Goal: Task Accomplishment & Management: Manage account settings

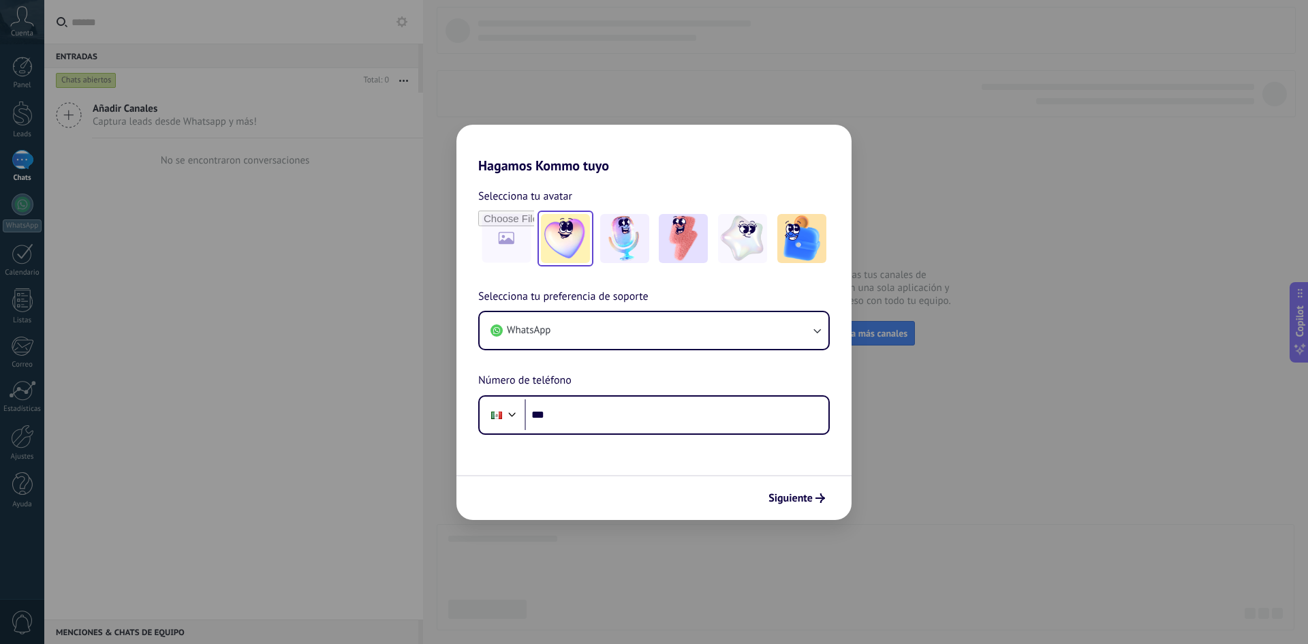
click at [544, 250] on img at bounding box center [565, 238] width 49 height 49
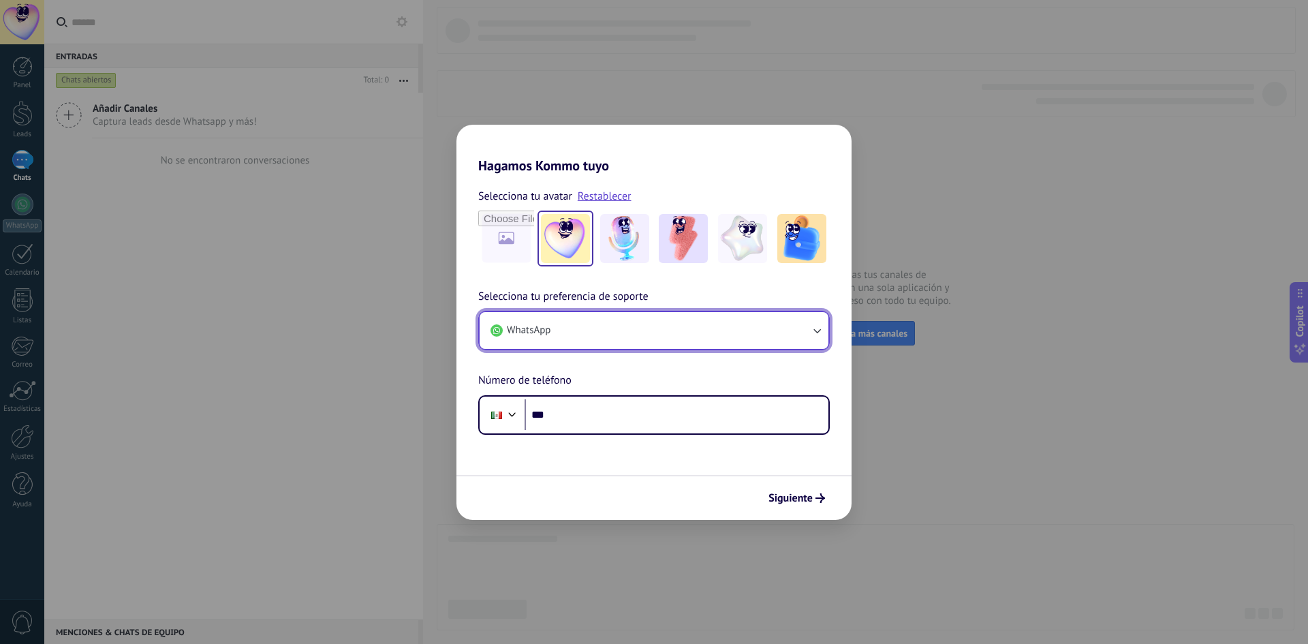
click at [661, 326] on button "WhatsApp" at bounding box center [654, 330] width 349 height 37
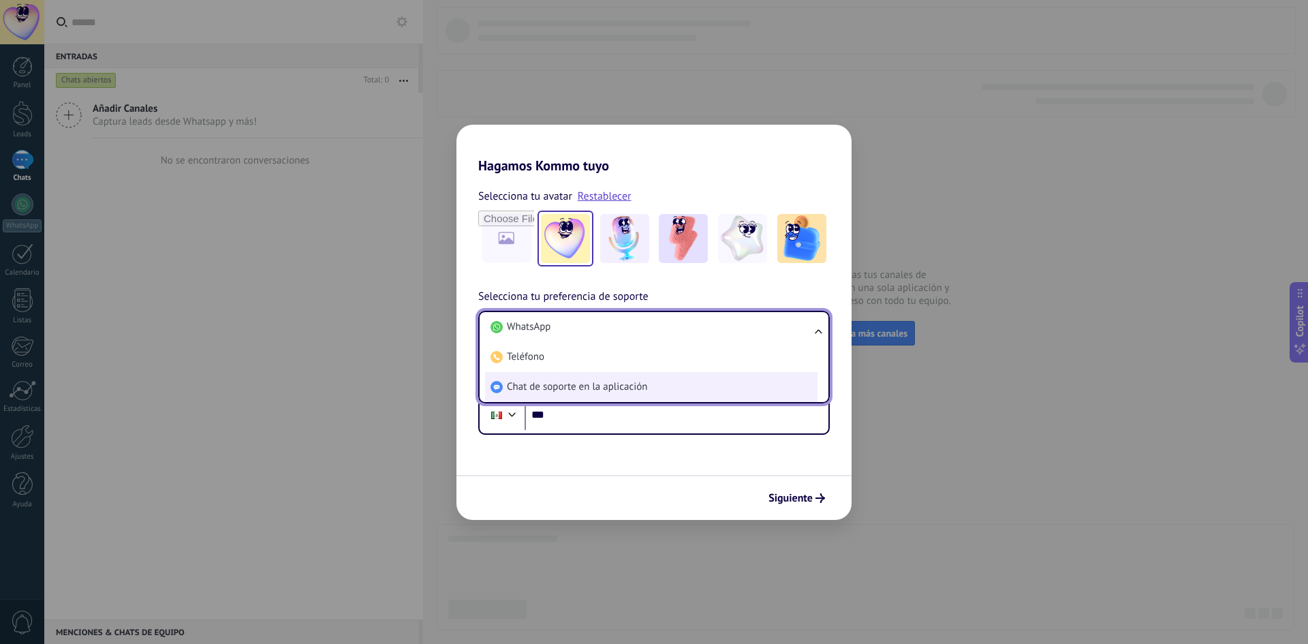
click at [574, 383] on span "Chat de soporte en la aplicación" at bounding box center [577, 387] width 140 height 14
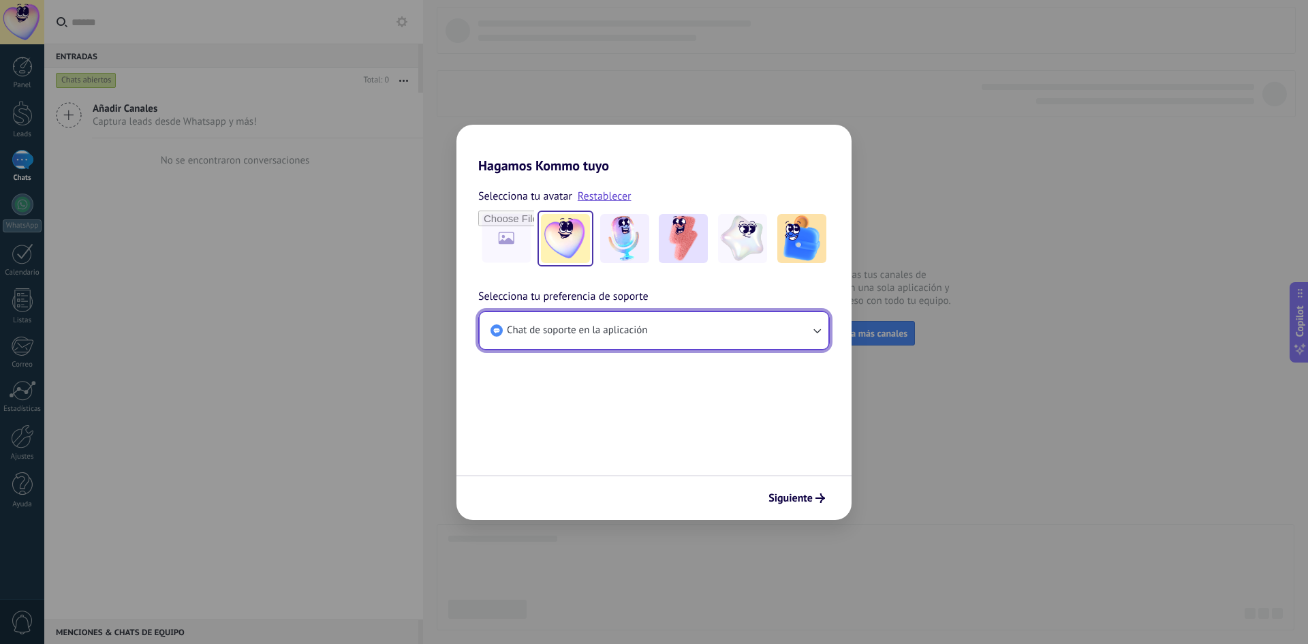
click at [561, 326] on span "Chat de soporte en la aplicación" at bounding box center [577, 331] width 140 height 14
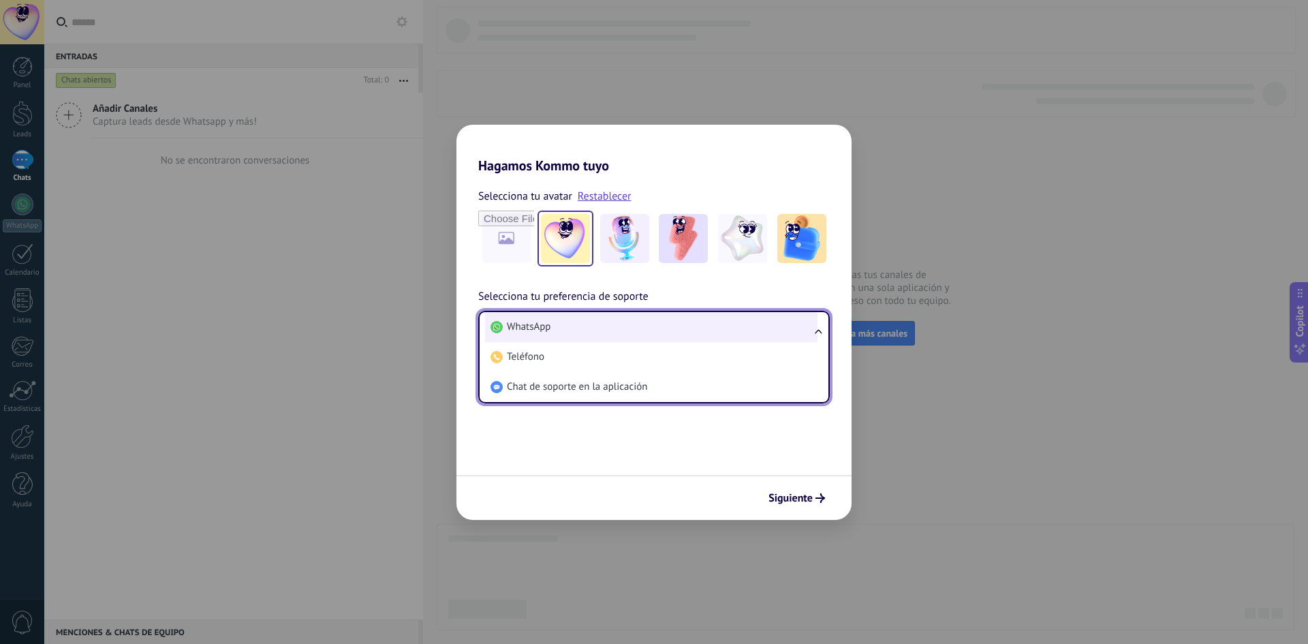
click at [551, 336] on li "WhatsApp" at bounding box center [651, 327] width 332 height 30
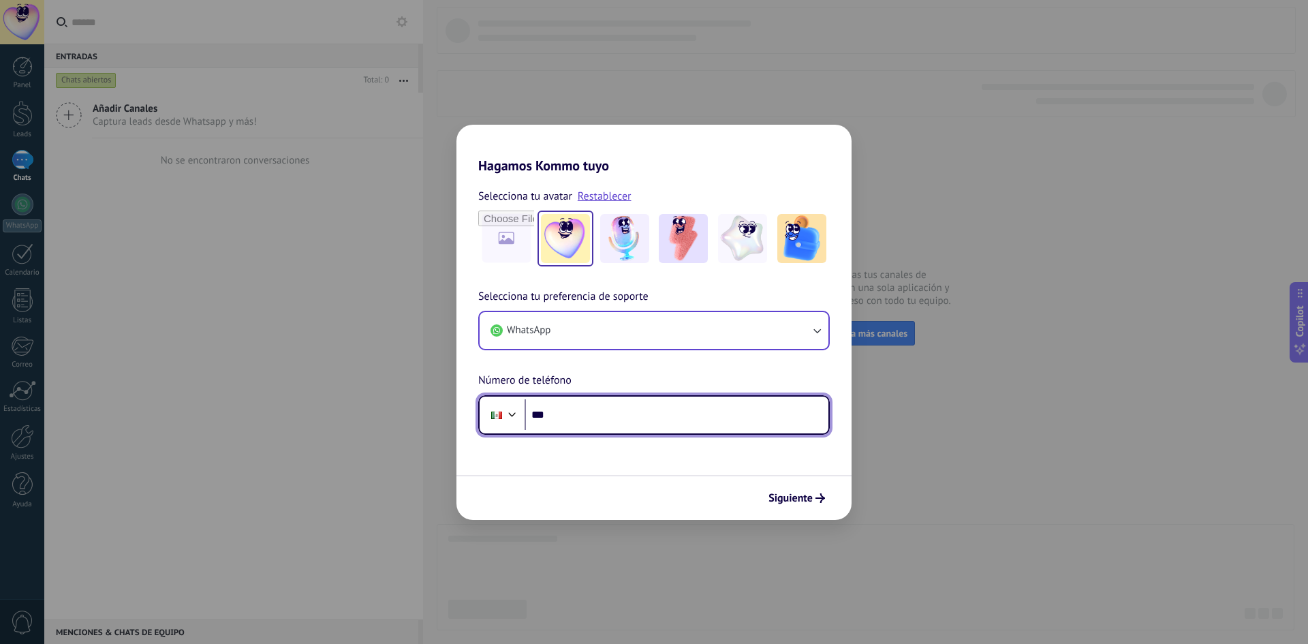
click at [608, 422] on input "***" at bounding box center [676, 414] width 304 height 31
type input "**********"
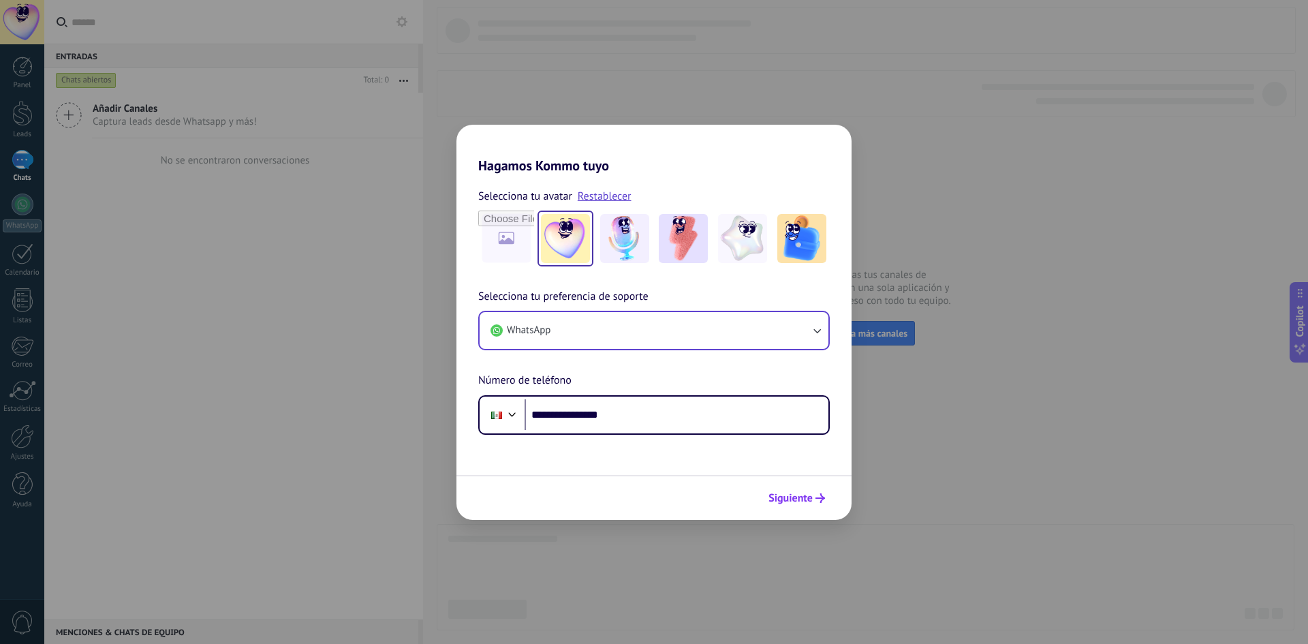
click at [794, 505] on button "Siguiente" at bounding box center [796, 497] width 69 height 23
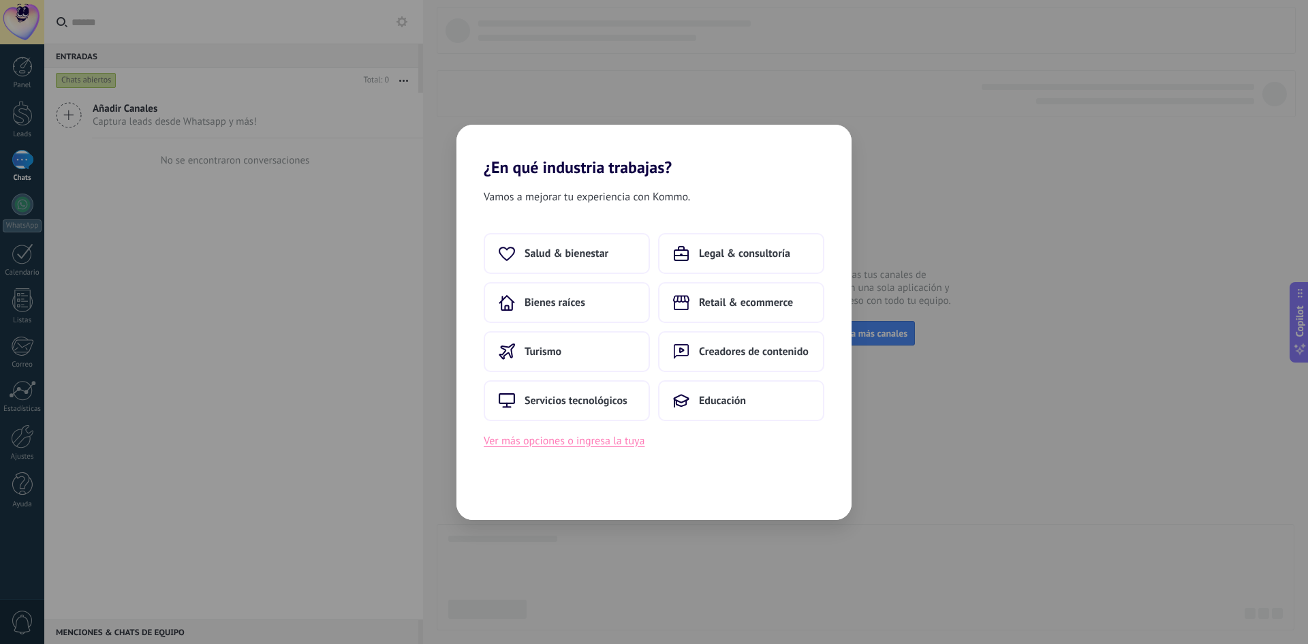
click at [607, 440] on button "Ver más opciones o ingresa la tuya" at bounding box center [564, 441] width 161 height 18
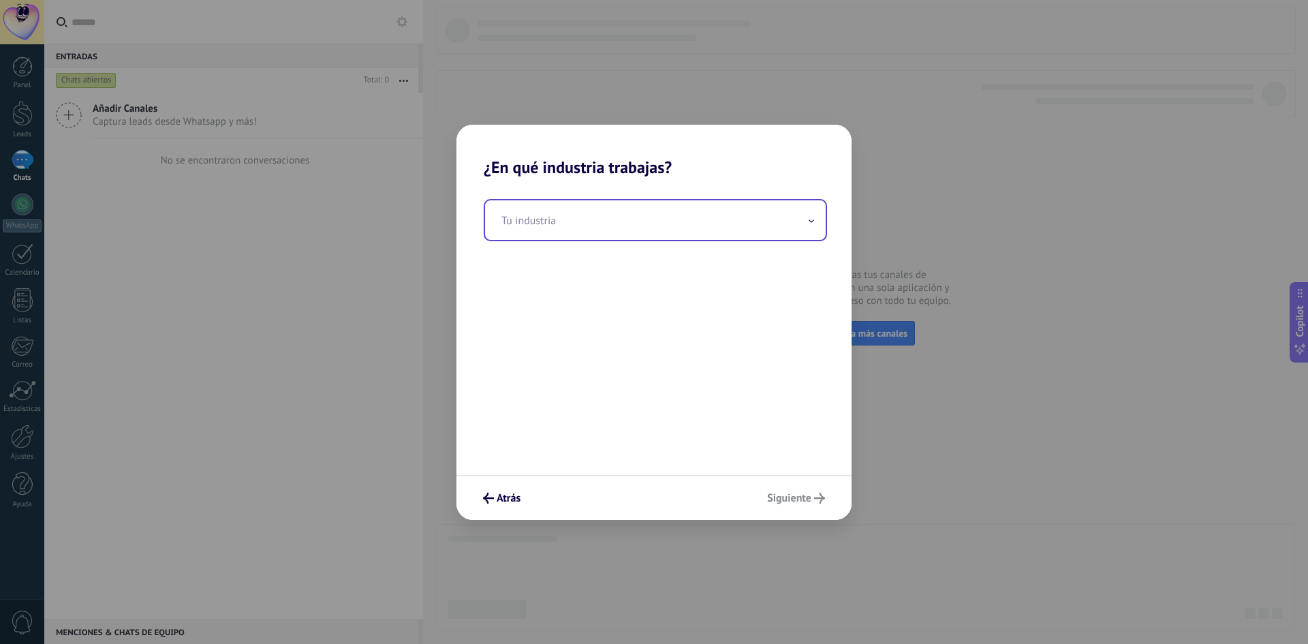
click at [556, 219] on input "text" at bounding box center [655, 220] width 341 height 40
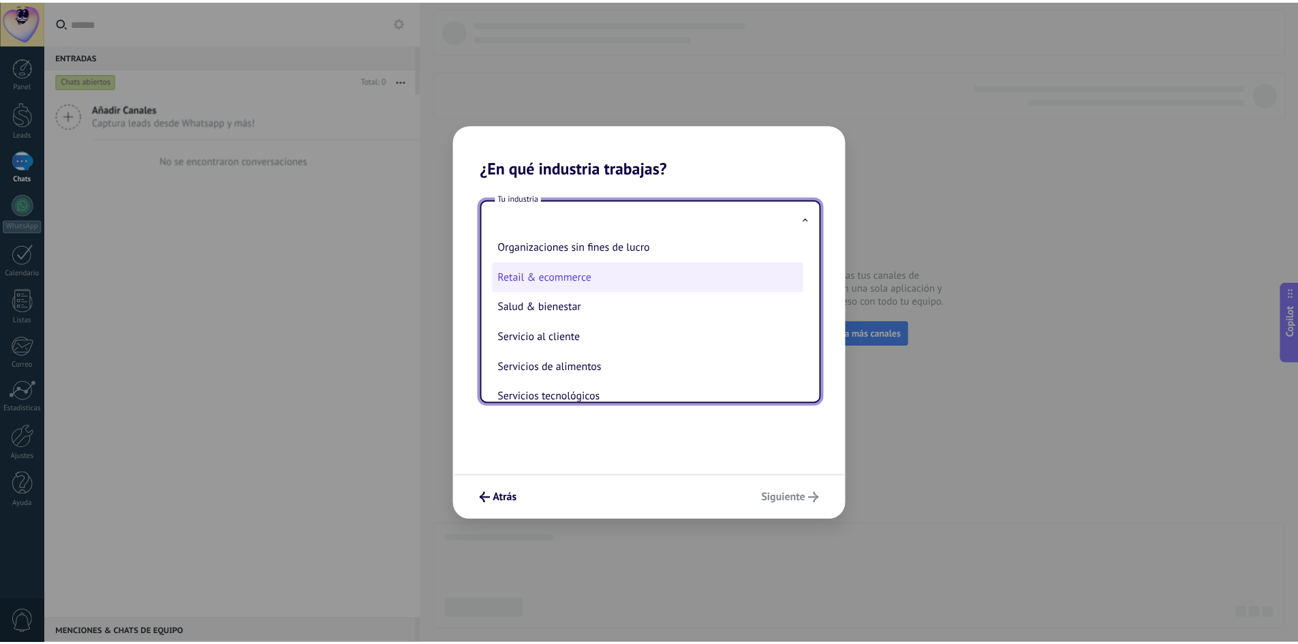
scroll to position [272, 0]
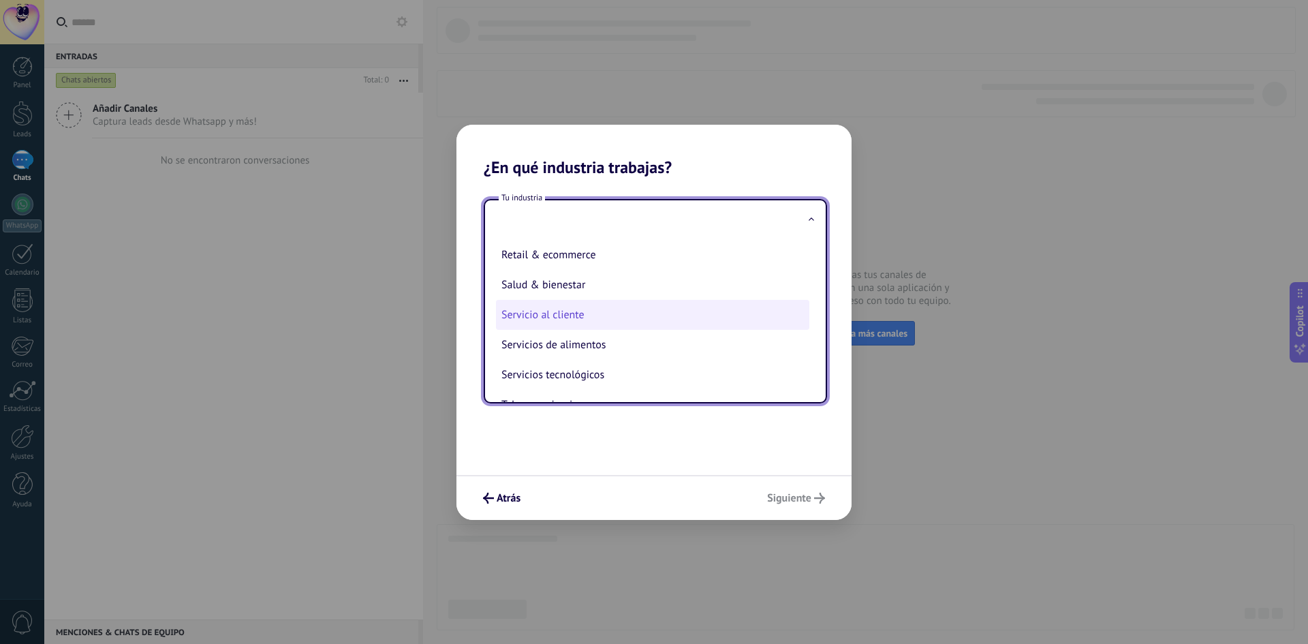
click at [558, 315] on li "Servicio al cliente" at bounding box center [652, 315] width 313 height 30
type input "**********"
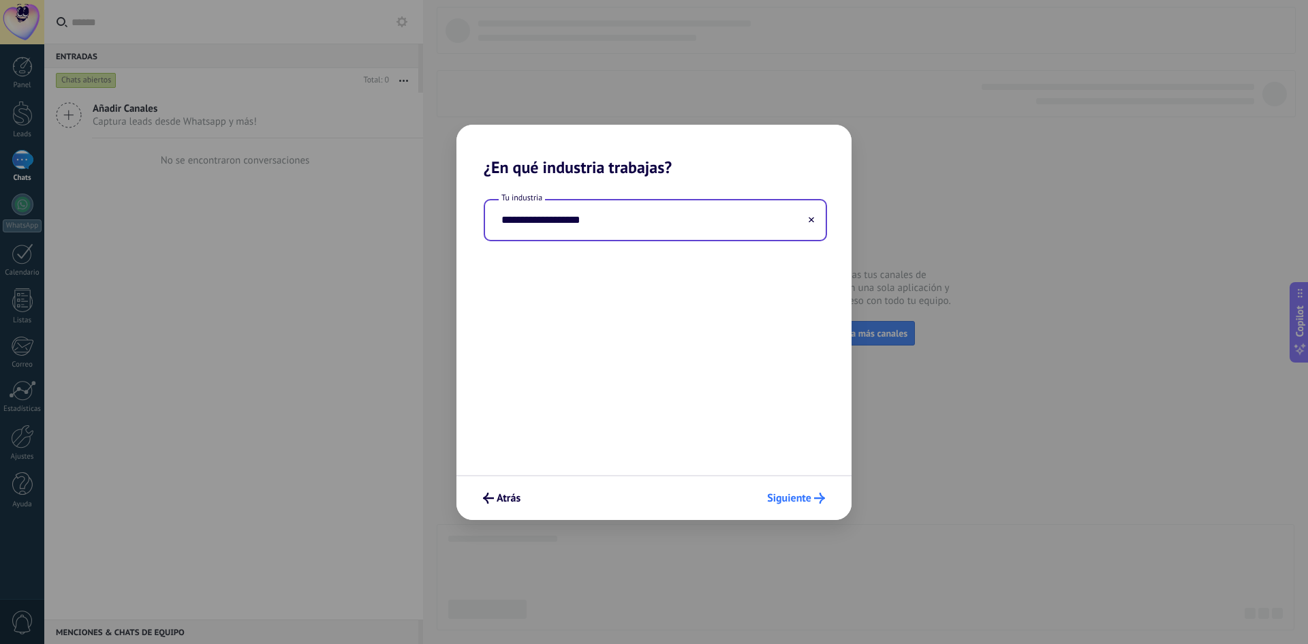
click at [797, 500] on span "Siguiente" at bounding box center [789, 498] width 44 height 10
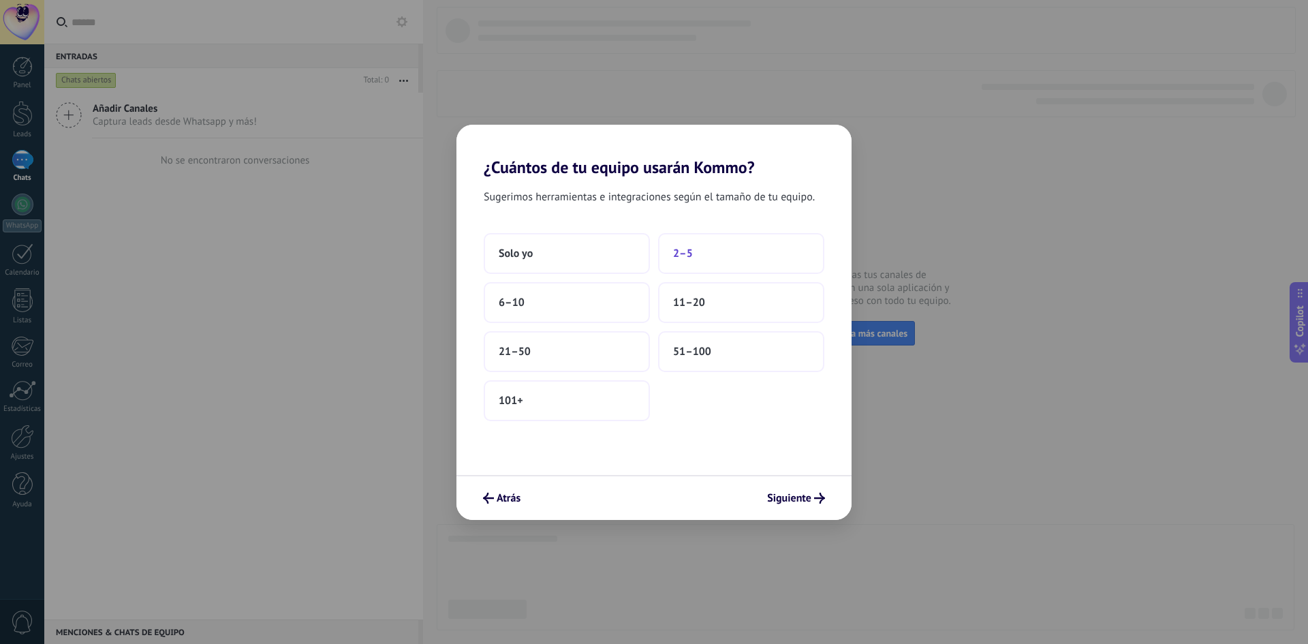
click at [685, 262] on button "2–5" at bounding box center [741, 253] width 166 height 41
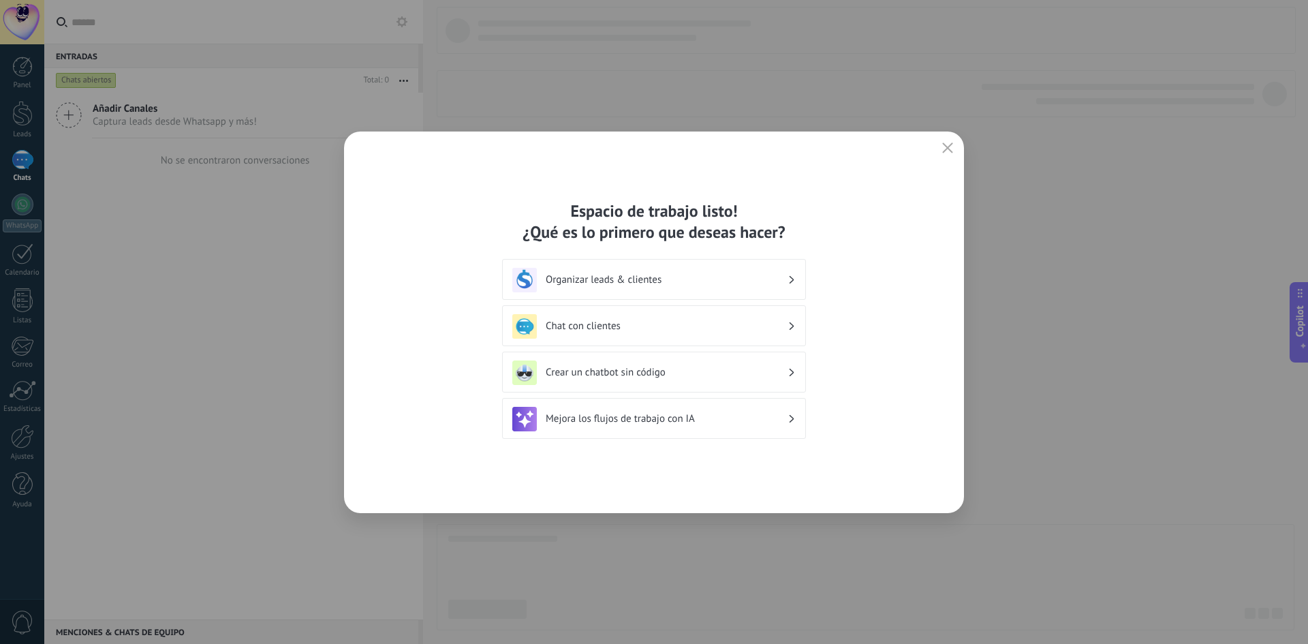
click at [635, 284] on h3 "Organizar leads & clientes" at bounding box center [667, 279] width 242 height 13
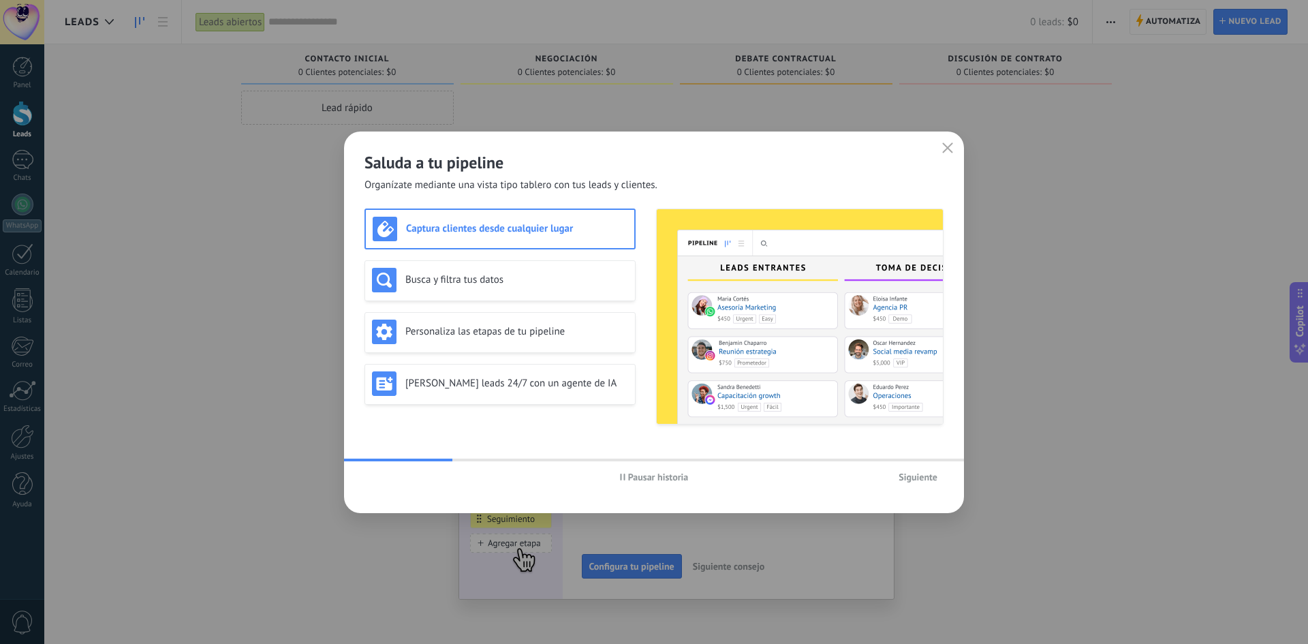
click at [623, 474] on icon "button" at bounding box center [622, 476] width 5 height 7
drag, startPoint x: 369, startPoint y: 169, endPoint x: 356, endPoint y: 166, distance: 13.9
click at [356, 166] on div "Saluda a tu pipeline Organízate mediante una vista tipo tablero con tus leads y…" at bounding box center [654, 161] width 620 height 61
click at [934, 146] on div "Saluda a tu pipeline Organízate mediante una vista tipo tablero con tus leads y…" at bounding box center [654, 161] width 620 height 61
click at [949, 147] on icon "button" at bounding box center [947, 147] width 11 height 11
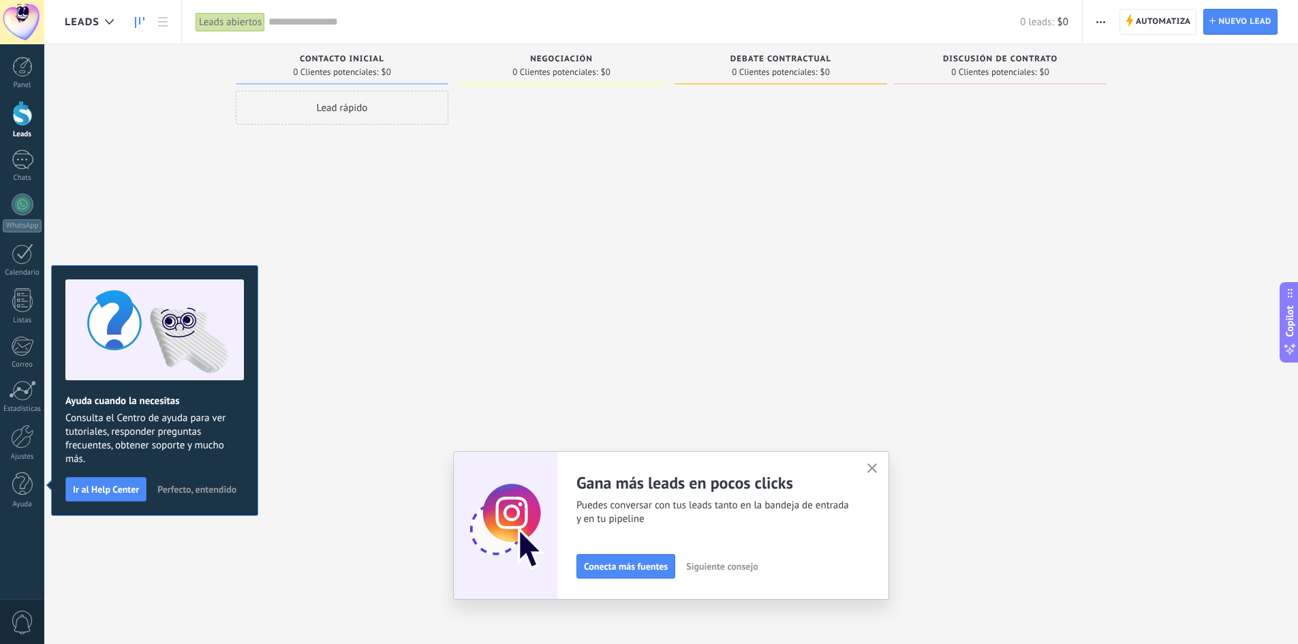
click at [876, 472] on icon "button" at bounding box center [872, 468] width 10 height 10
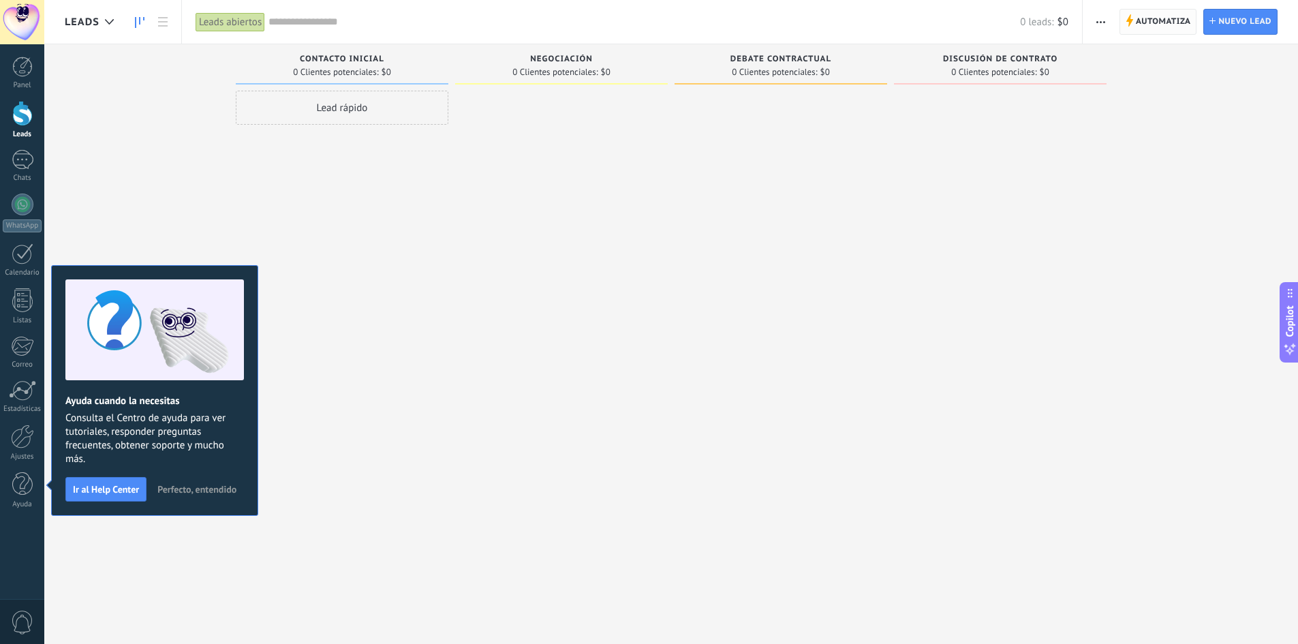
click at [1165, 22] on span "Automatiza" at bounding box center [1162, 22] width 55 height 25
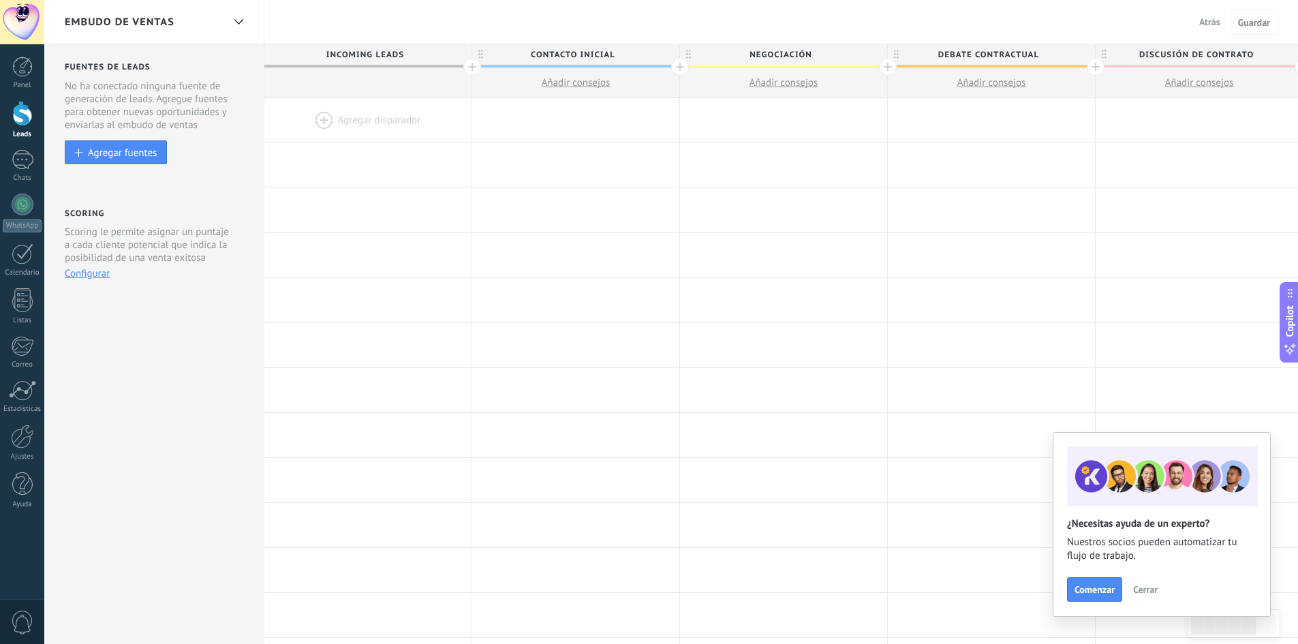
click at [1143, 593] on span "Cerrar" at bounding box center [1145, 589] width 25 height 10
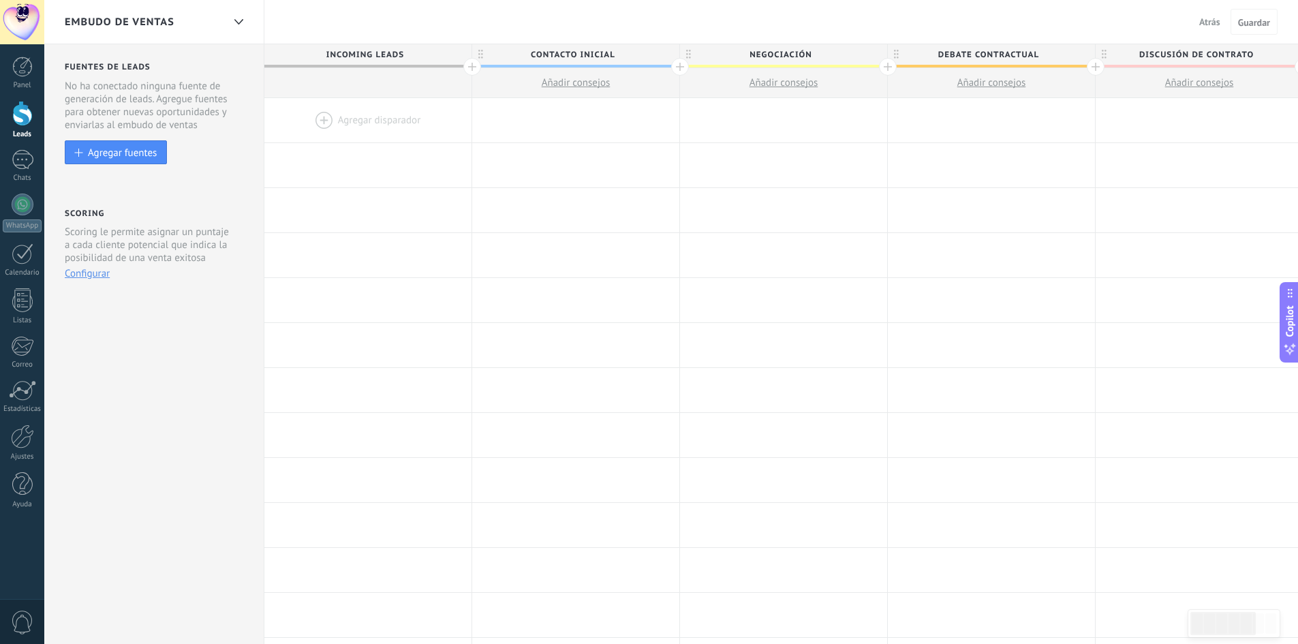
click at [16, 107] on div at bounding box center [22, 113] width 20 height 25
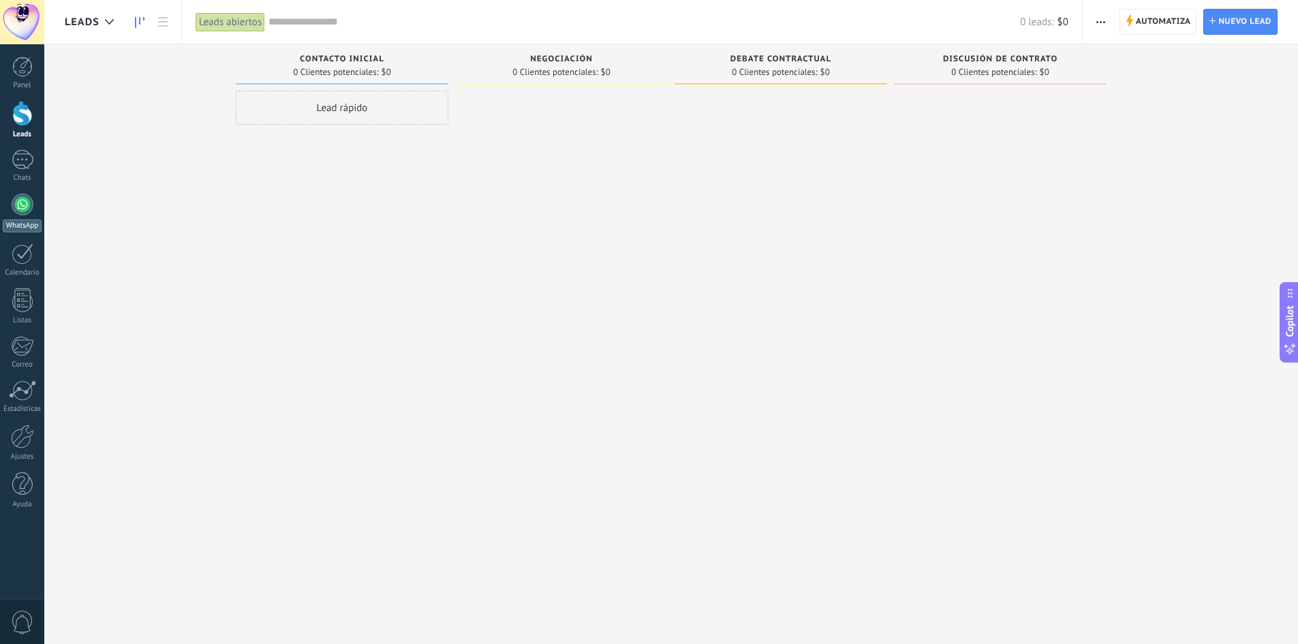
click at [29, 215] on link "WhatsApp" at bounding box center [22, 212] width 44 height 39
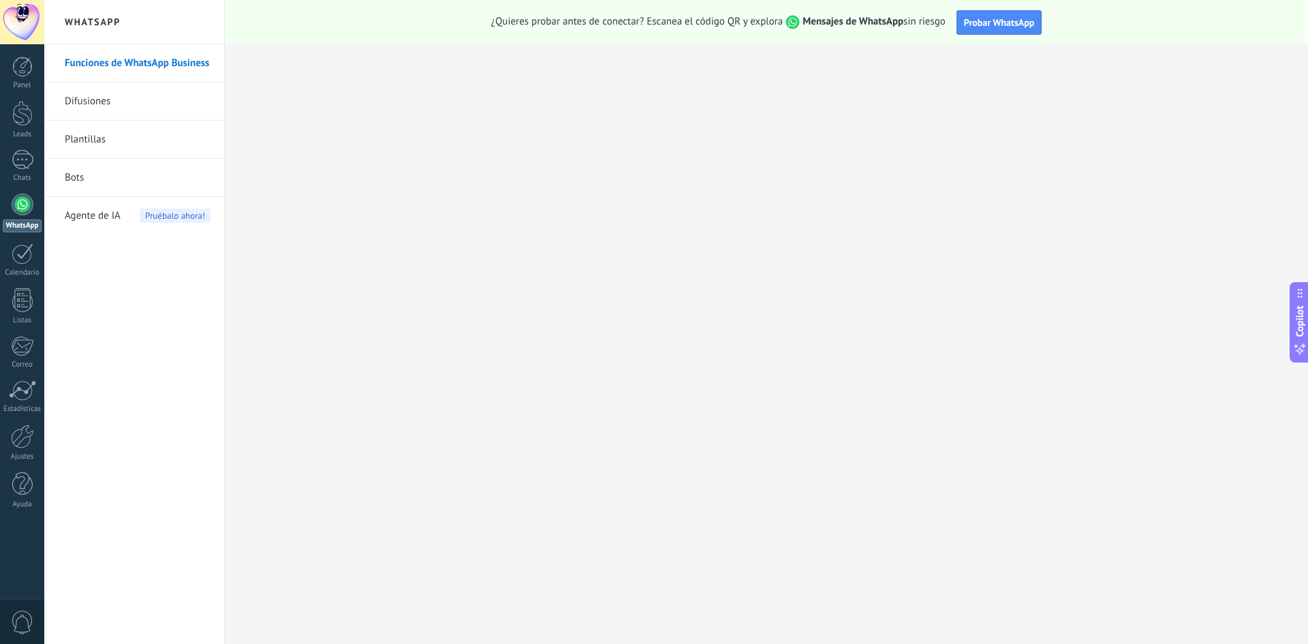
click at [35, 201] on link "WhatsApp" at bounding box center [22, 212] width 44 height 39
click at [20, 79] on link "Panel" at bounding box center [22, 73] width 44 height 33
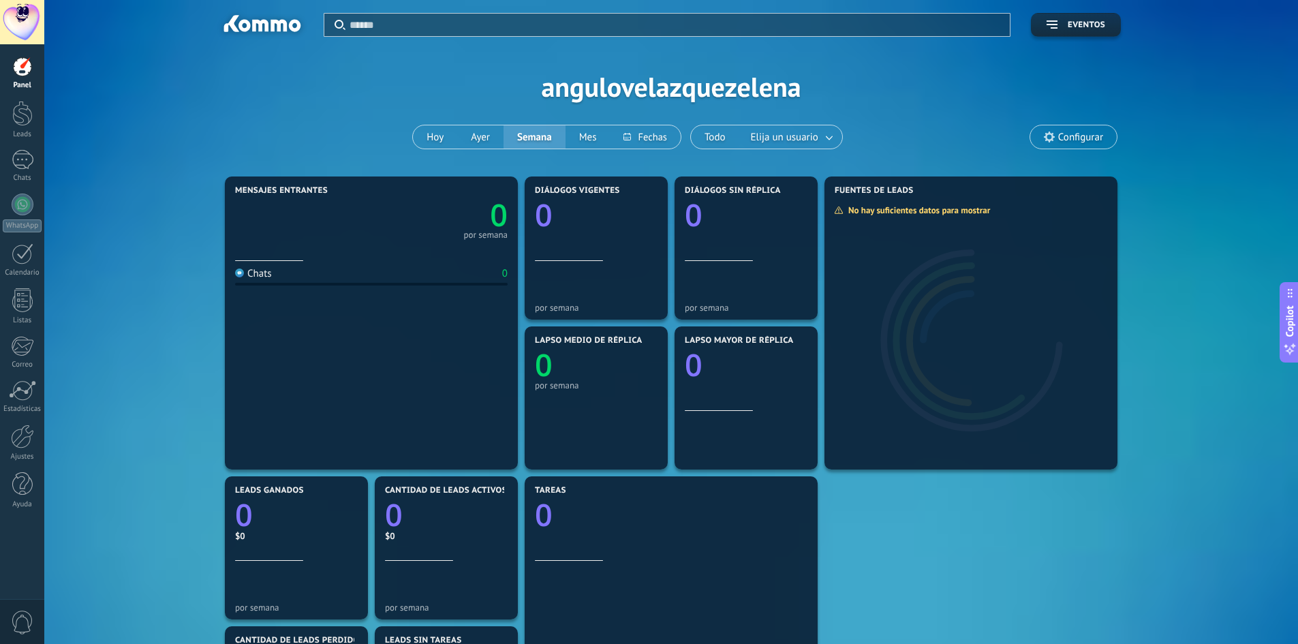
click at [43, 71] on link "Panel" at bounding box center [22, 73] width 44 height 33
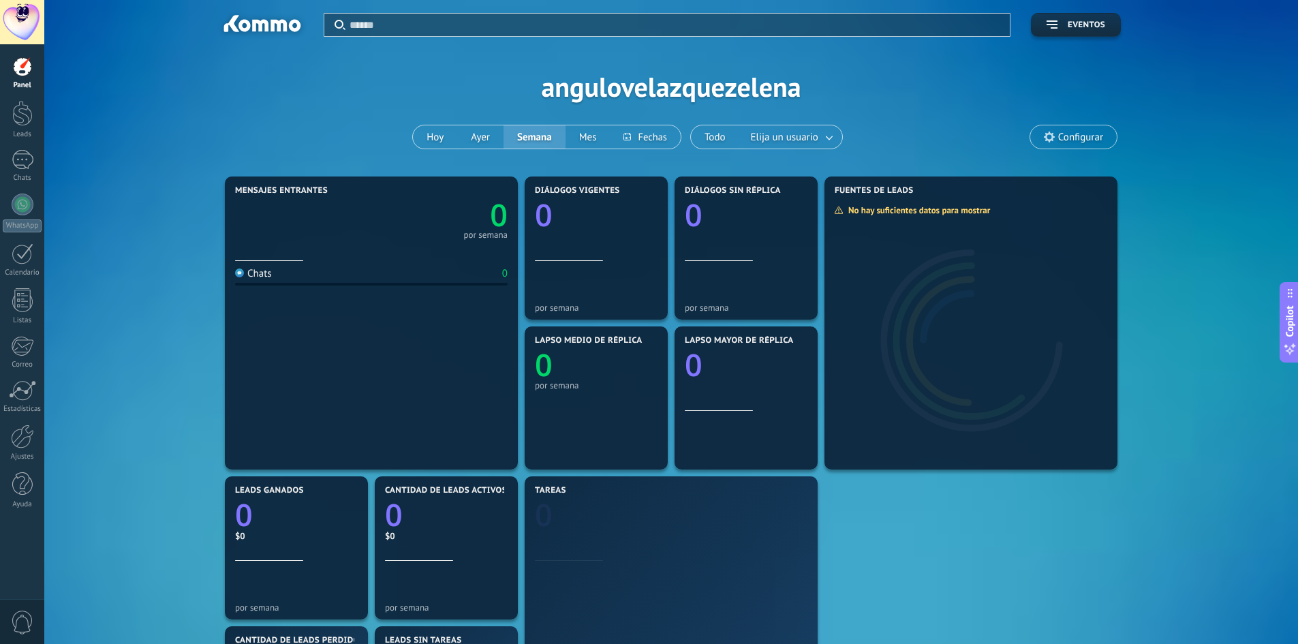
click at [22, 74] on div at bounding box center [22, 67] width 20 height 20
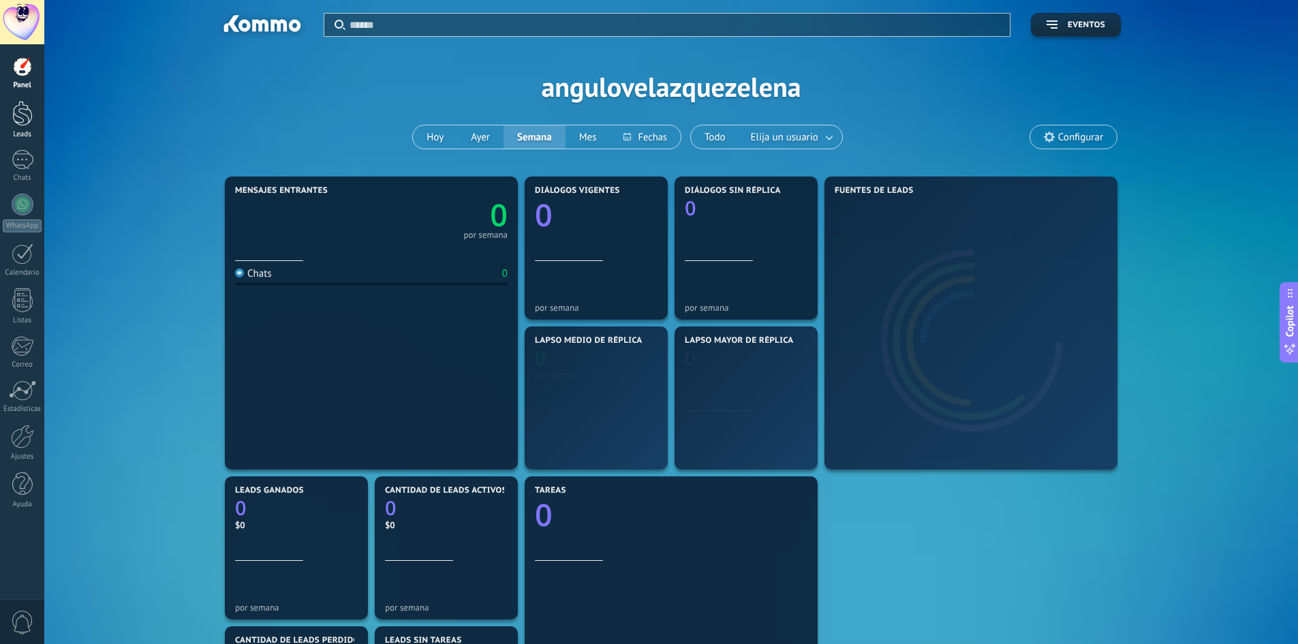
click at [16, 121] on div at bounding box center [22, 113] width 20 height 25
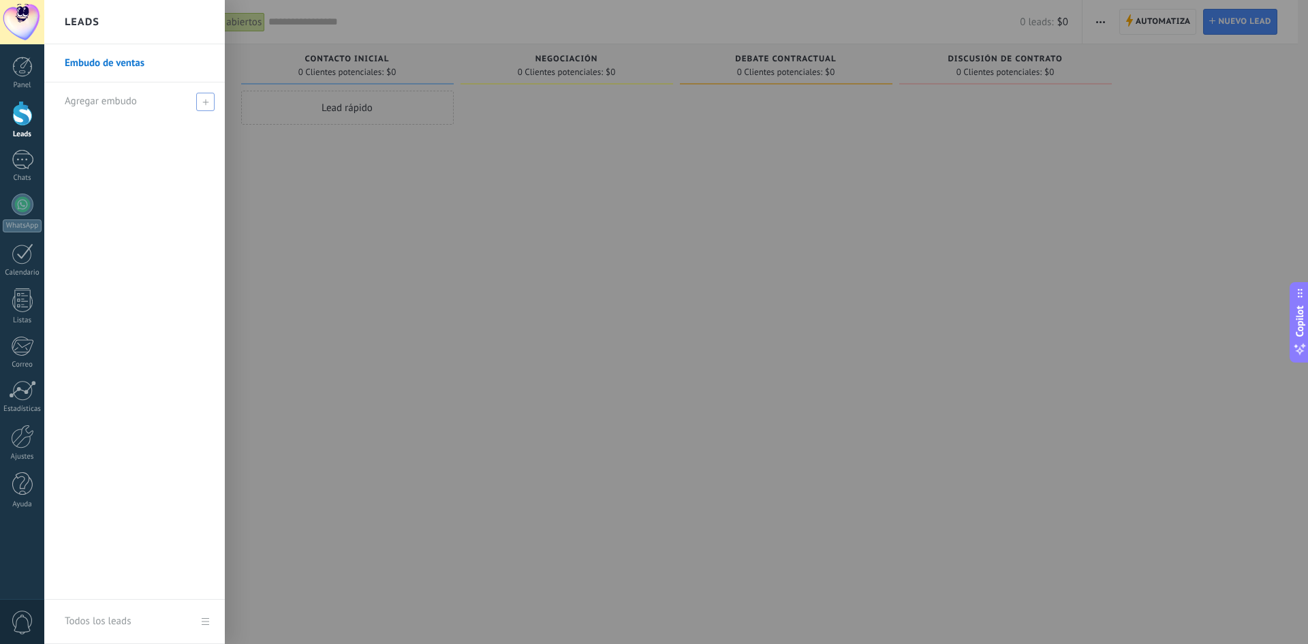
click at [200, 101] on span at bounding box center [205, 102] width 18 height 18
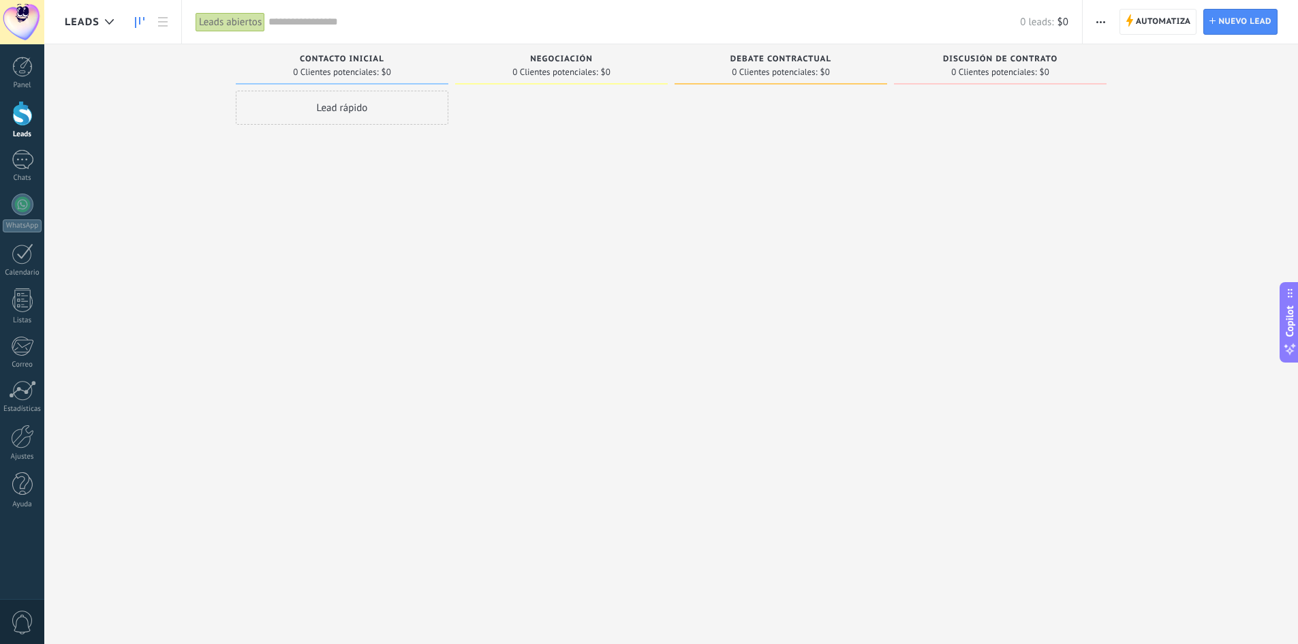
click at [446, 203] on div "Lead rápido" at bounding box center [342, 324] width 213 height 466
click at [552, 68] on span "0 Clientes potenciales:" at bounding box center [554, 72] width 85 height 8
click at [152, 26] on link at bounding box center [162, 22] width 23 height 27
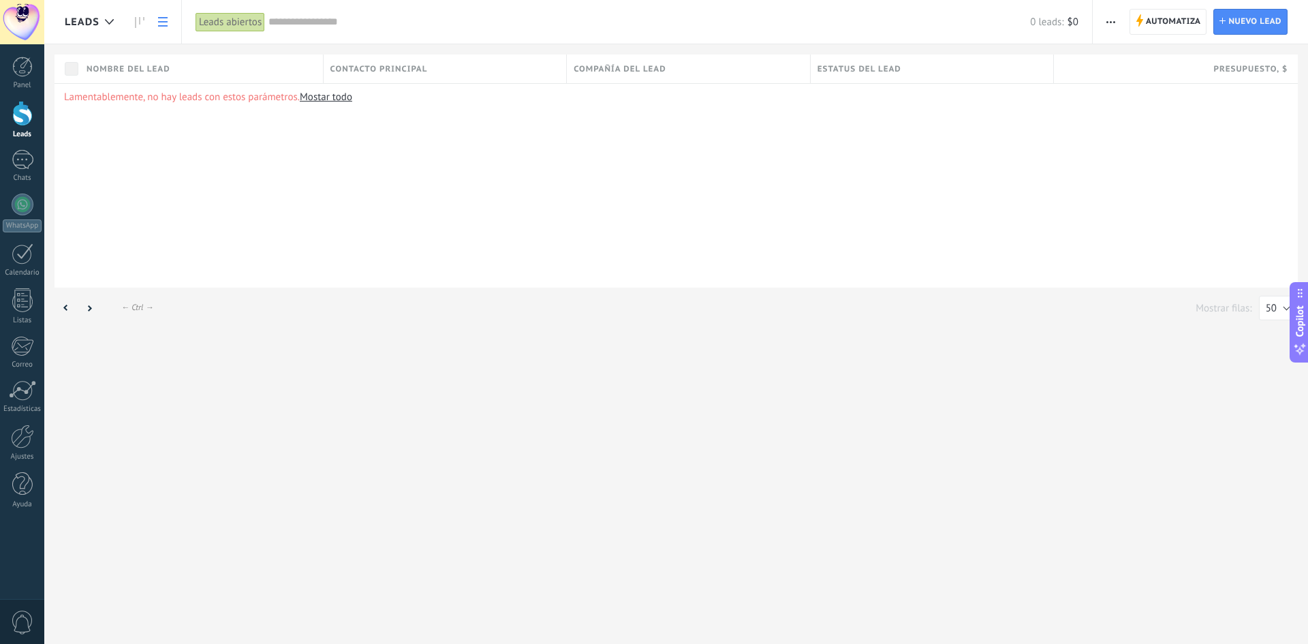
click at [240, 26] on div "Leads abiertos" at bounding box center [229, 22] width 69 height 20
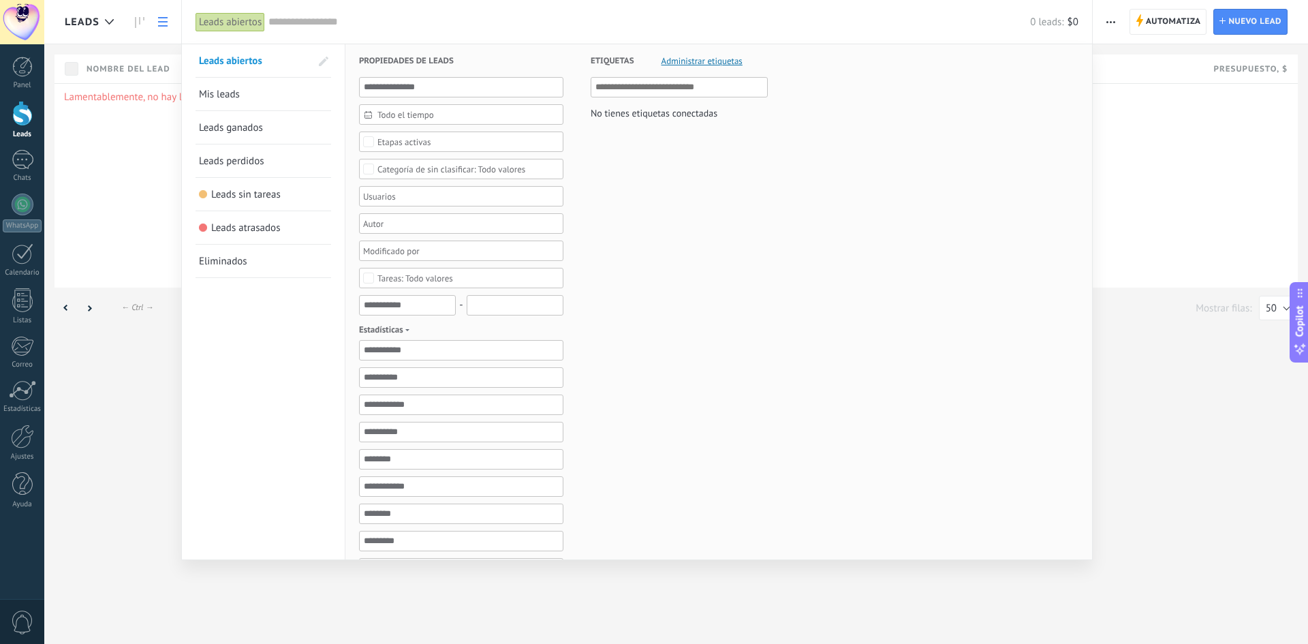
click at [167, 20] on div at bounding box center [654, 322] width 1308 height 644
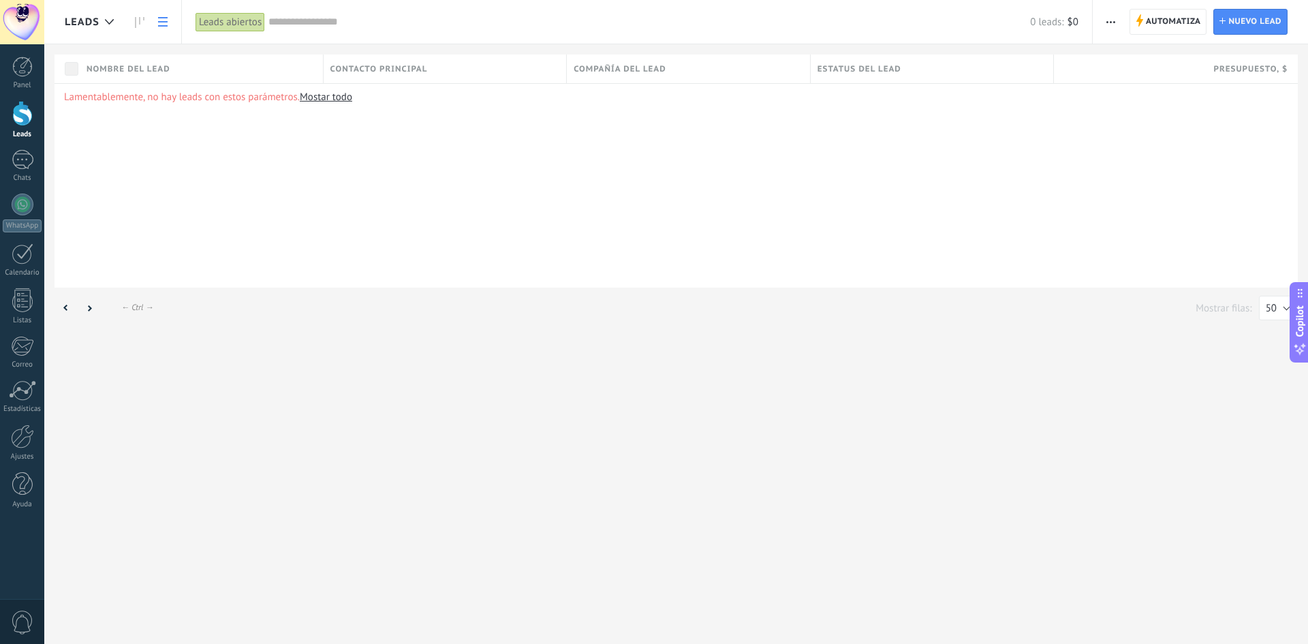
click at [164, 23] on icon at bounding box center [163, 22] width 10 height 10
click at [16, 208] on div at bounding box center [23, 204] width 22 height 22
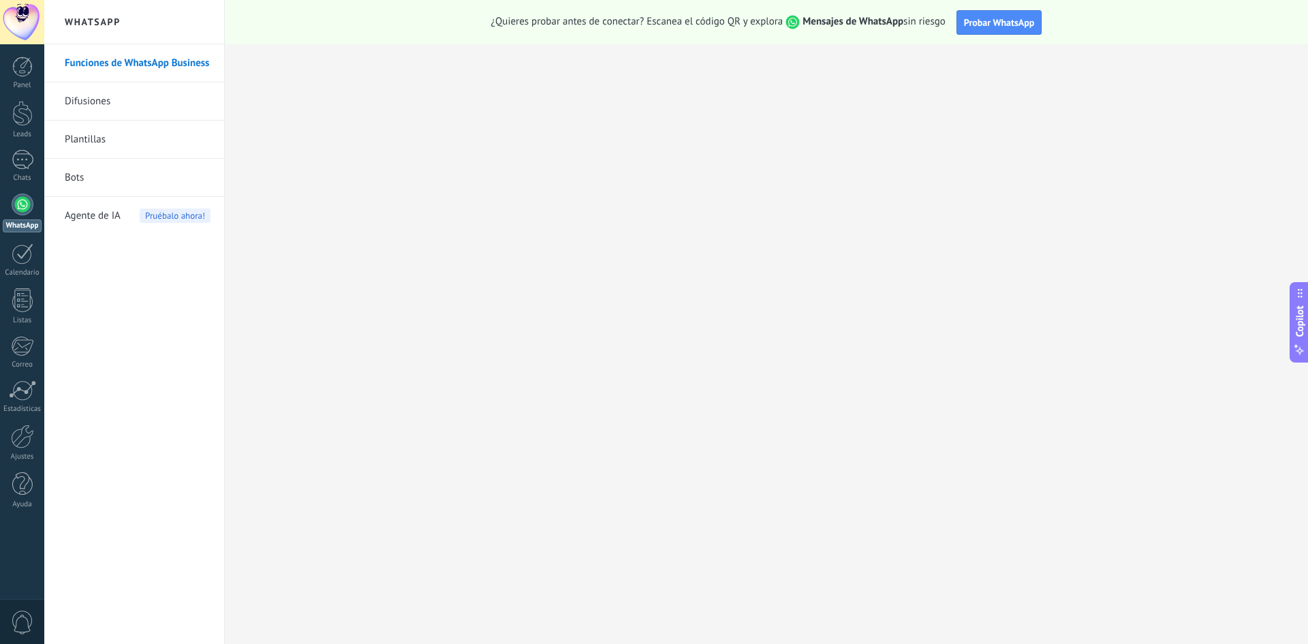
click at [79, 185] on link "Bots" at bounding box center [138, 178] width 146 height 38
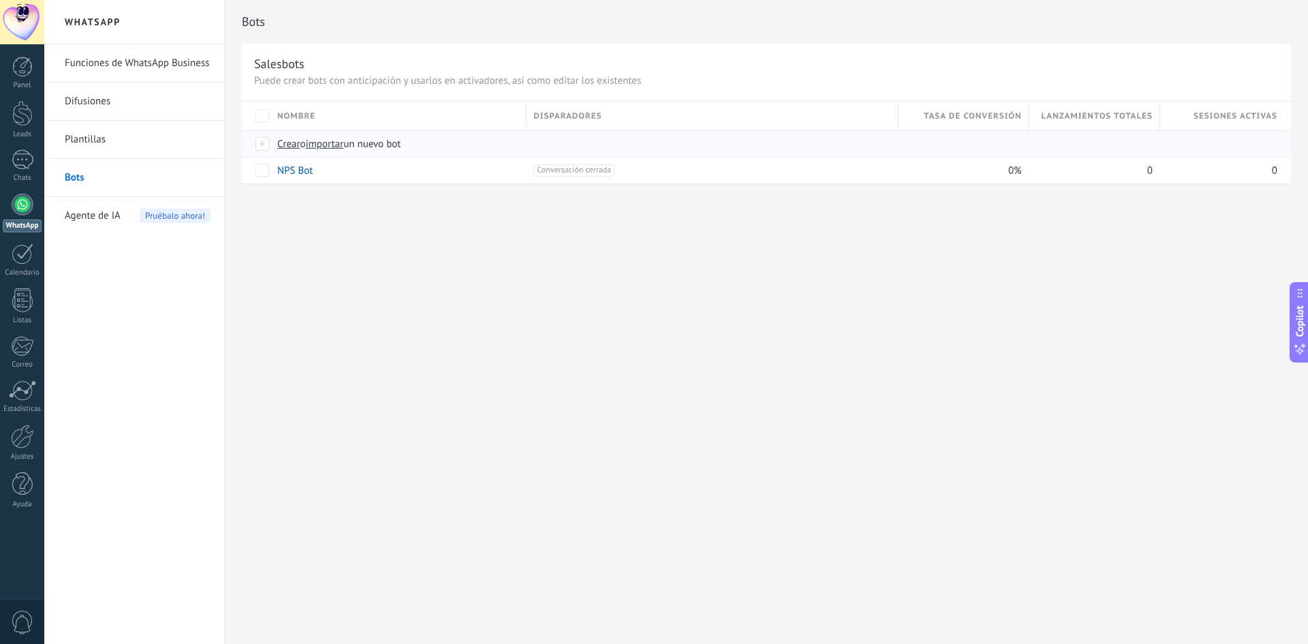
click at [283, 148] on span "Crear" at bounding box center [288, 144] width 23 height 13
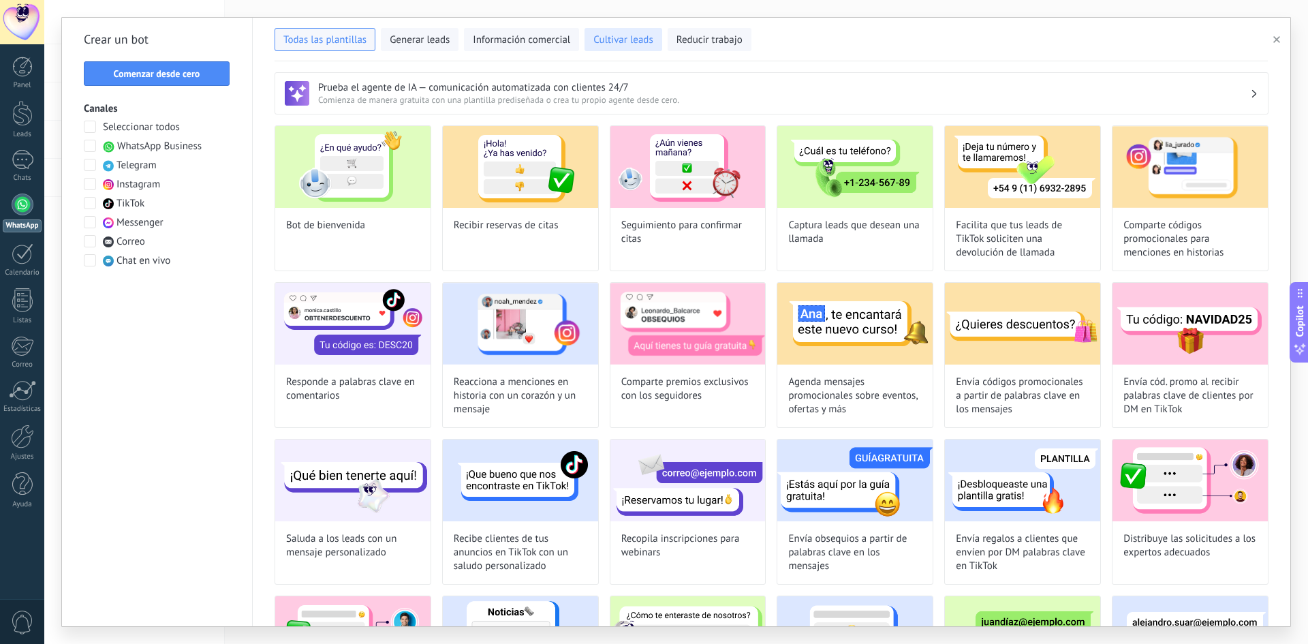
click at [612, 48] on button "Cultivar leads" at bounding box center [622, 39] width 77 height 23
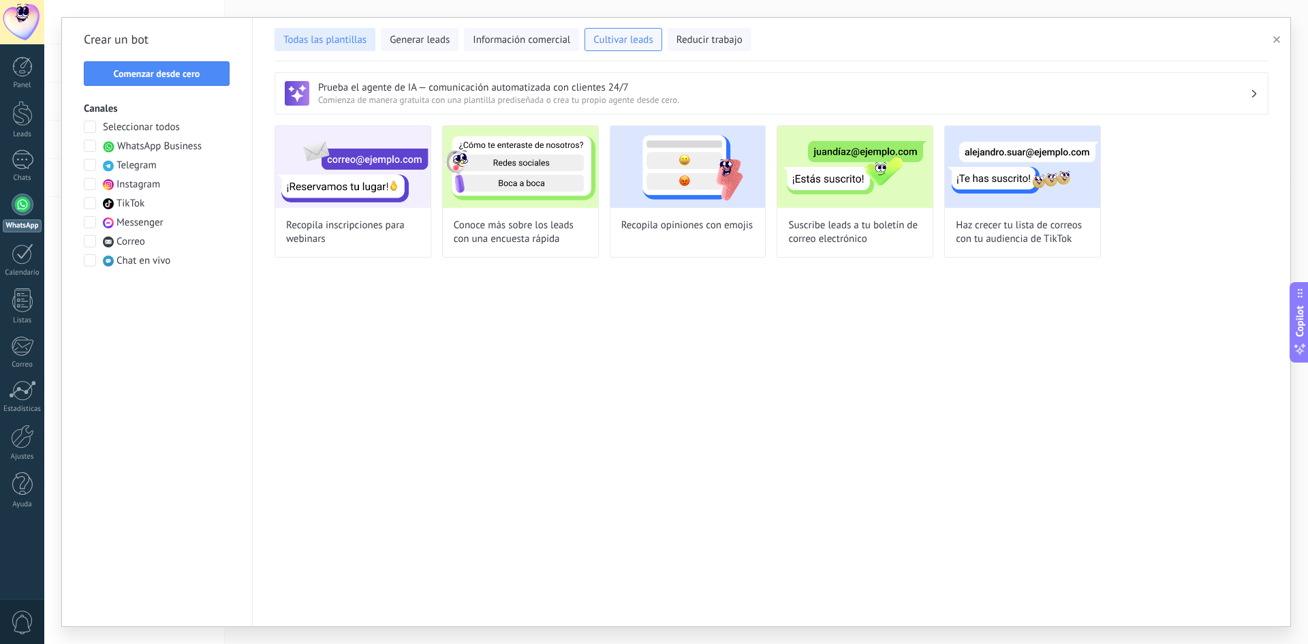
click at [343, 29] on button "Todas las plantillas" at bounding box center [324, 39] width 101 height 23
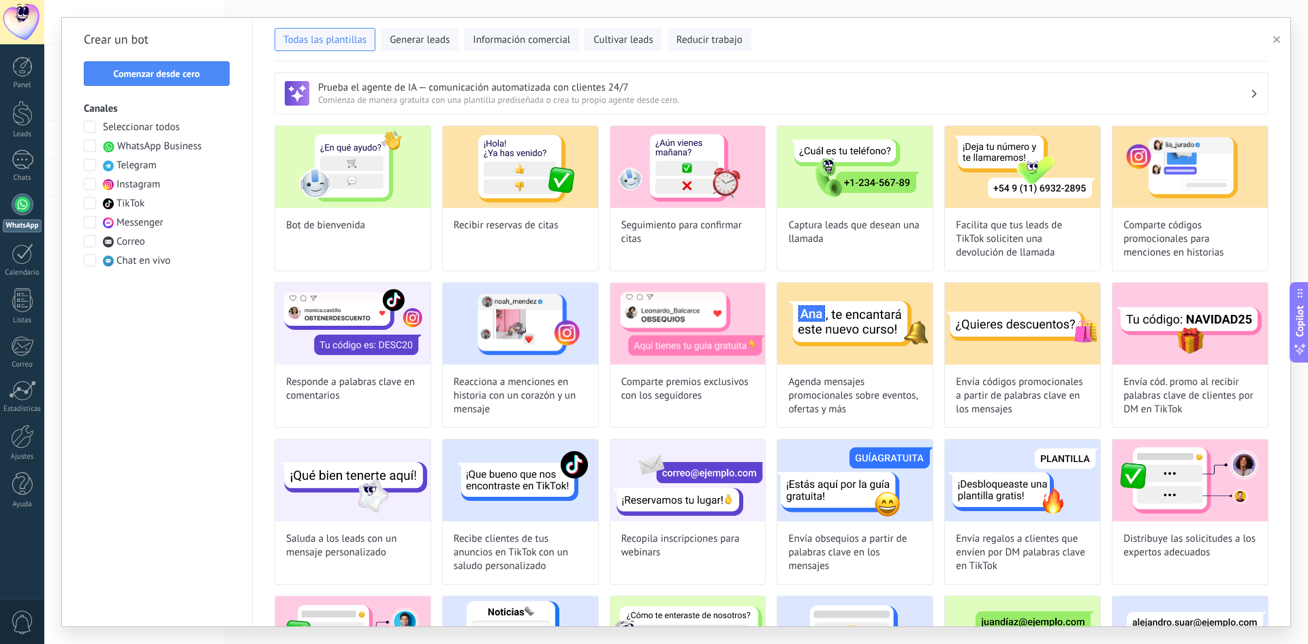
click at [38, 214] on link "WhatsApp" at bounding box center [22, 212] width 44 height 39
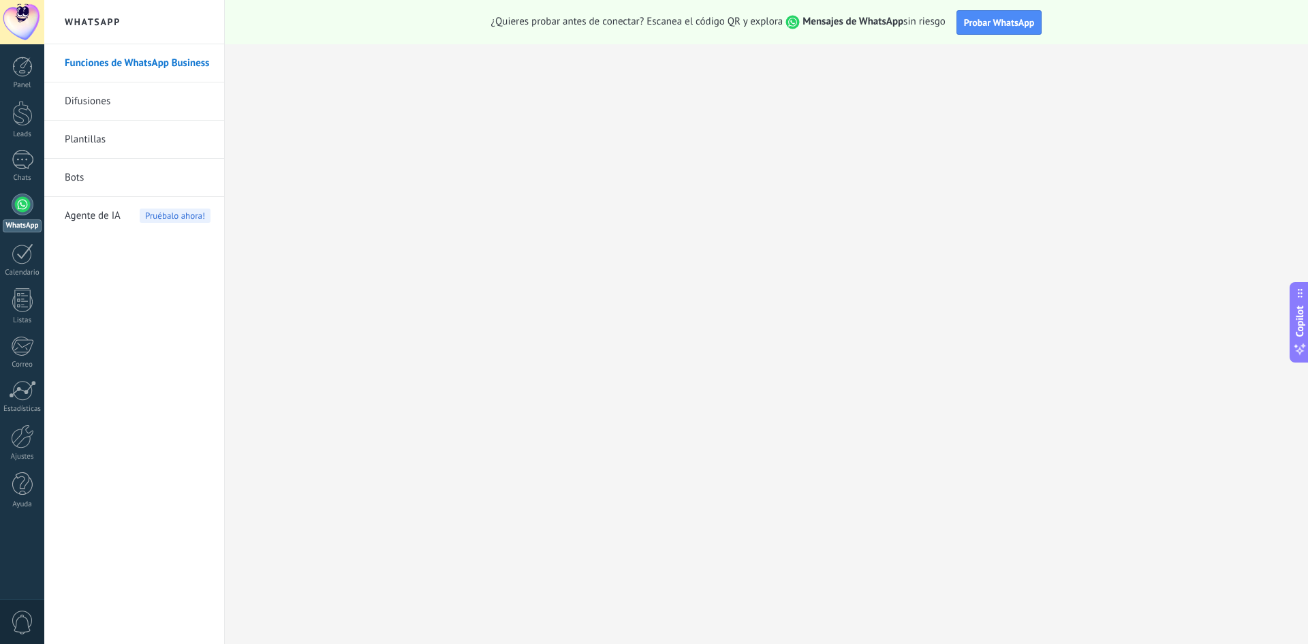
click at [174, 217] on span "Pruébalo ahora!" at bounding box center [175, 215] width 71 height 14
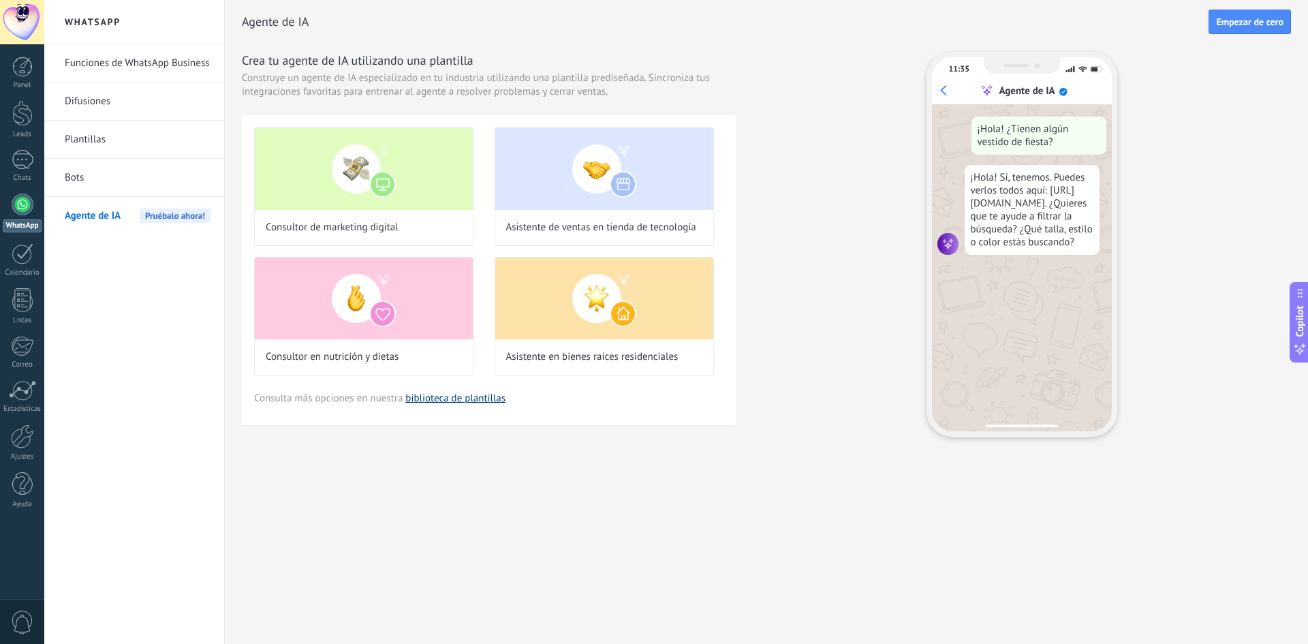
click at [454, 397] on link "biblioteca de plantillas" at bounding box center [455, 398] width 100 height 13
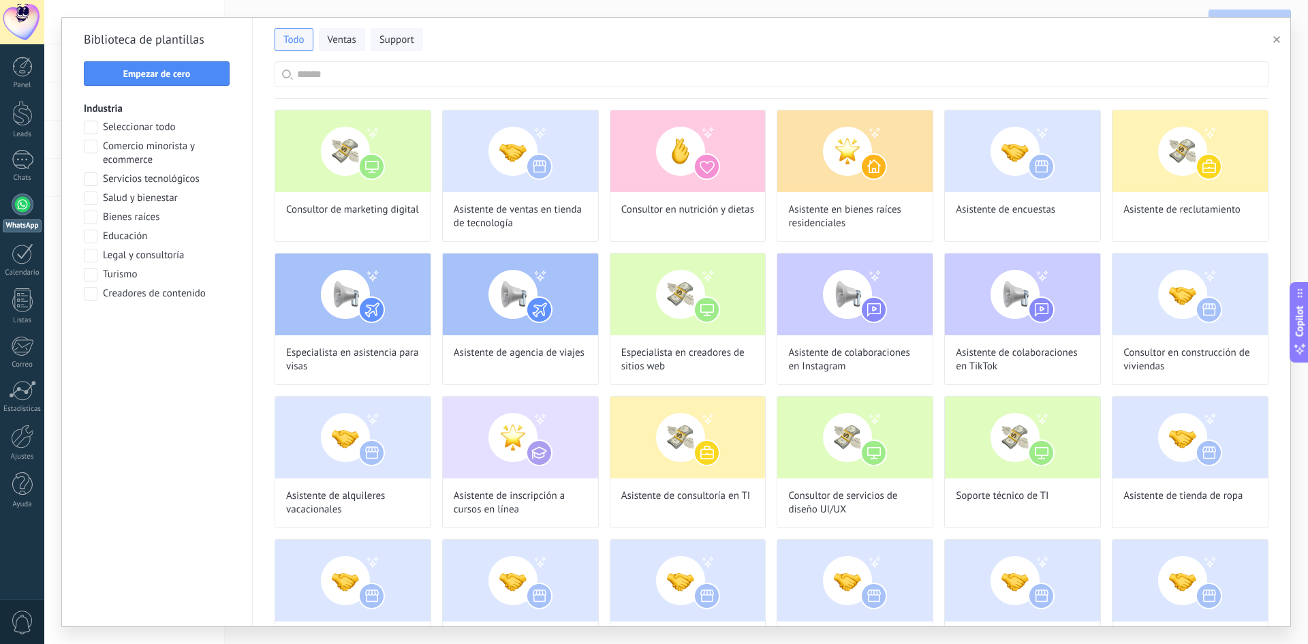
click at [134, 60] on div "Biblioteca [PERSON_NAME] Empezar [PERSON_NAME] Industria Seleccionar todo Comer…" at bounding box center [157, 322] width 191 height 608
click at [148, 78] on span "Empezar de cero" at bounding box center [156, 74] width 67 height 10
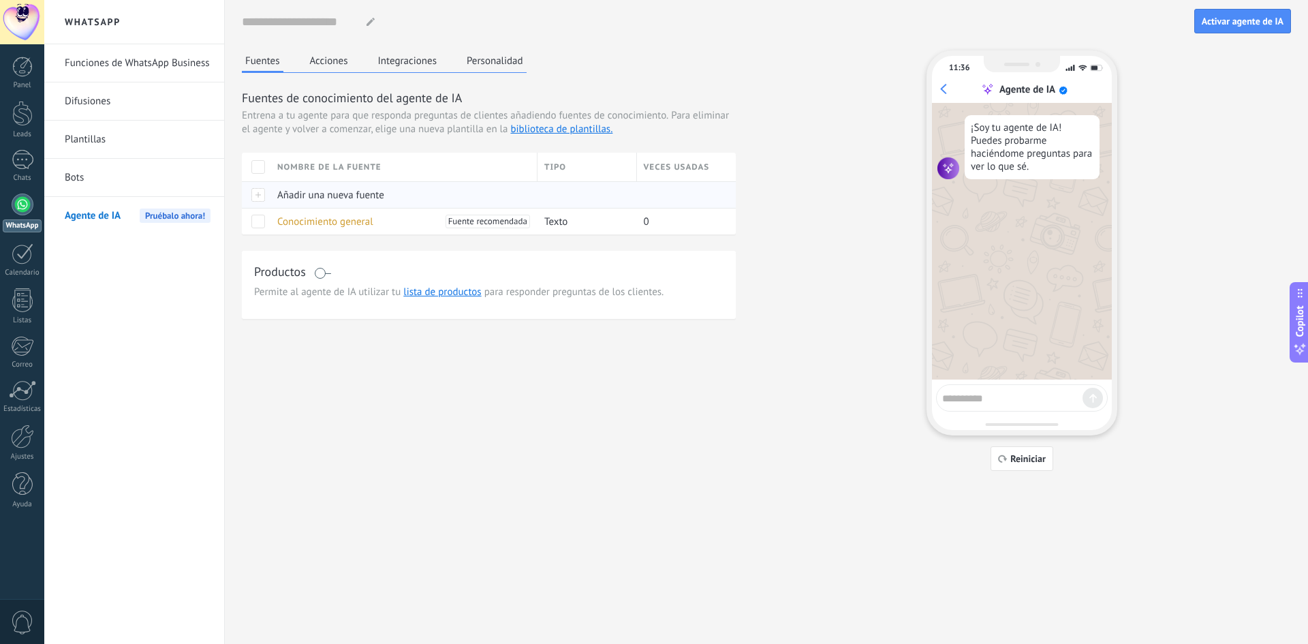
click at [351, 198] on span "Añadir una nueva fuente" at bounding box center [330, 195] width 107 height 13
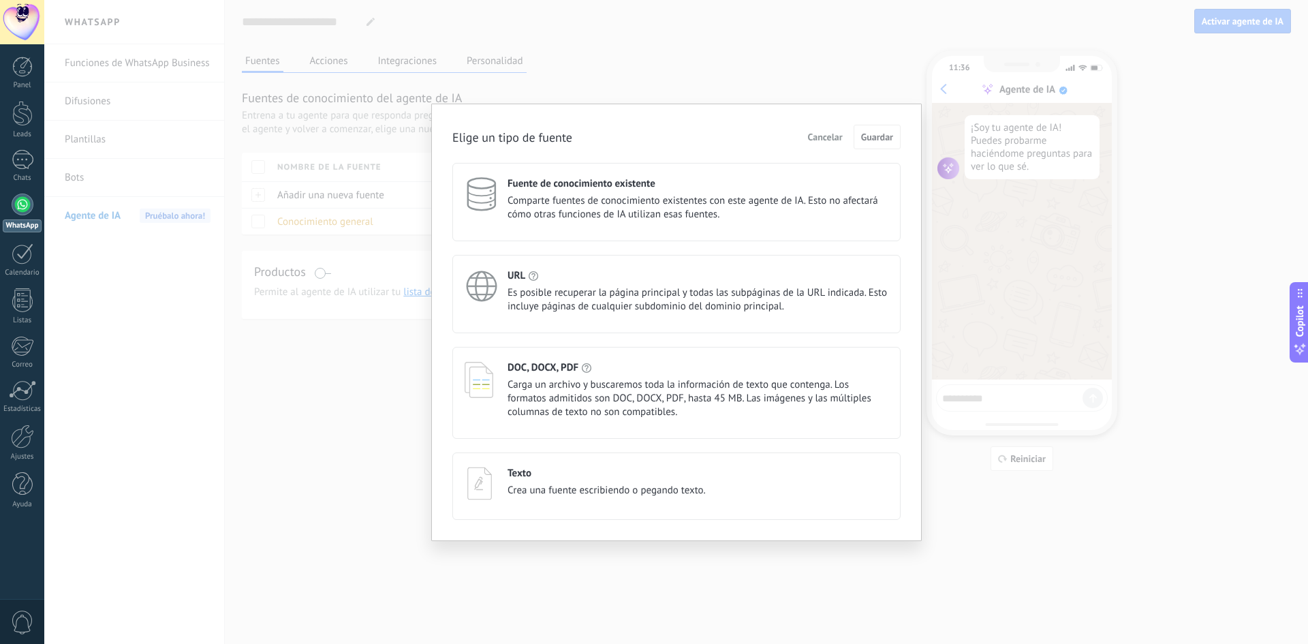
click at [608, 497] on div "Texto Crea una fuente escribiendo o pegando texto." at bounding box center [606, 483] width 198 height 33
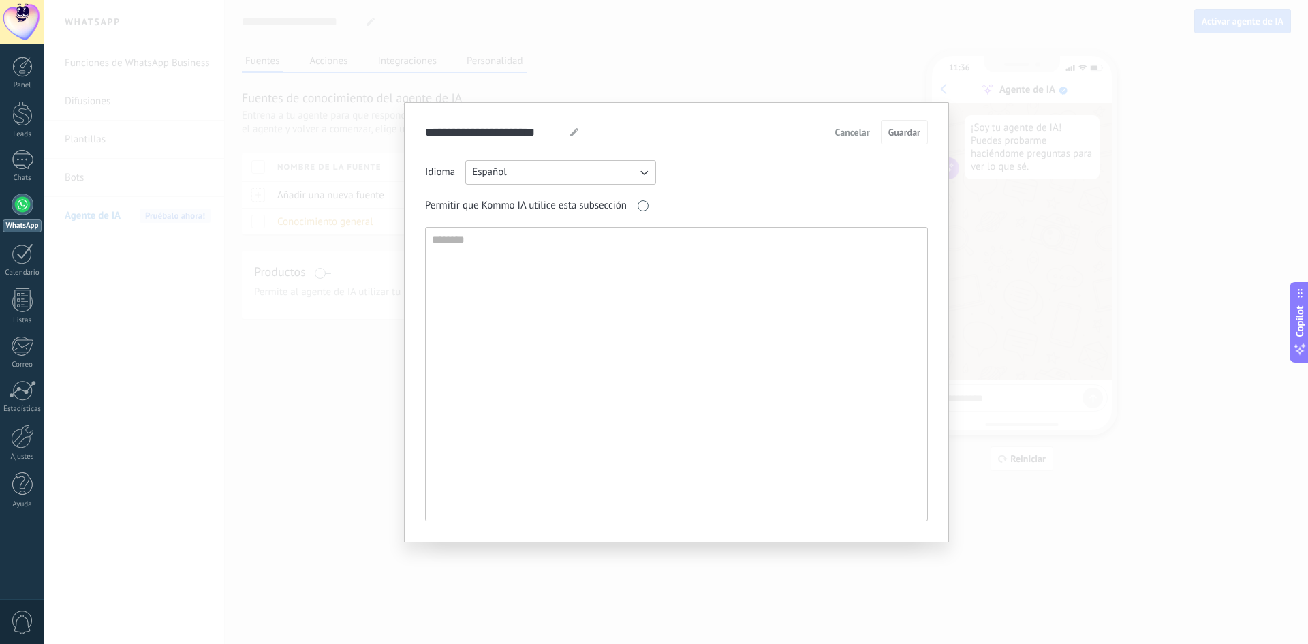
click at [850, 133] on span "Cancelar" at bounding box center [852, 132] width 35 height 10
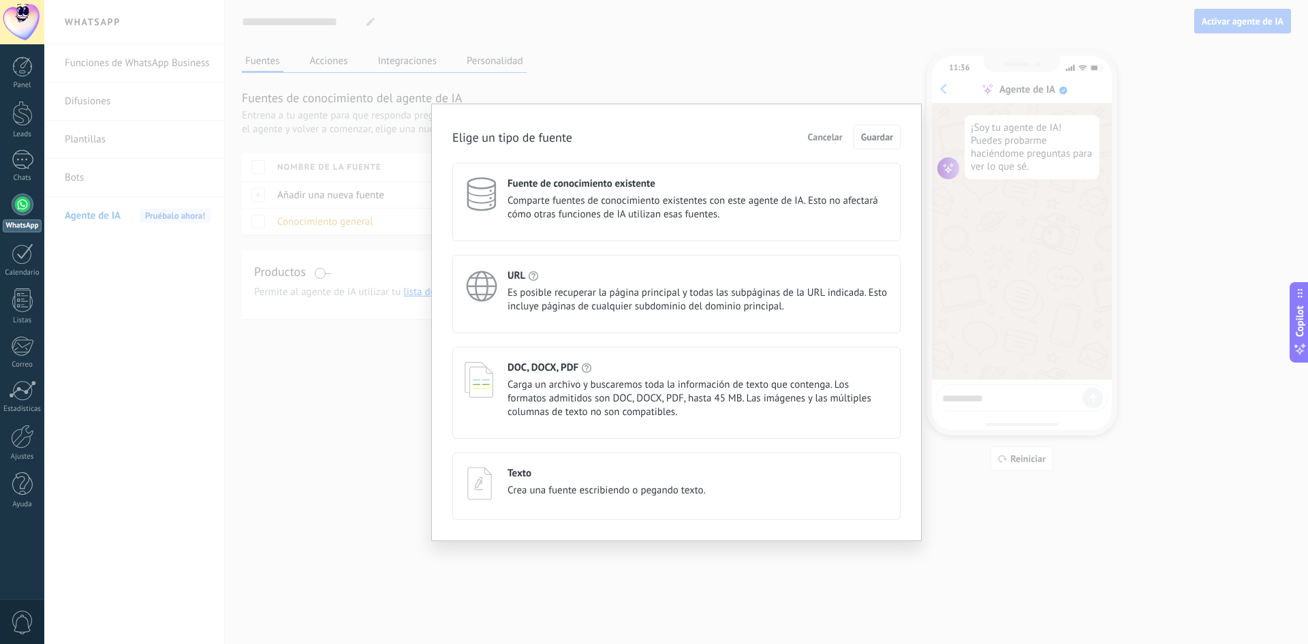
click at [823, 135] on span "Cancelar" at bounding box center [825, 137] width 35 height 10
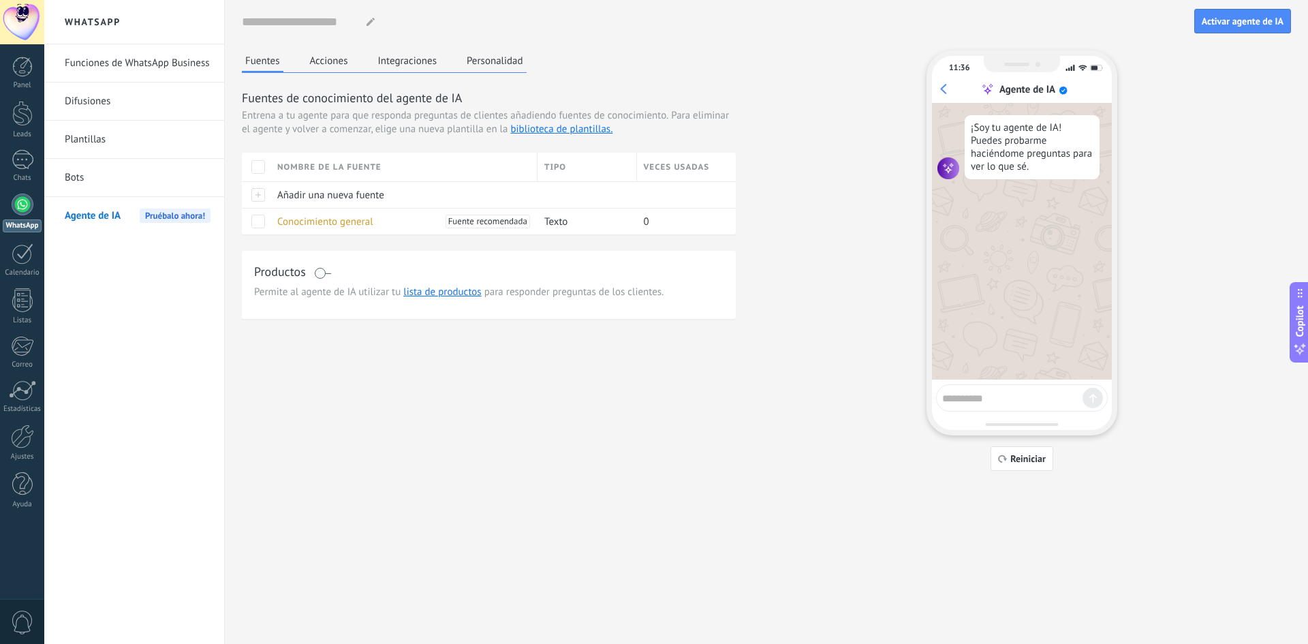
click at [131, 60] on link "Funciones de WhatsApp Business" at bounding box center [138, 63] width 146 height 38
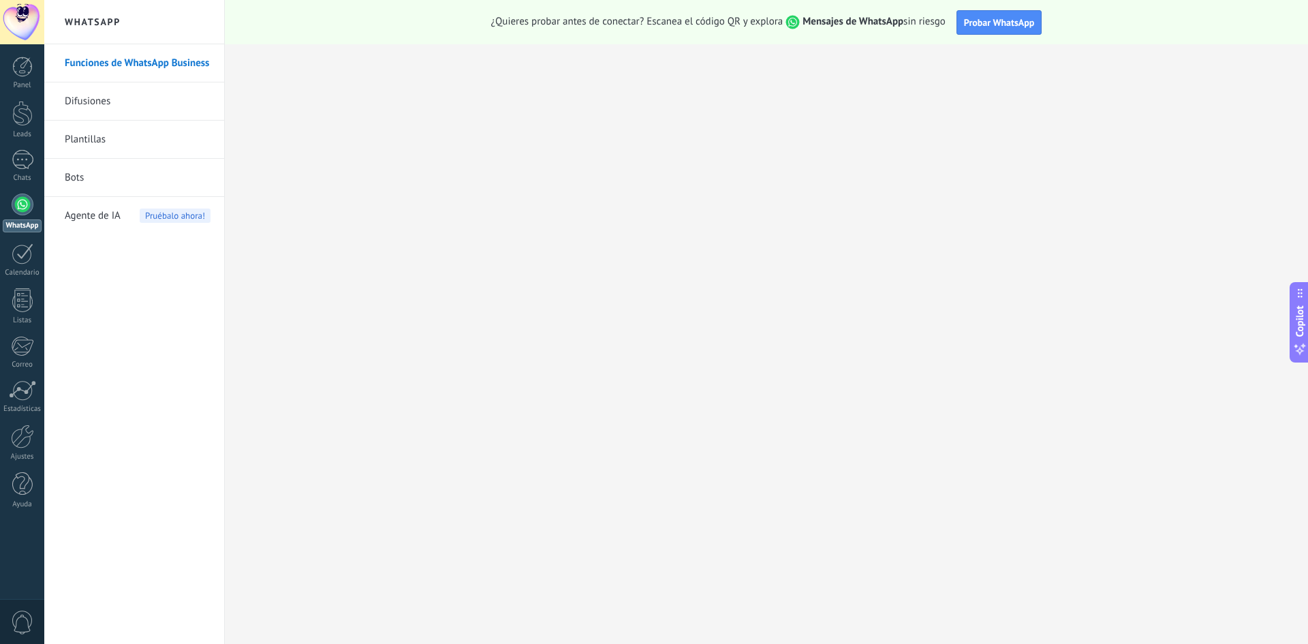
click at [1002, 28] on span "Probar WhatsApp" at bounding box center [999, 22] width 71 height 12
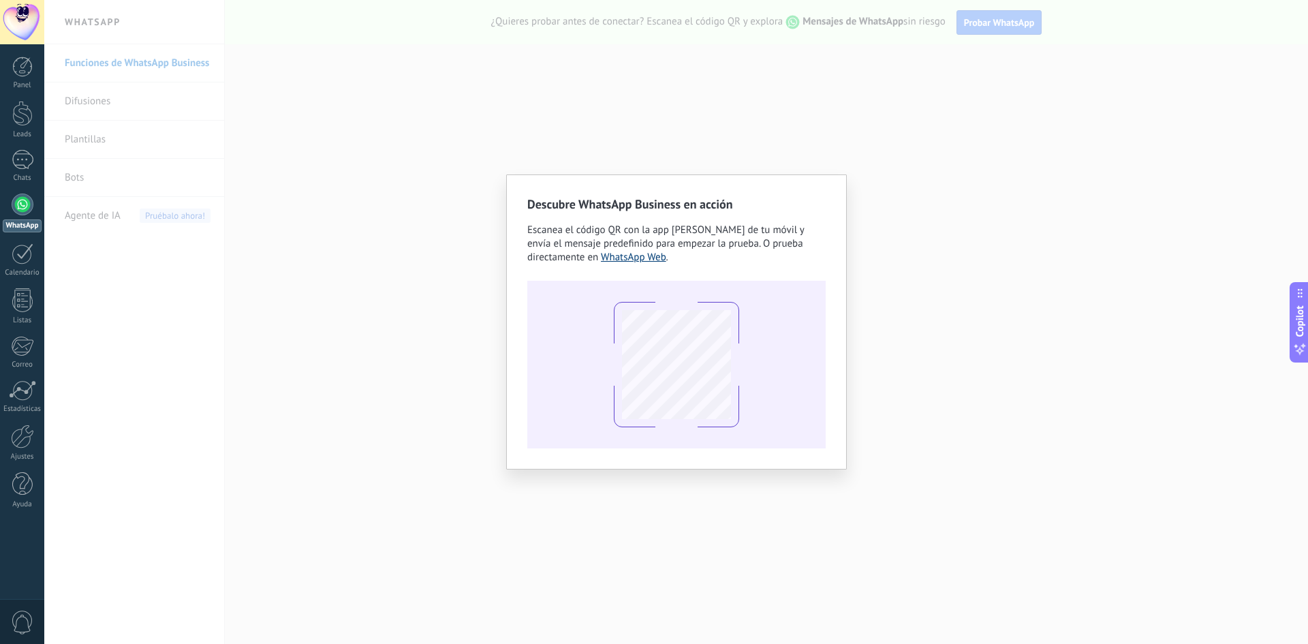
click at [649, 262] on link "WhatsApp Web" at bounding box center [633, 257] width 65 height 13
click at [364, 307] on div "Descubre WhatsApp Business en acción Escanea el código QR con la app [PERSON_NA…" at bounding box center [676, 322] width 1264 height 644
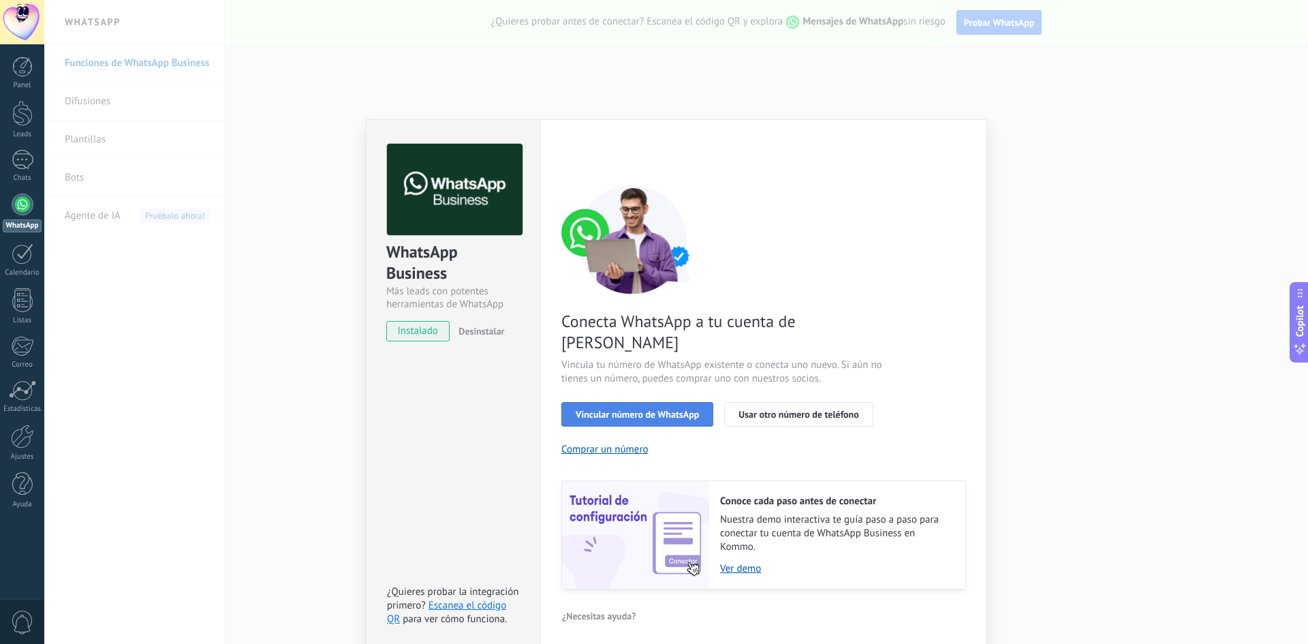
click at [676, 409] on span "Vincular número de WhatsApp" at bounding box center [637, 414] width 123 height 10
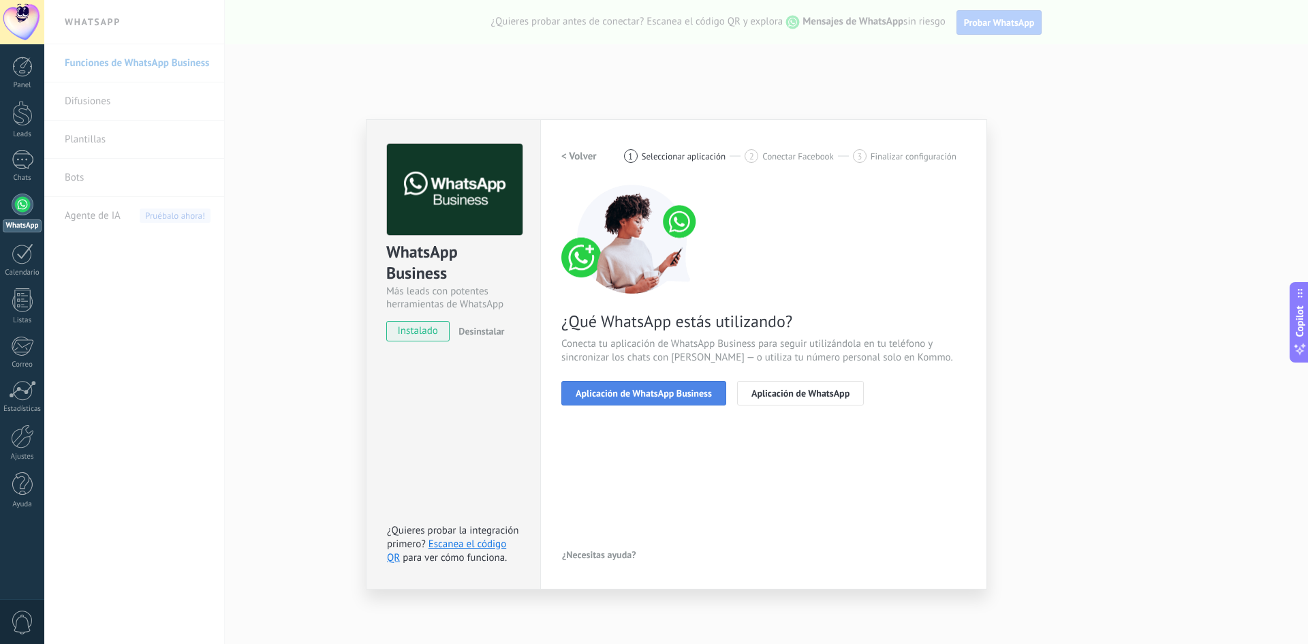
click at [698, 386] on button "Aplicación de WhatsApp Business" at bounding box center [643, 393] width 165 height 25
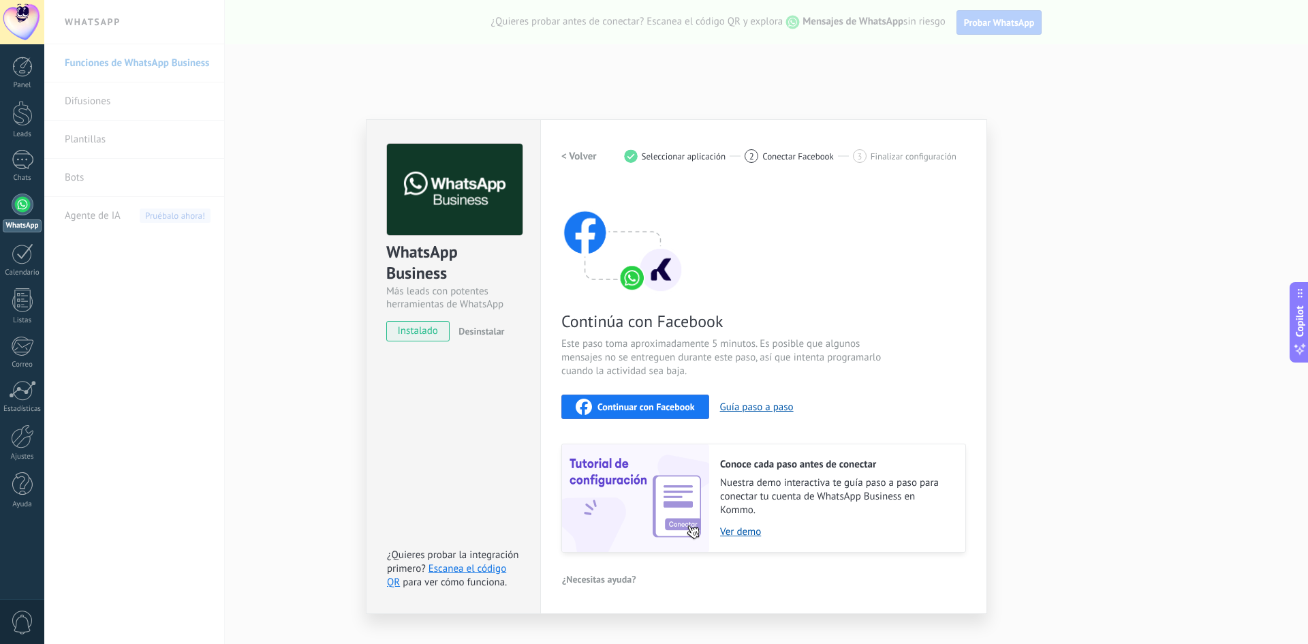
click at [644, 415] on button "Continuar con Facebook" at bounding box center [635, 406] width 148 height 25
click at [576, 156] on h2 "< Volver" at bounding box center [578, 156] width 35 height 13
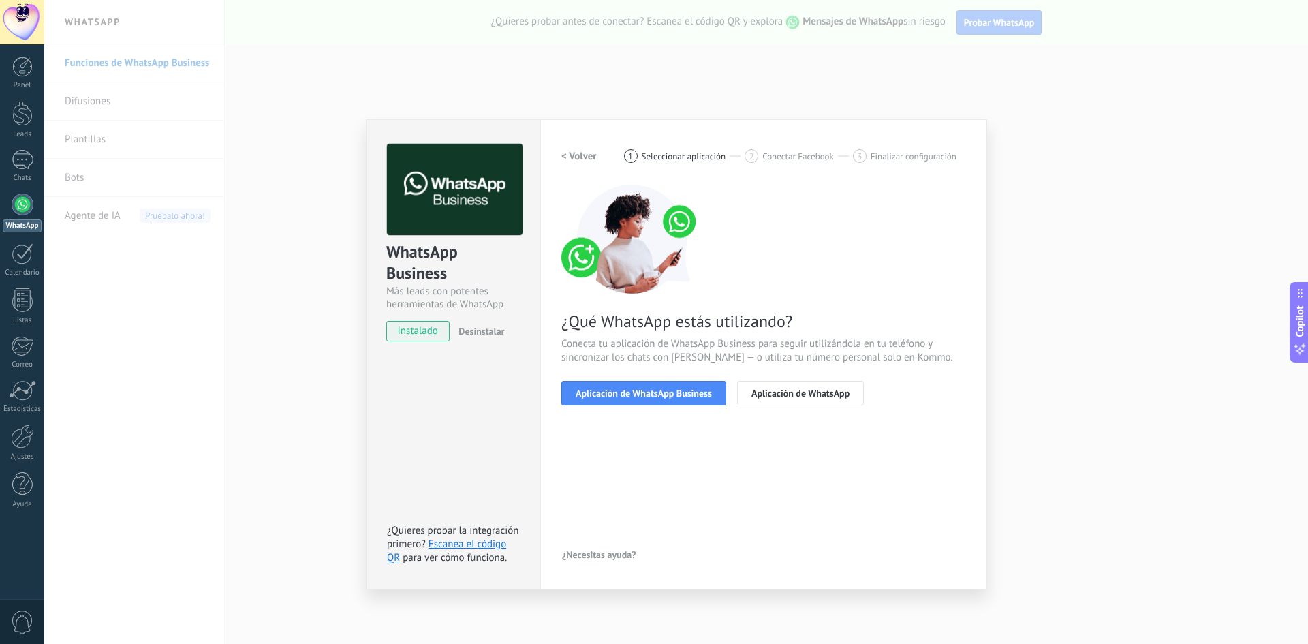
click at [437, 336] on span "instalado" at bounding box center [418, 331] width 62 height 20
click at [480, 331] on span "Desinstalar" at bounding box center [481, 331] width 46 height 12
click at [424, 332] on span "instalado" at bounding box center [418, 331] width 62 height 20
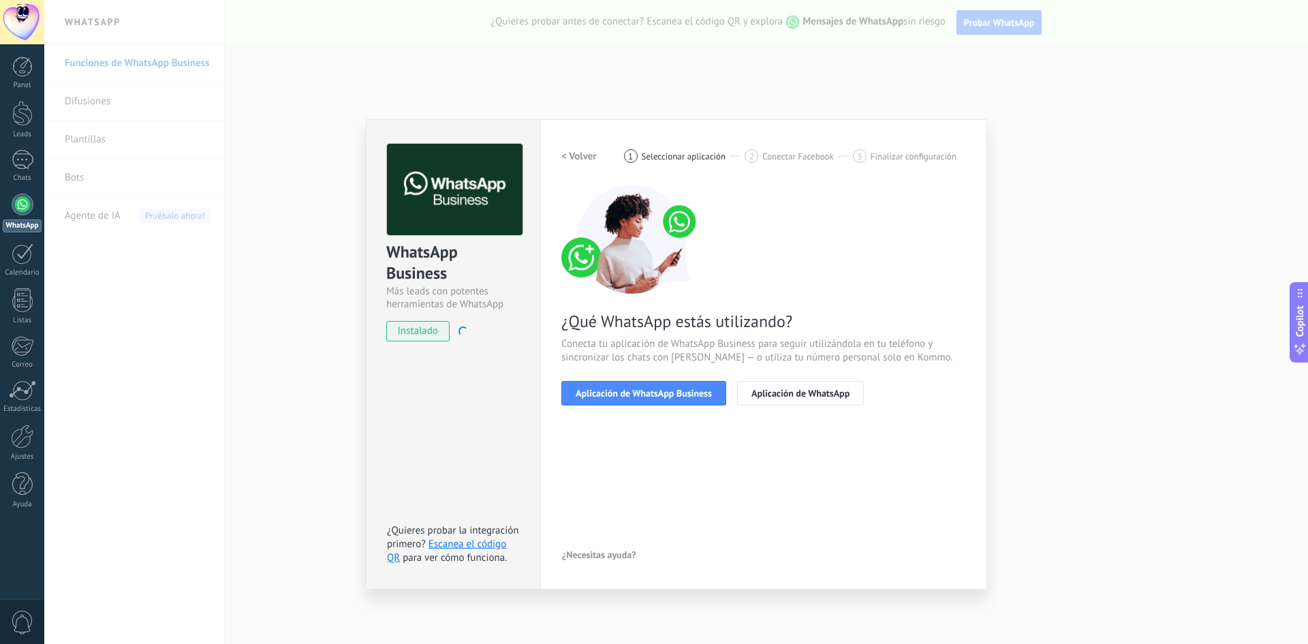
click at [424, 332] on span "instalado" at bounding box center [418, 331] width 62 height 20
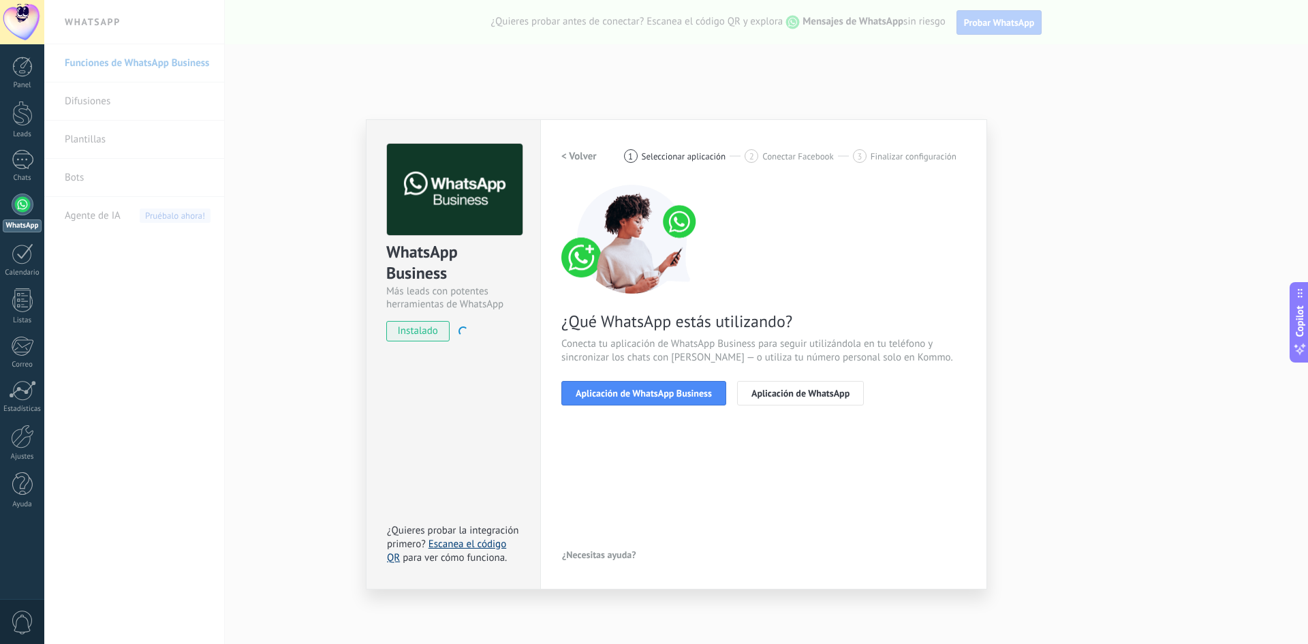
click at [465, 544] on link "Escanea el código QR" at bounding box center [446, 550] width 119 height 27
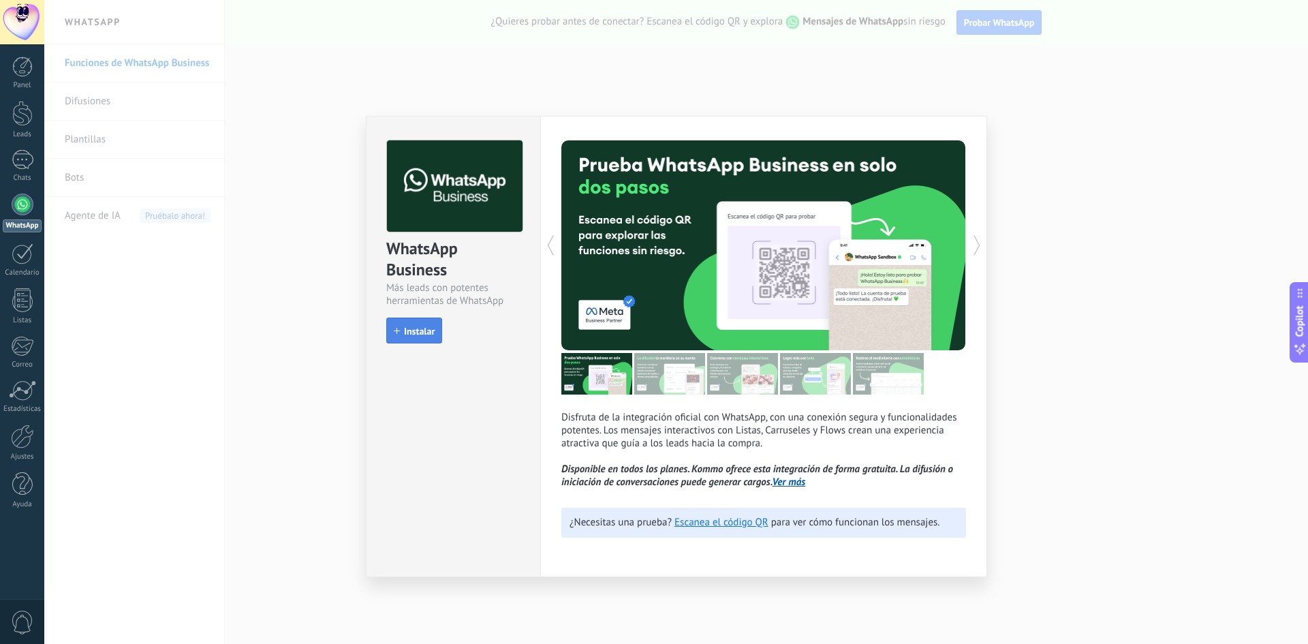
click at [421, 322] on button "Instalar" at bounding box center [414, 330] width 56 height 26
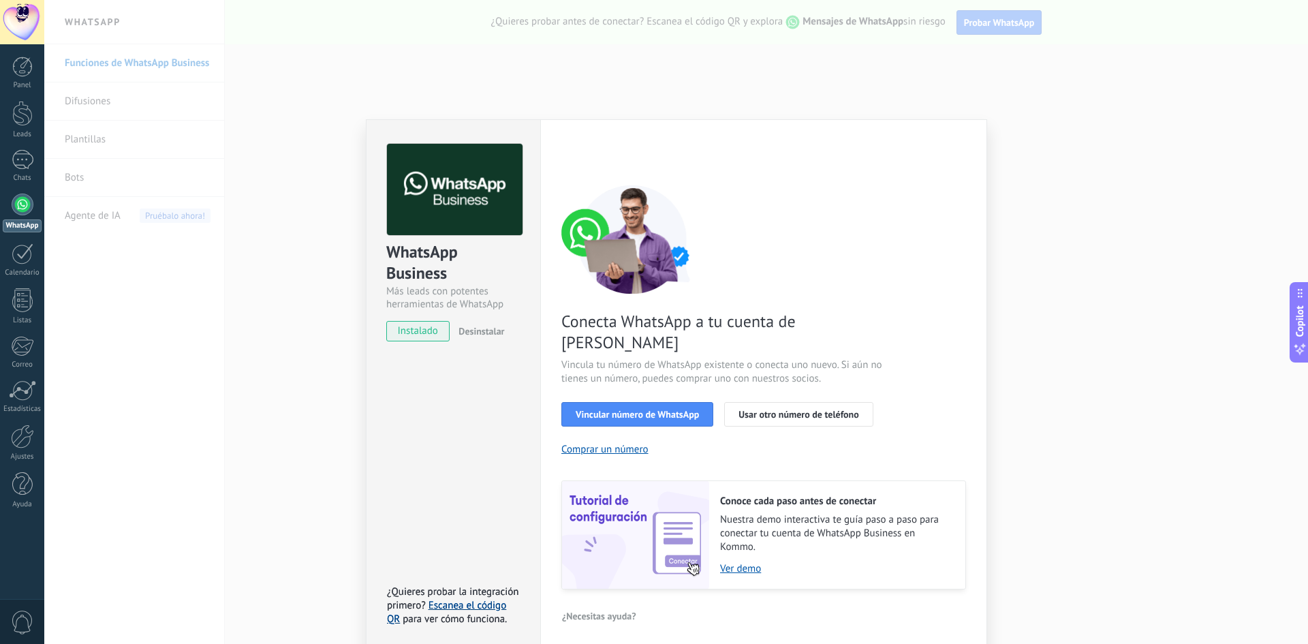
click at [471, 599] on link "Escanea el código QR" at bounding box center [446, 612] width 119 height 27
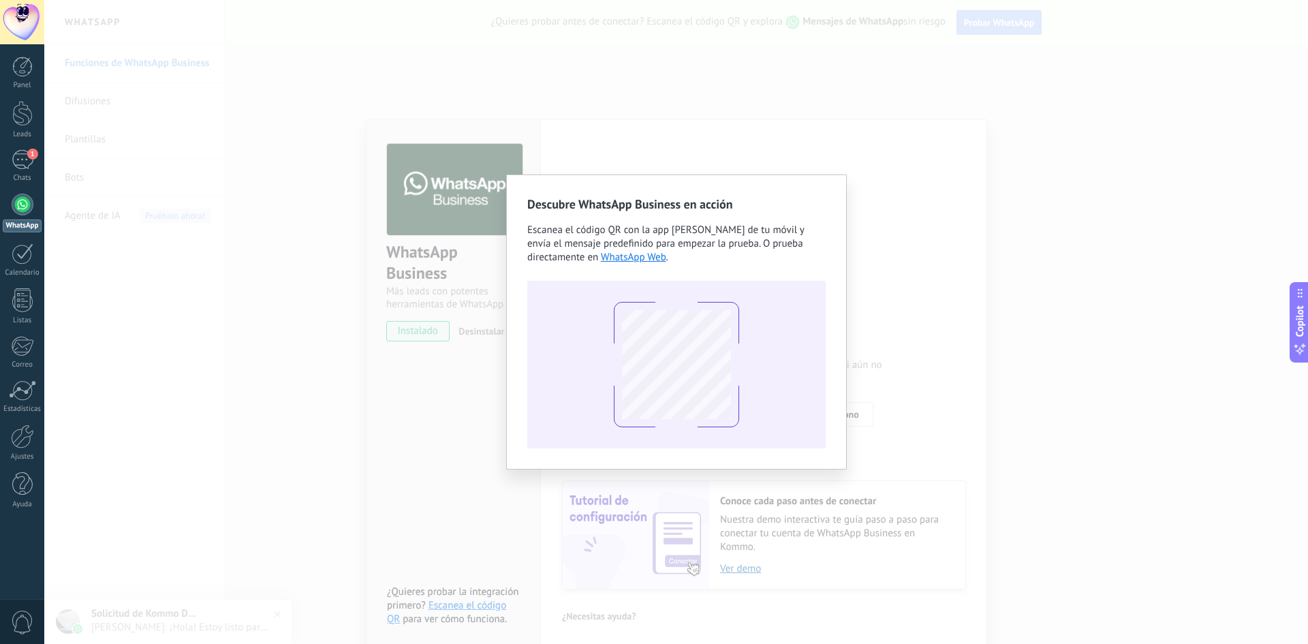
click at [1012, 119] on div "Descubre WhatsApp Business en acción Escanea el código QR con la app [PERSON_NA…" at bounding box center [676, 322] width 1264 height 644
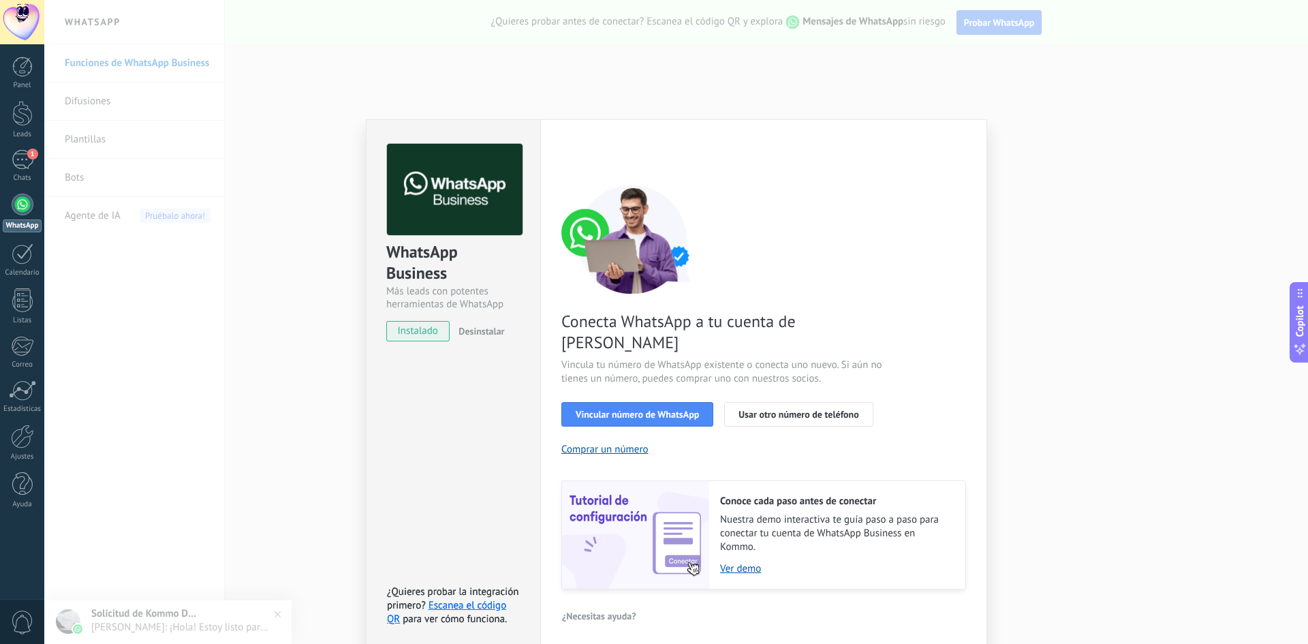
click at [1024, 155] on div "WhatsApp Business Más leads con potentes herramientas de WhatsApp instalado Des…" at bounding box center [676, 322] width 1264 height 644
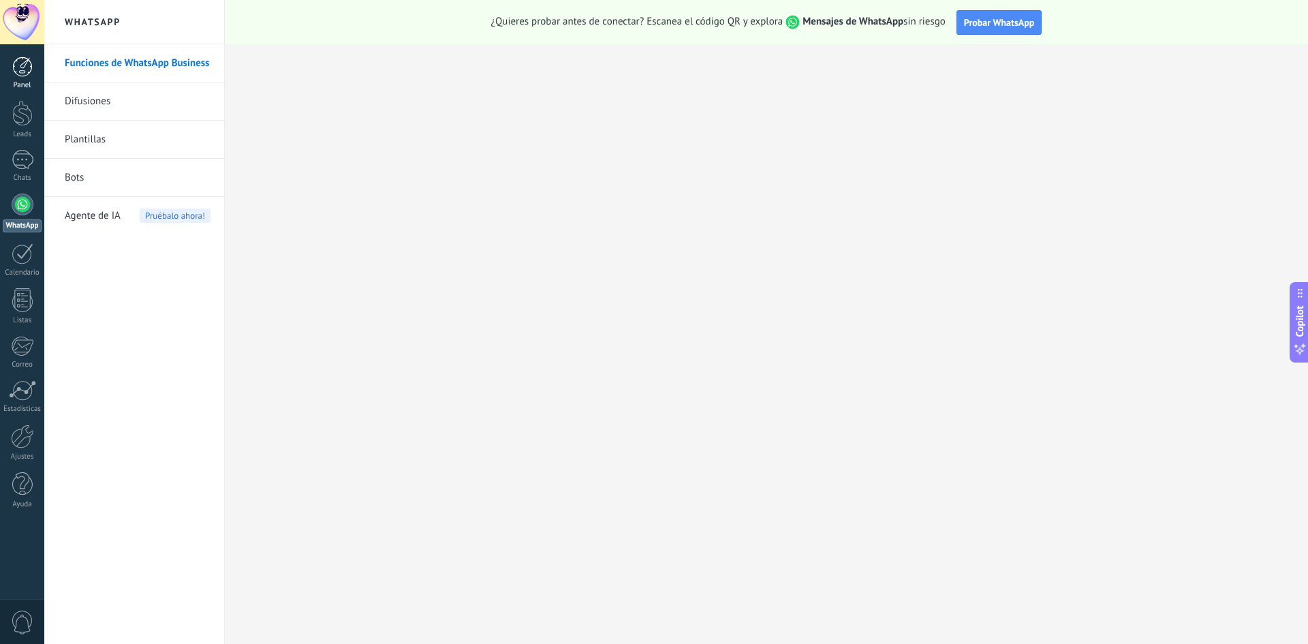
click at [18, 73] on div at bounding box center [22, 67] width 20 height 20
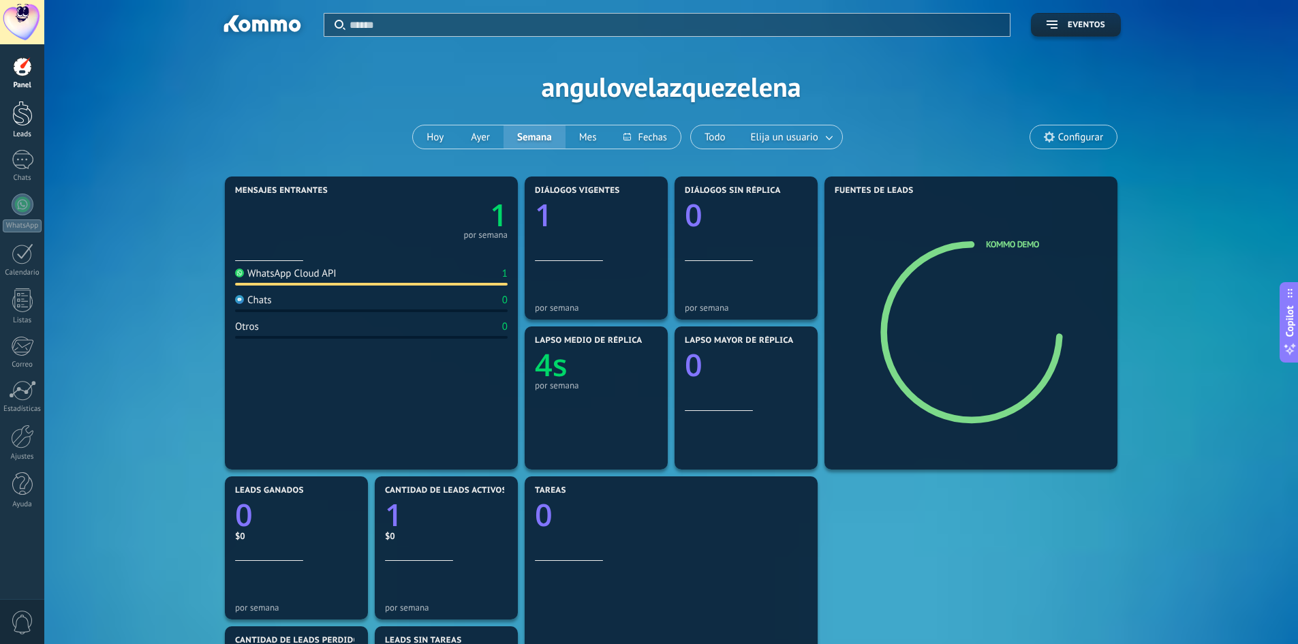
click at [20, 123] on div at bounding box center [22, 113] width 20 height 25
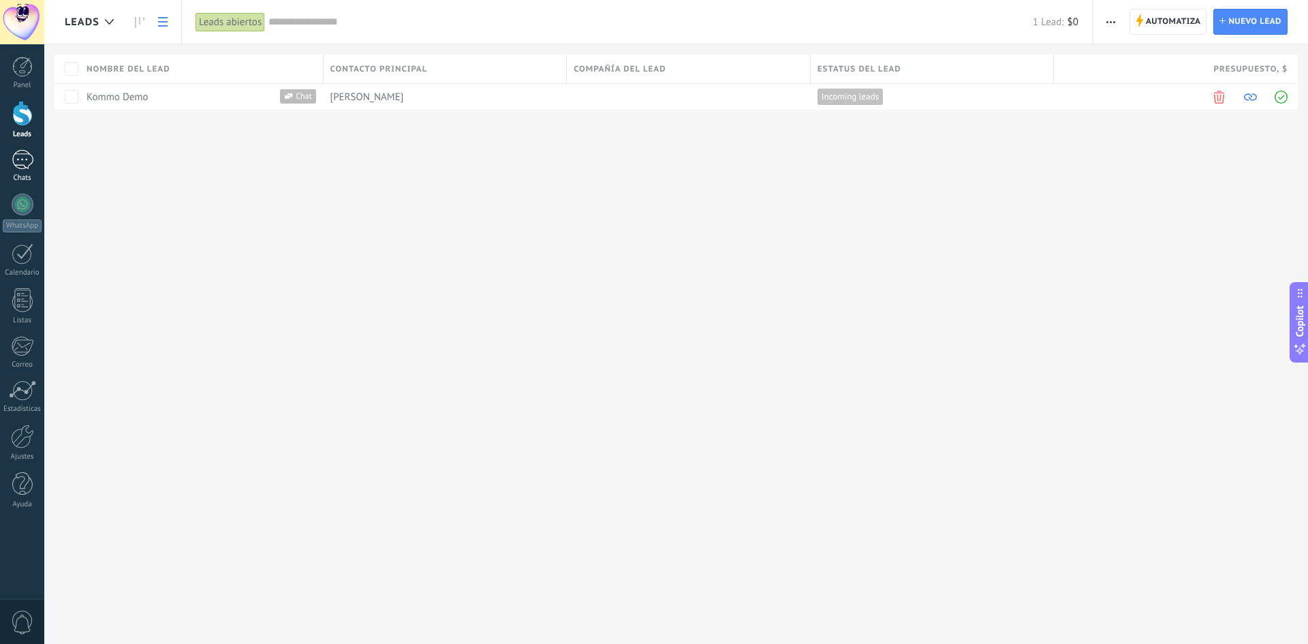
click at [20, 157] on div "1" at bounding box center [23, 160] width 22 height 20
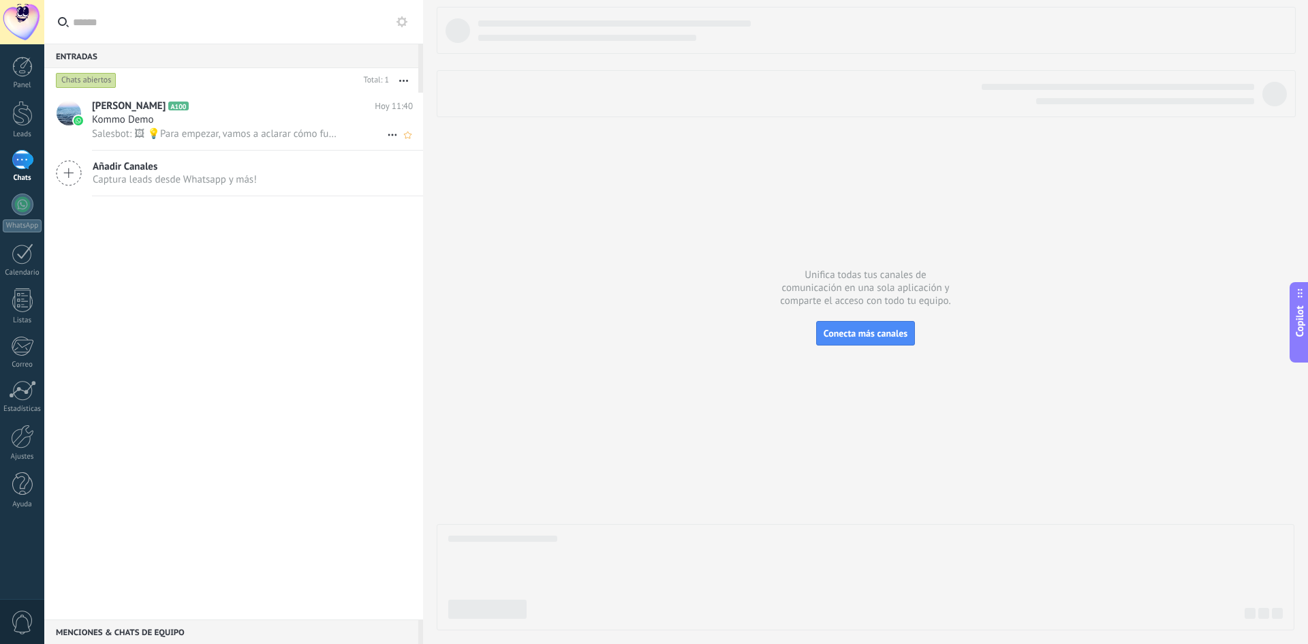
click at [206, 114] on div "Kommo Demo" at bounding box center [252, 120] width 321 height 14
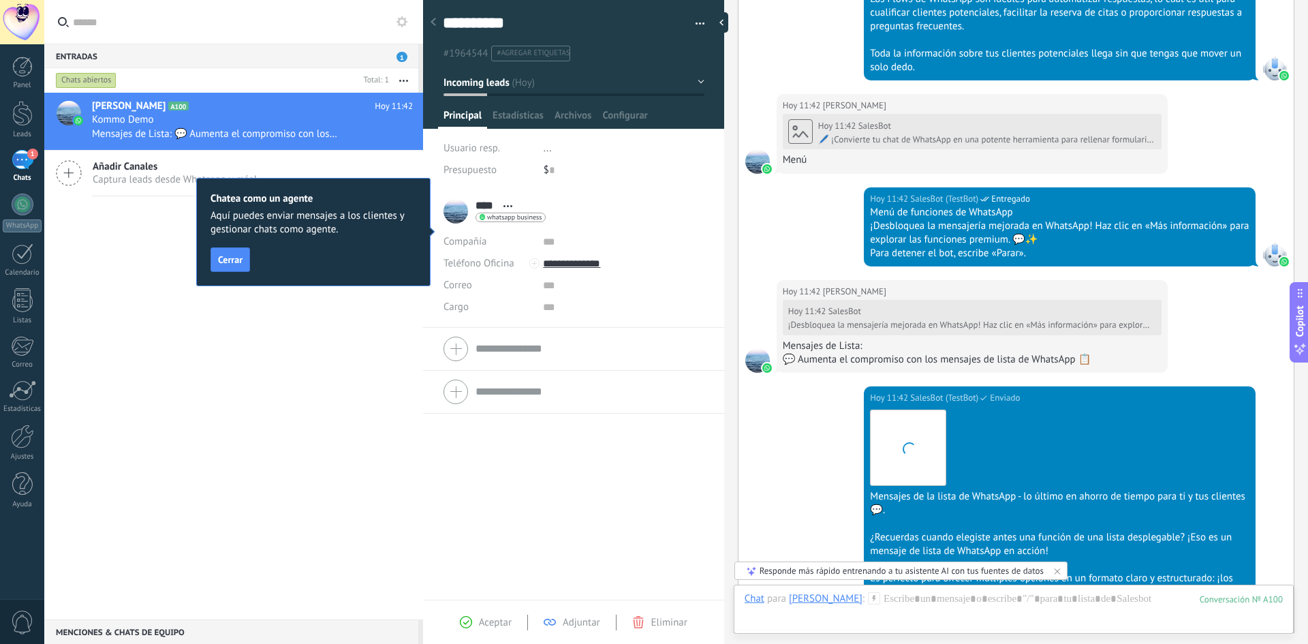
scroll to position [1859, 0]
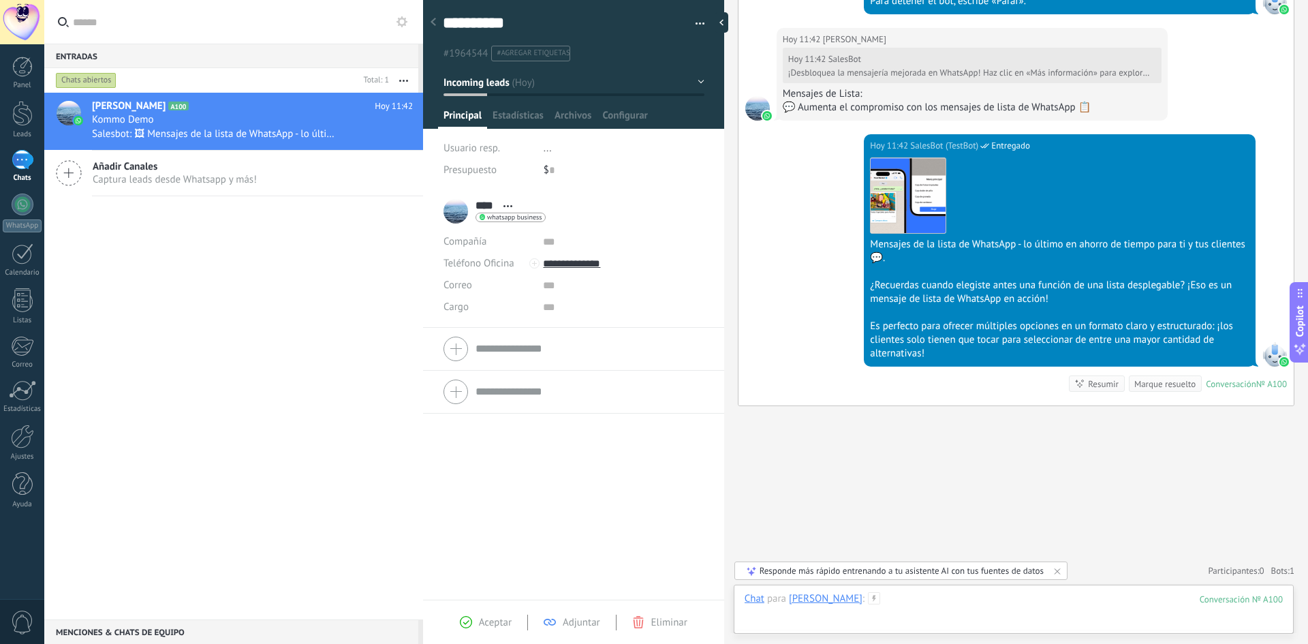
click at [959, 614] on div at bounding box center [1013, 612] width 538 height 41
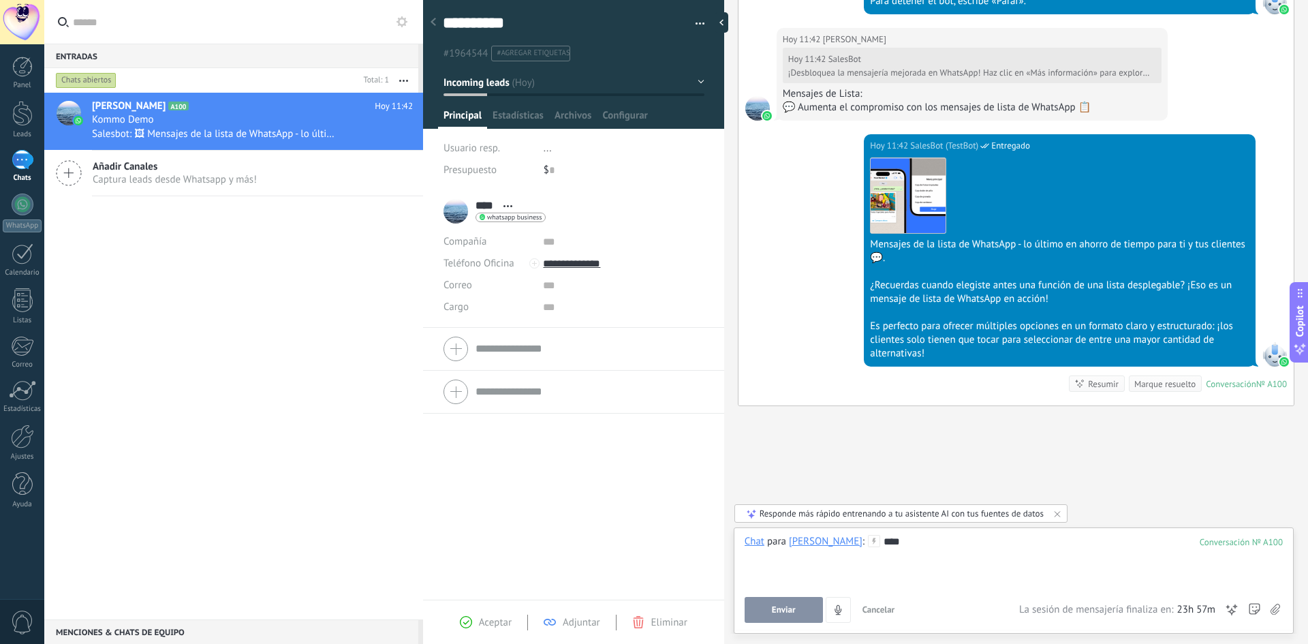
click at [778, 618] on button "Enviar" at bounding box center [783, 610] width 78 height 26
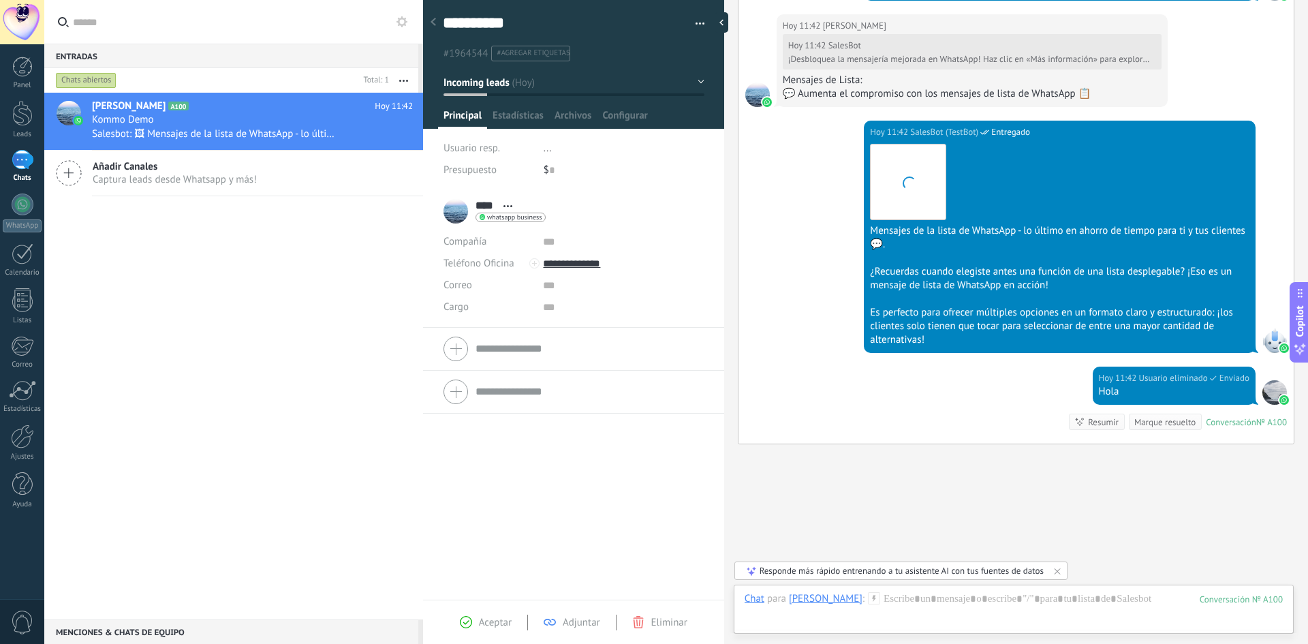
scroll to position [1911, 0]
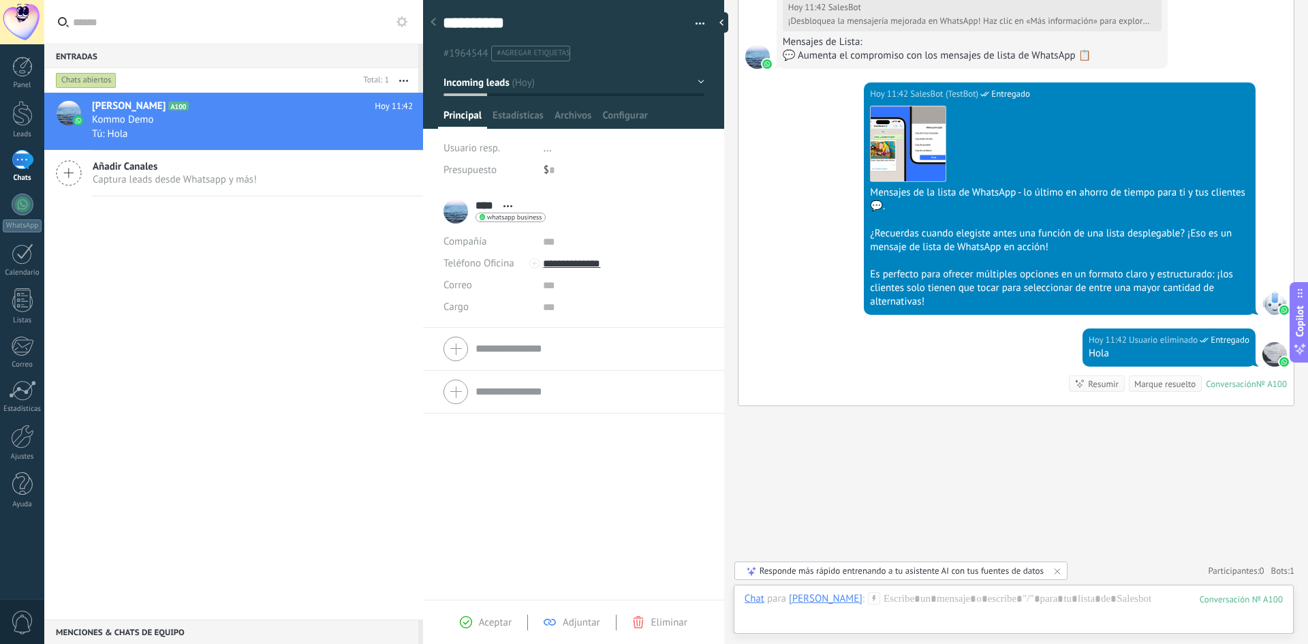
click at [1063, 574] on div "Responde más rápido entrenando a tu asistente AI con tus fuentes de datos" at bounding box center [900, 570] width 333 height 18
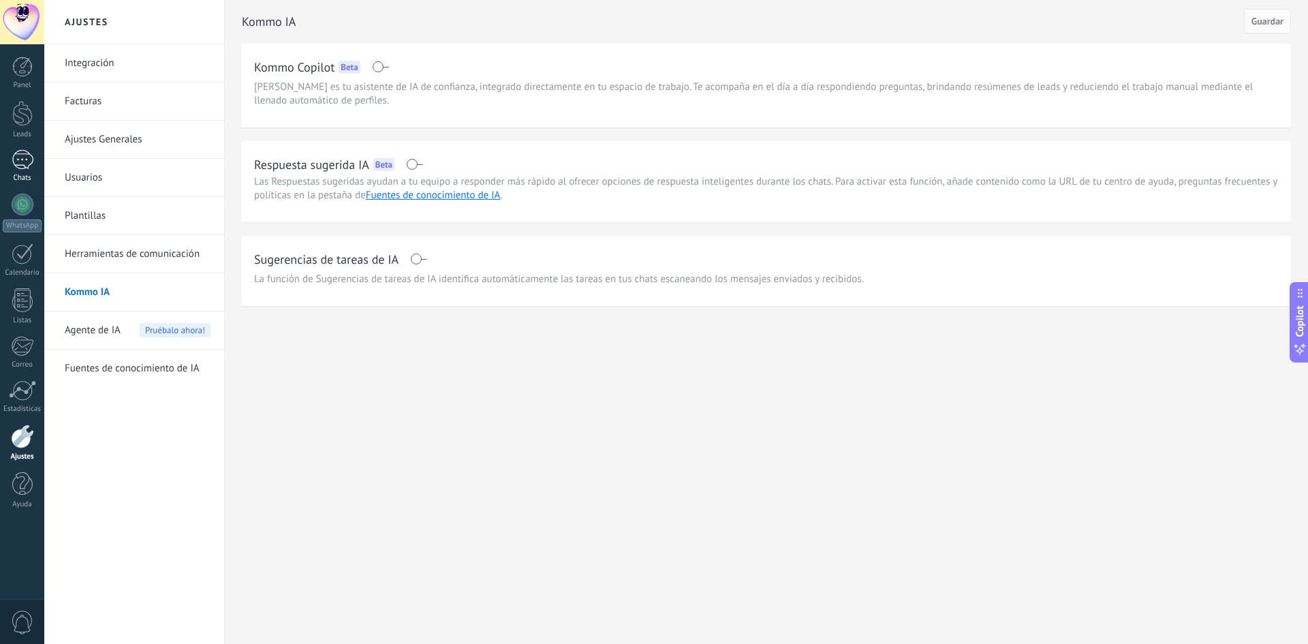
click at [21, 170] on link "1 Chats" at bounding box center [22, 166] width 44 height 33
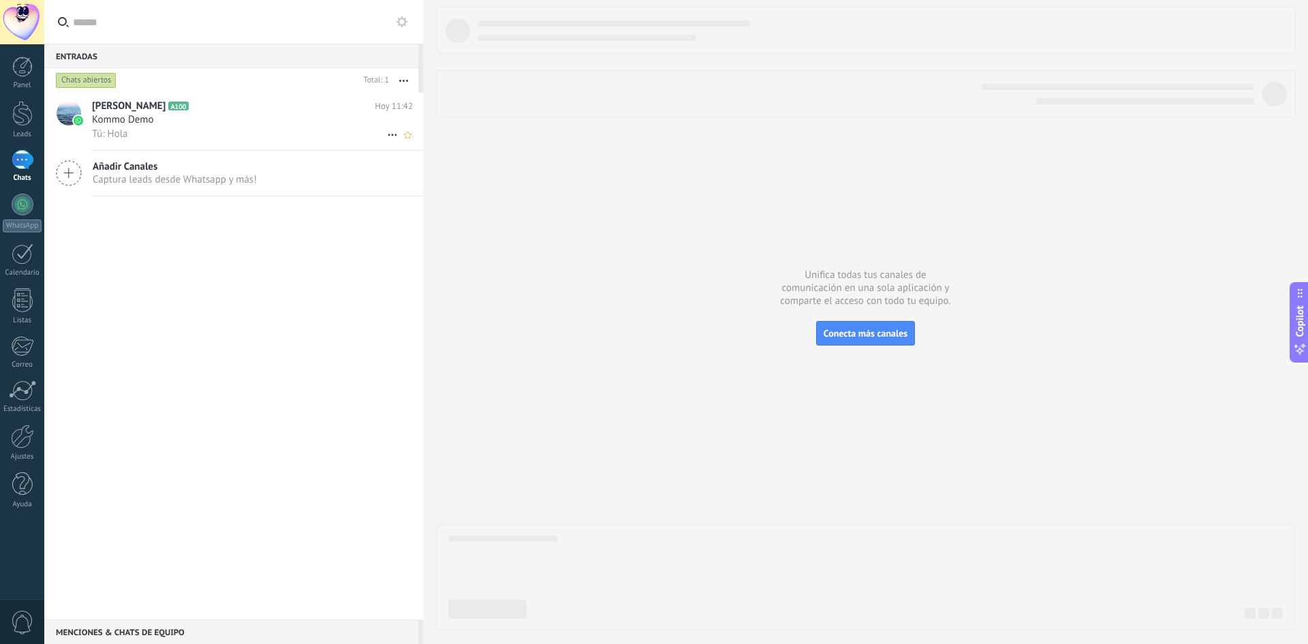
click at [222, 136] on div "Tú: Hola" at bounding box center [252, 134] width 321 height 14
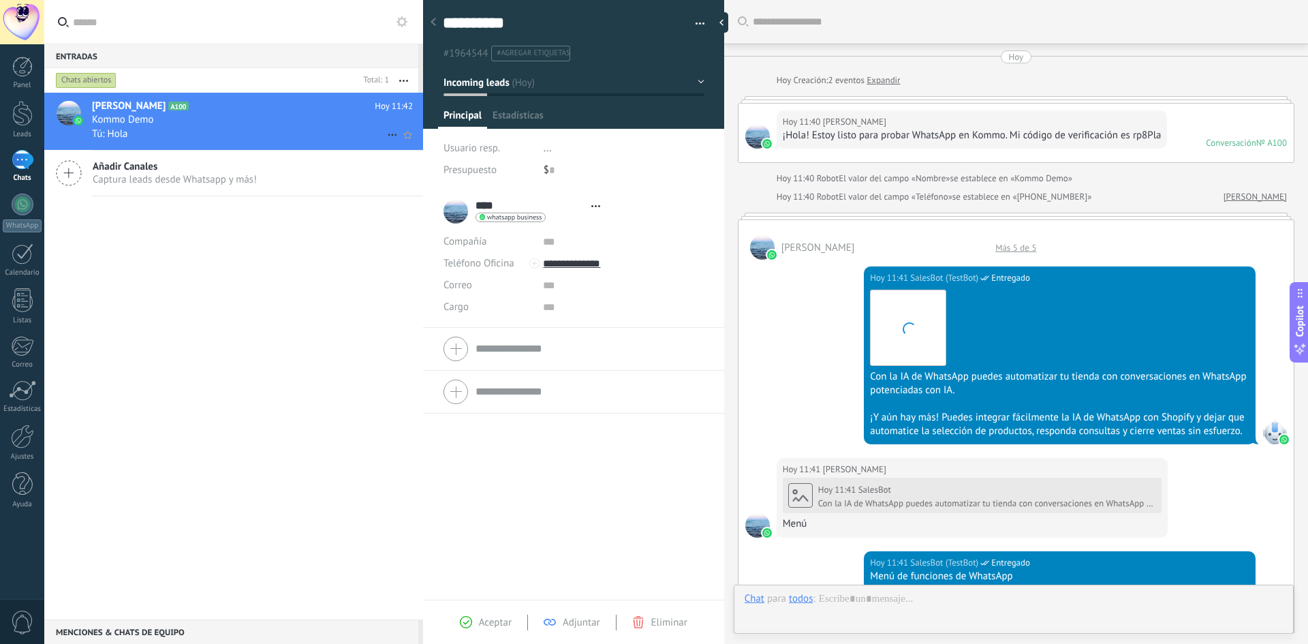
type textarea "**********"
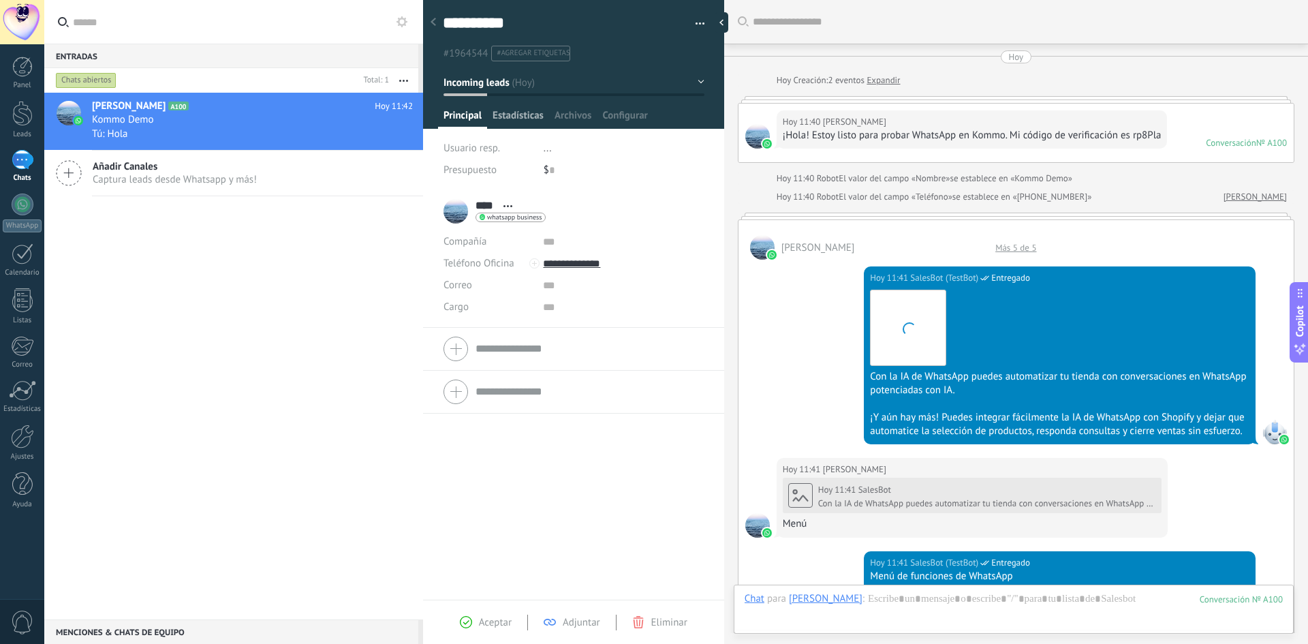
scroll to position [1206, 0]
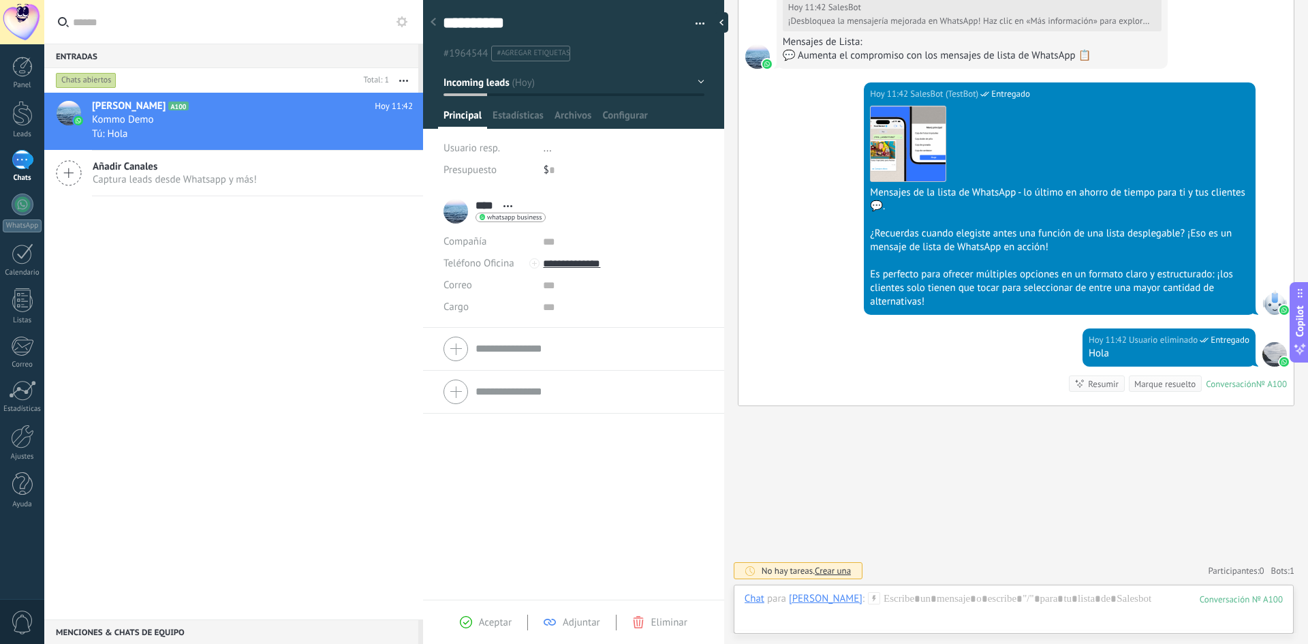
click at [475, 84] on span "Incoming leads" at bounding box center [476, 82] width 66 height 13
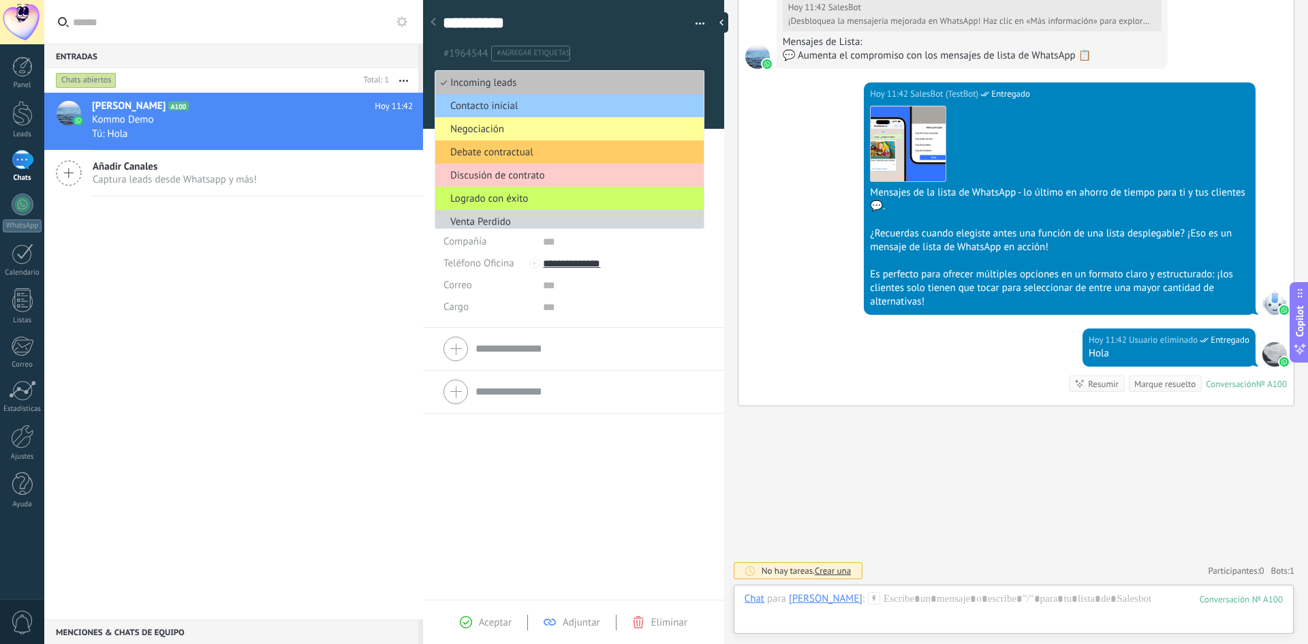
click at [606, 473] on div "**** [PERSON_NAME] **** [PERSON_NAME] Abrir detalle Copie el nombre" at bounding box center [573, 395] width 301 height 410
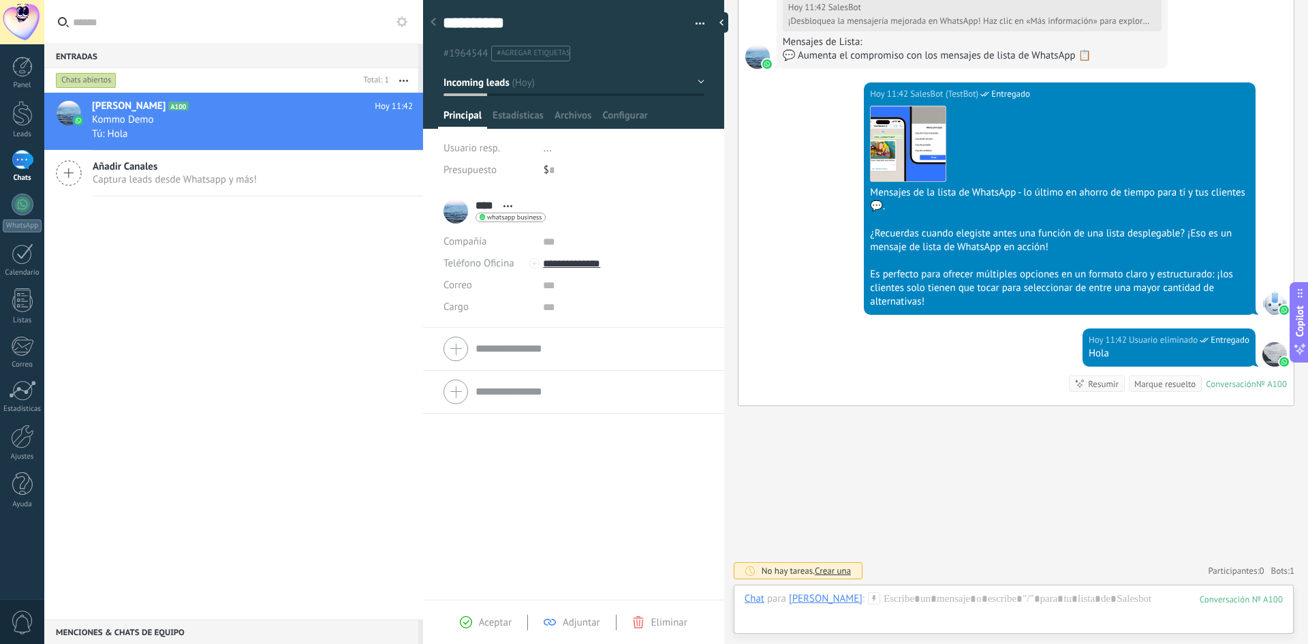
click at [451, 207] on div "**** [PERSON_NAME] **** [PERSON_NAME] Abrir detalle Copie el nombre Desatar Con…" at bounding box center [494, 211] width 102 height 34
click at [489, 210] on input "****" at bounding box center [485, 206] width 21 height 14
click at [505, 208] on input "****" at bounding box center [589, 205] width 228 height 14
click at [1129, 339] on span "Usuario eliminado" at bounding box center [1163, 340] width 69 height 14
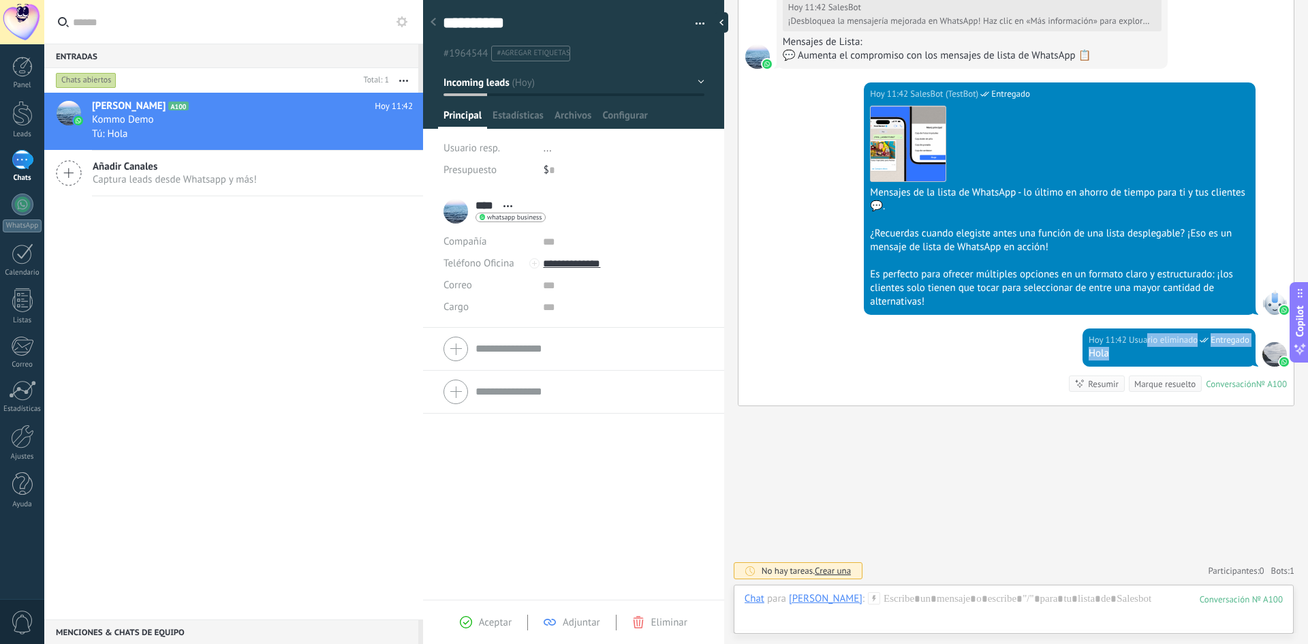
drag, startPoint x: 1140, startPoint y: 342, endPoint x: 1195, endPoint y: 347, distance: 55.4
click at [1195, 347] on div "[DATE] 11:42 Usuario eliminado Entregado Hola" at bounding box center [1168, 347] width 173 height 38
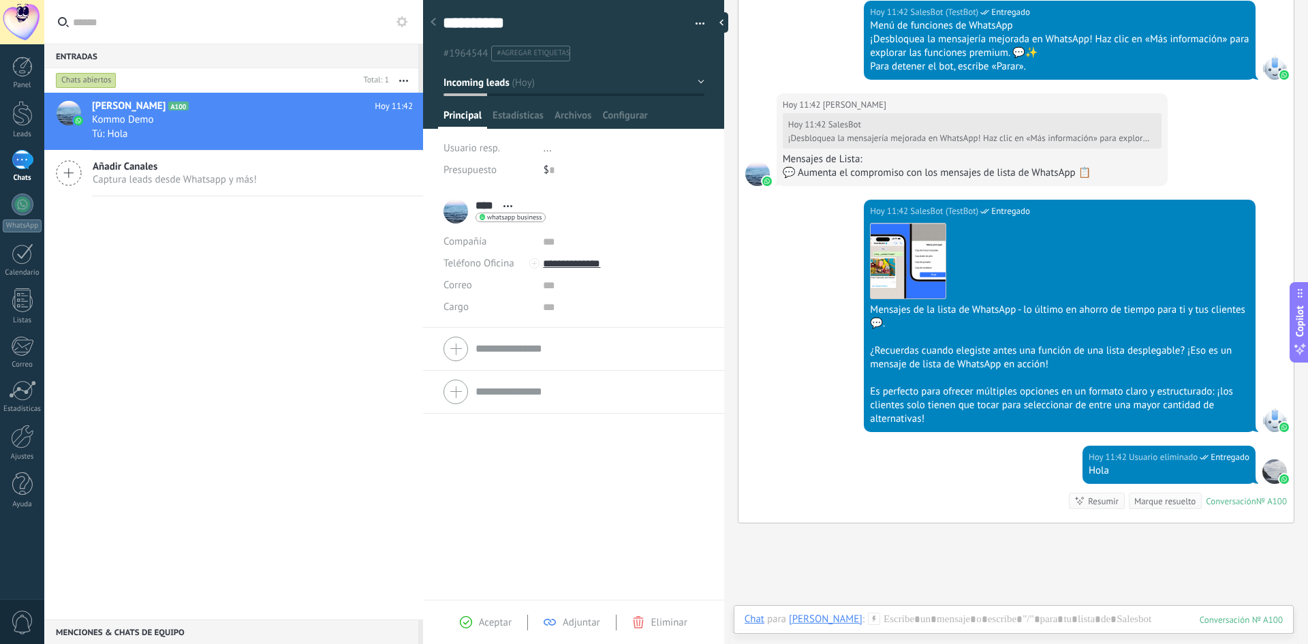
scroll to position [1069, 0]
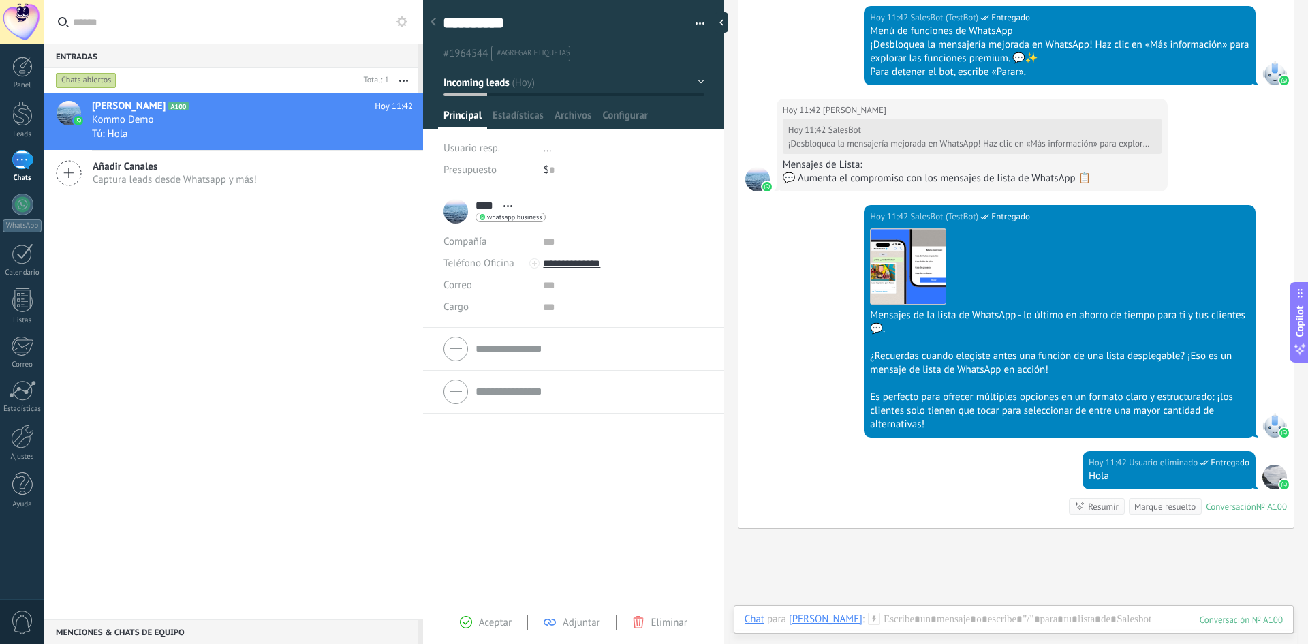
click at [1225, 512] on div "Conversación" at bounding box center [1231, 507] width 50 height 12
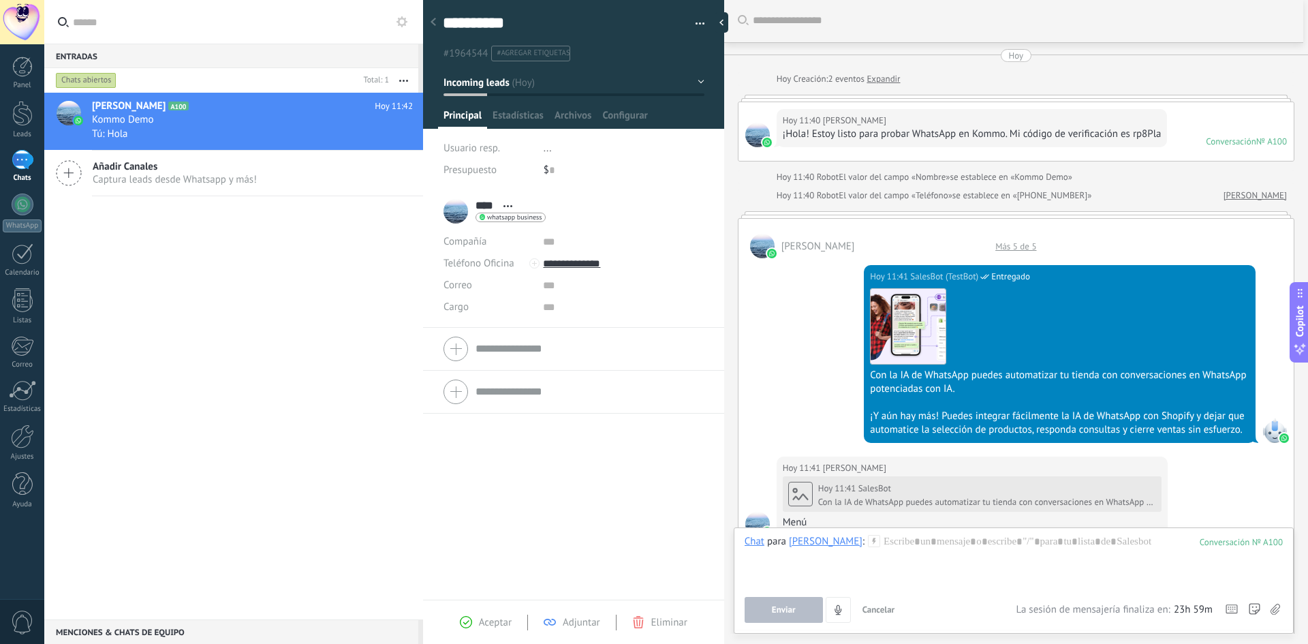
scroll to position [0, 0]
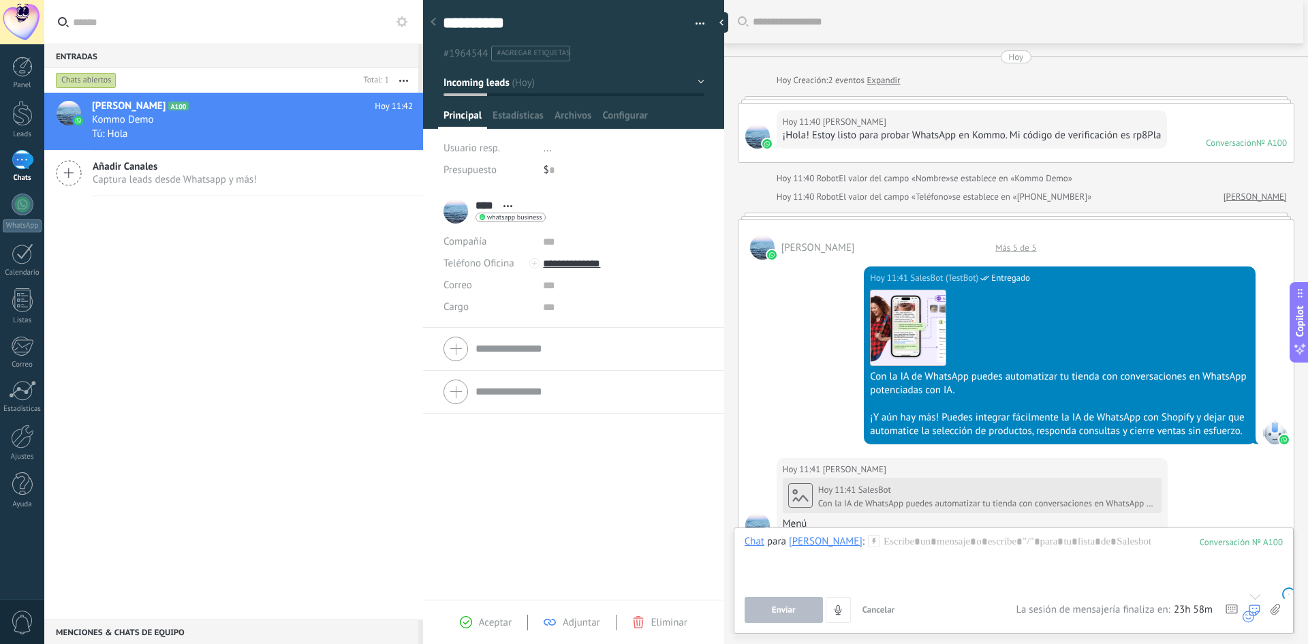
click at [1231, 611] on icon at bounding box center [1231, 609] width 12 height 10
click at [1131, 573] on div at bounding box center [1013, 561] width 538 height 52
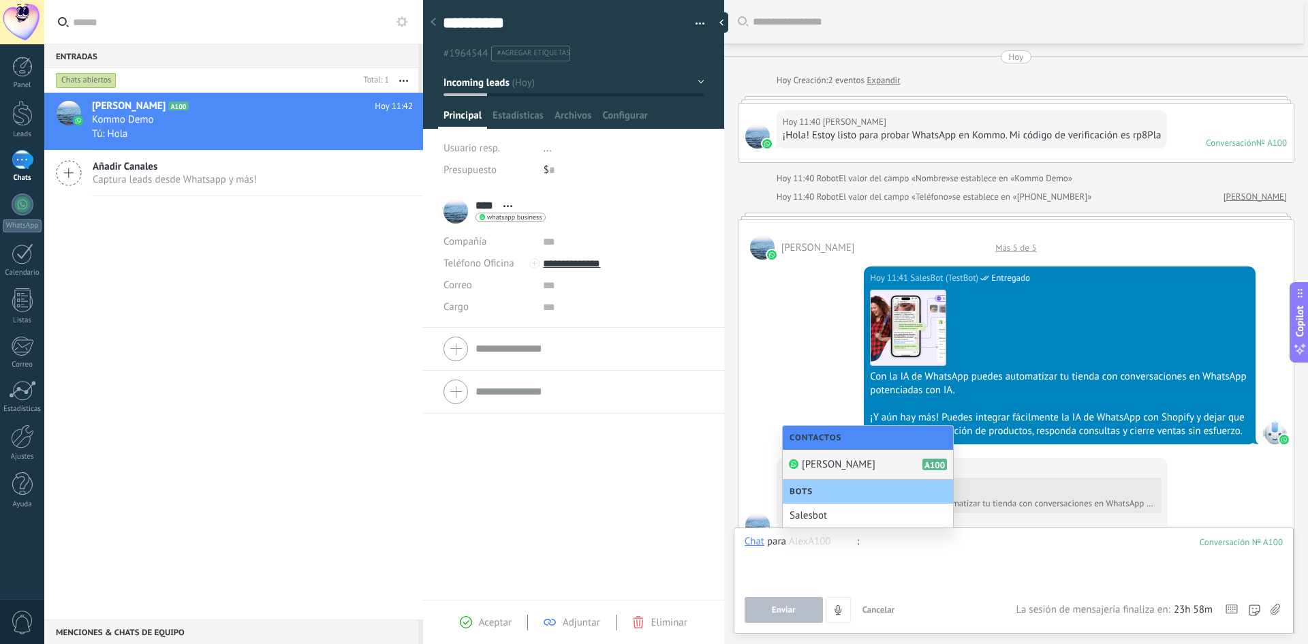
type input "*"
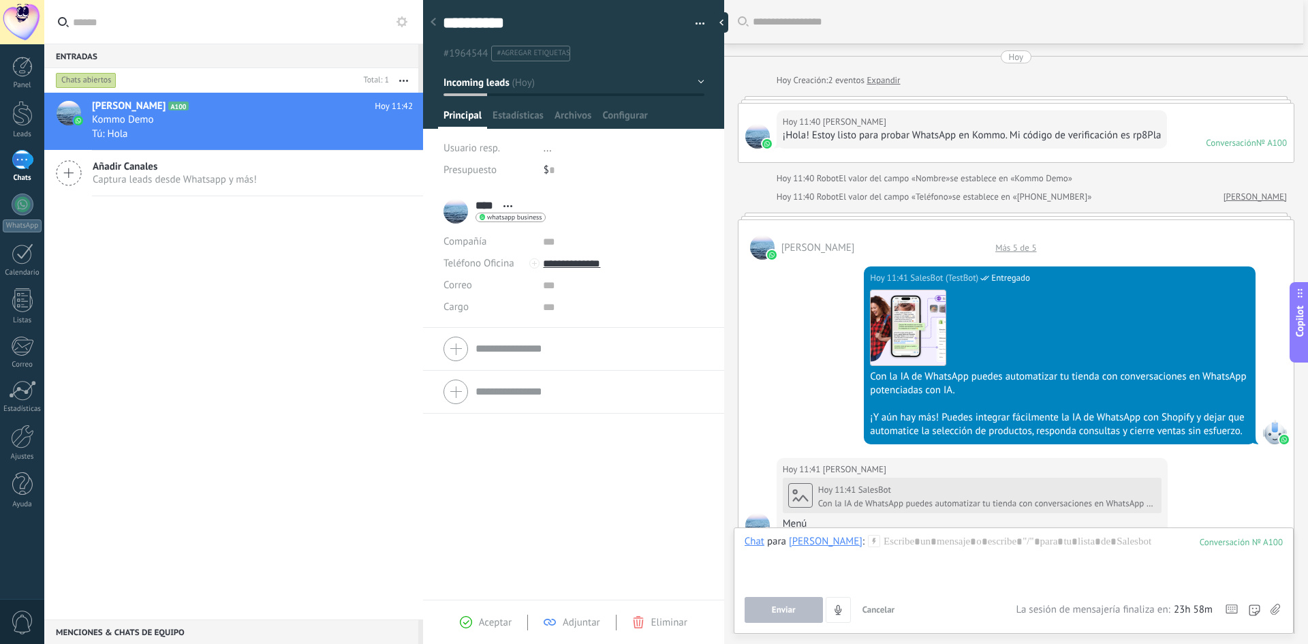
click at [868, 544] on icon at bounding box center [874, 541] width 12 height 12
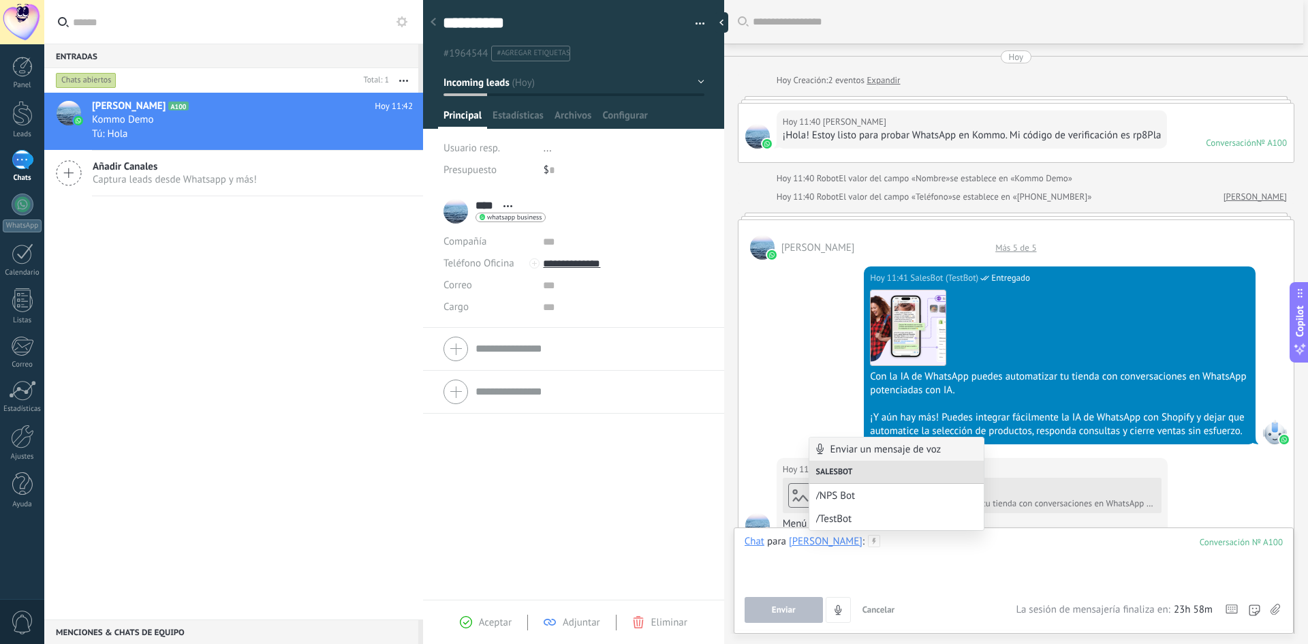
click at [898, 563] on div at bounding box center [1013, 561] width 538 height 52
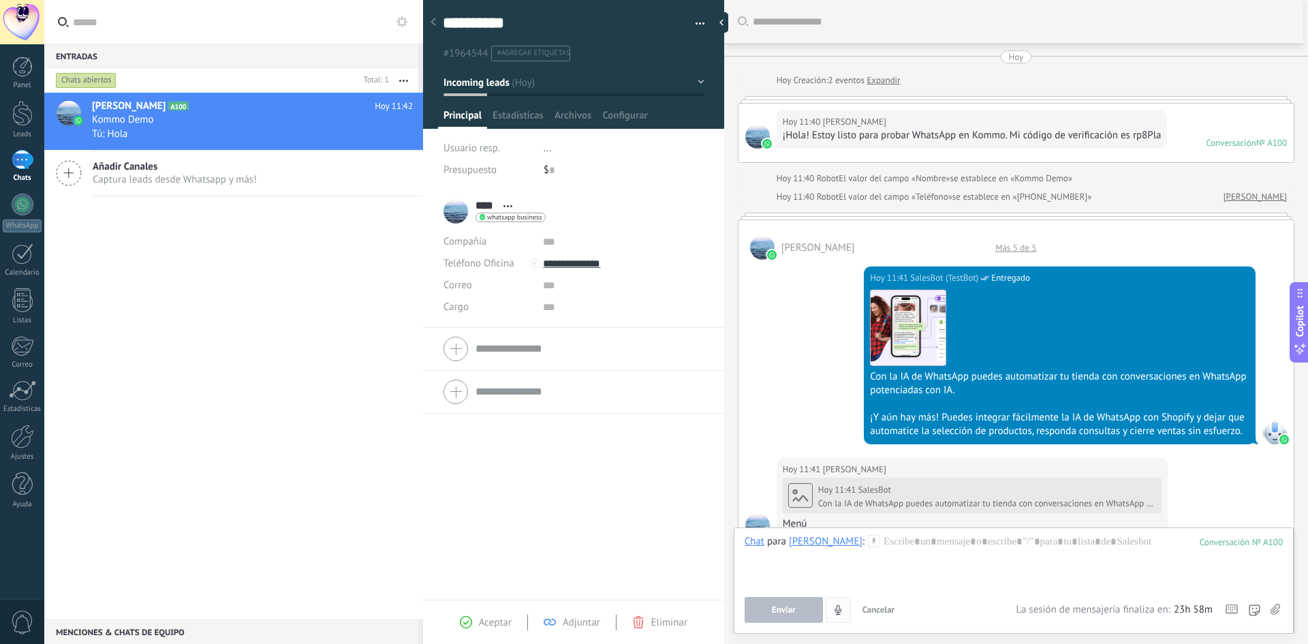
click at [841, 608] on icon "4" at bounding box center [838, 610] width 12 height 12
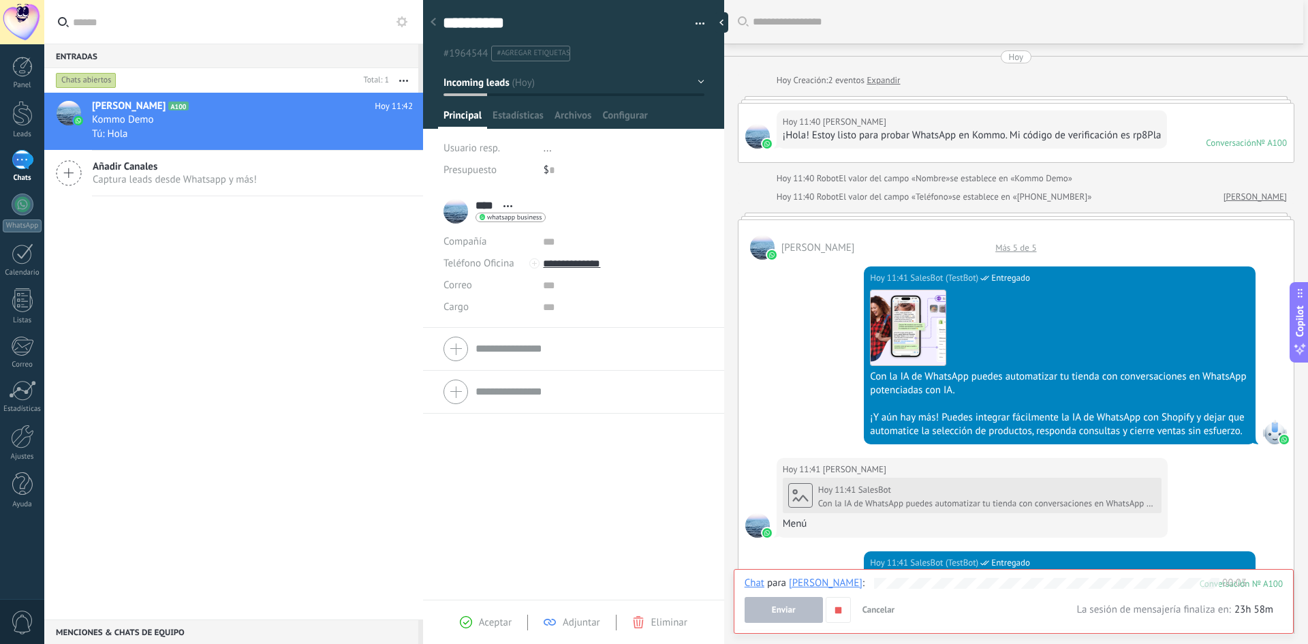
click at [794, 598] on button "Enviar" at bounding box center [783, 610] width 78 height 26
click at [794, 612] on span "Enviar" at bounding box center [784, 610] width 24 height 10
click at [847, 615] on button "button" at bounding box center [838, 610] width 25 height 26
click at [777, 616] on button "Enviar" at bounding box center [783, 610] width 78 height 26
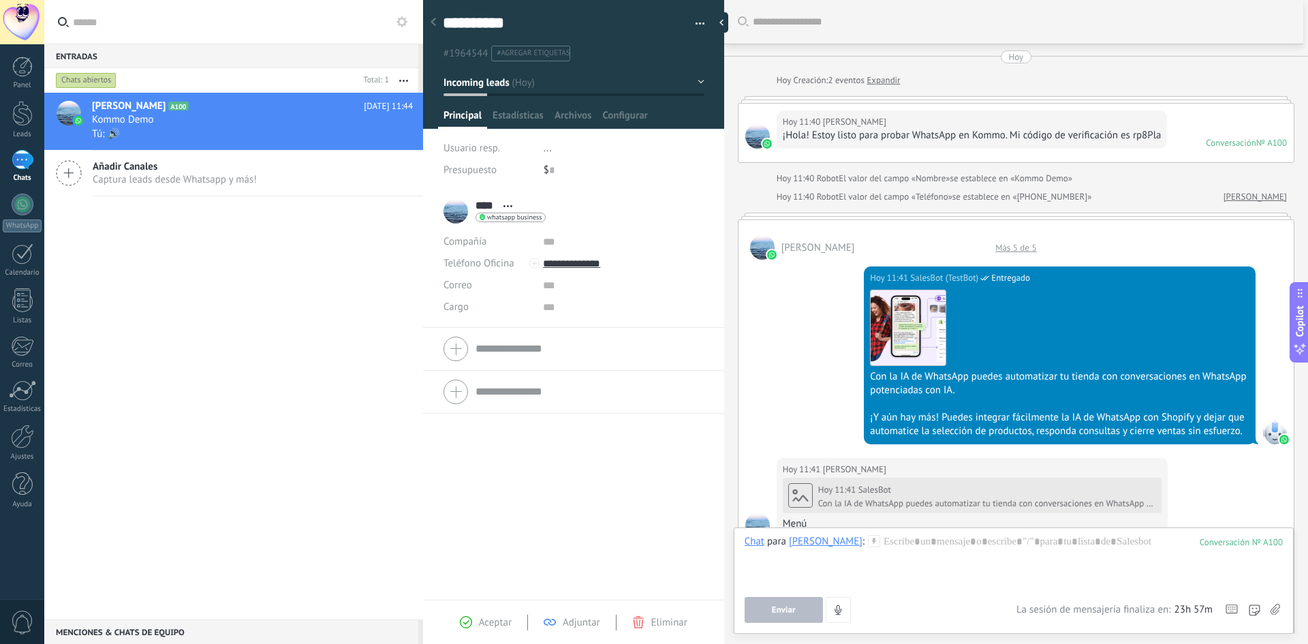
click at [1193, 612] on span "23h 57m" at bounding box center [1193, 610] width 38 height 14
click at [1160, 606] on span "La sesión de mensajería finaliza en:" at bounding box center [1093, 610] width 154 height 14
click at [520, 112] on span "Estadísticas" at bounding box center [517, 119] width 51 height 20
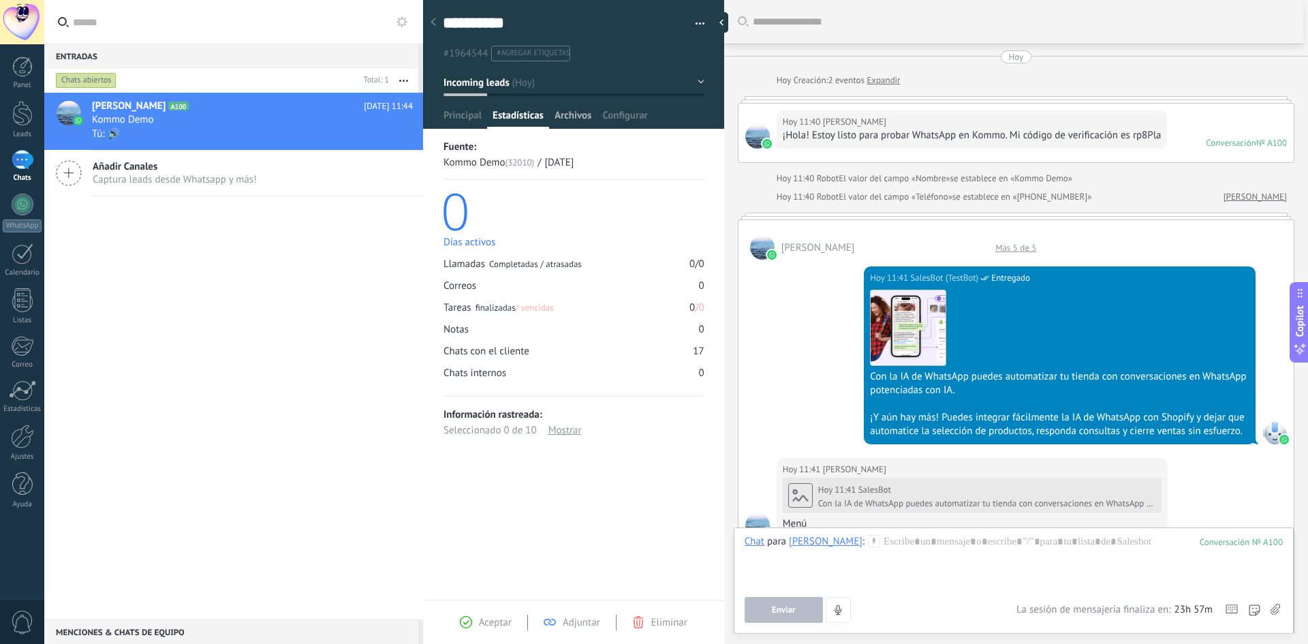
click at [579, 125] on span "Archivos" at bounding box center [572, 119] width 37 height 20
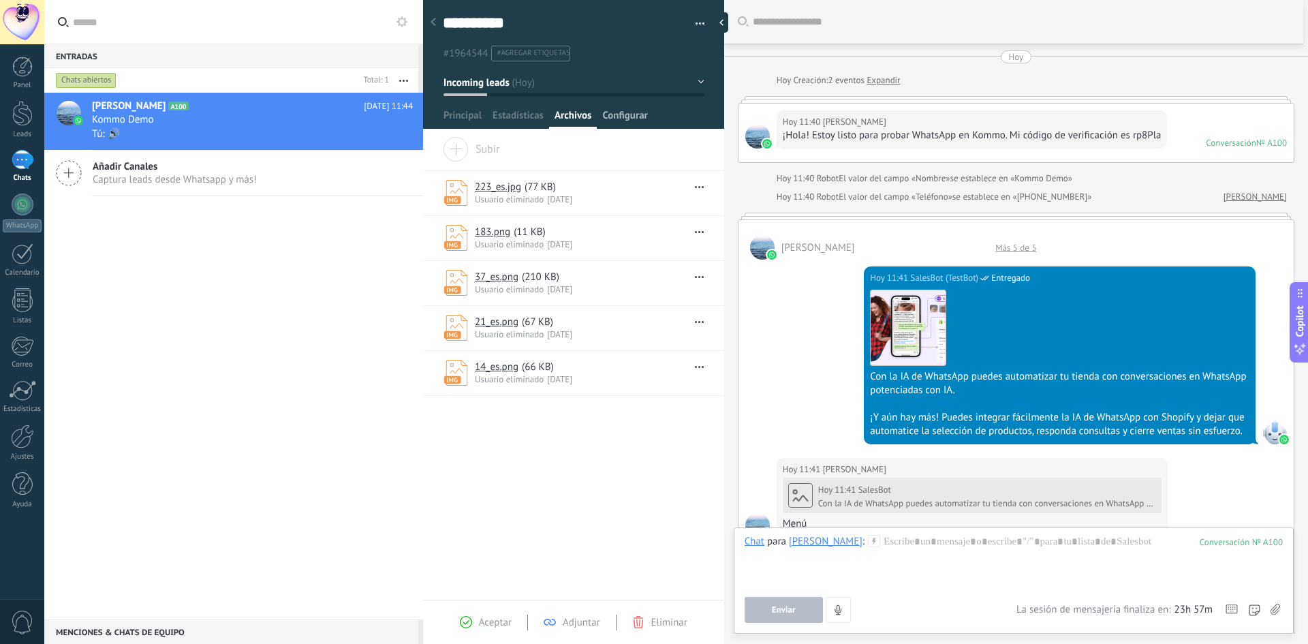
click at [618, 125] on span "Configurar" at bounding box center [624, 119] width 45 height 20
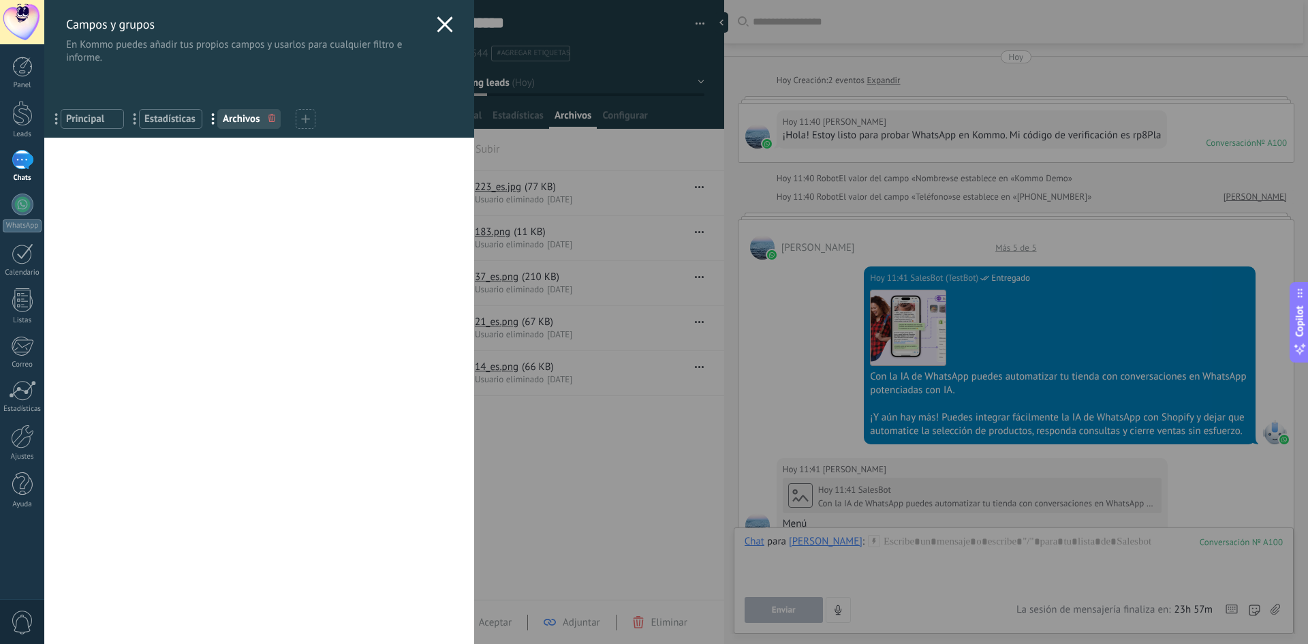
click at [429, 22] on div "Campos y grupos En Kommo puedes añadir tus propios campos y usarlos para cualqu…" at bounding box center [259, 32] width 430 height 64
click at [442, 25] on icon at bounding box center [445, 24] width 16 height 16
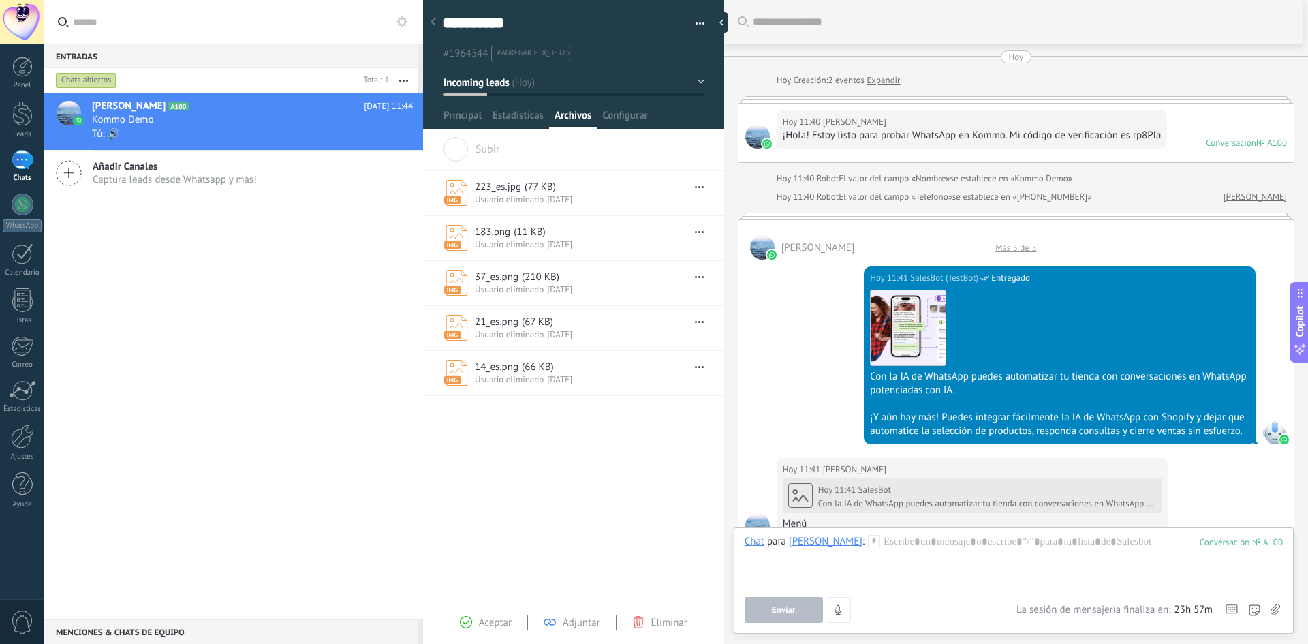
click at [503, 191] on link "223_es.jpg" at bounding box center [498, 187] width 46 height 13
click at [623, 493] on div "Arrastra y suelte los archivos aquí para adjuntarlos. Suelte el botón del ratón…" at bounding box center [573, 368] width 301 height 462
click at [723, 19] on div at bounding box center [725, 22] width 20 height 20
type textarea "**********"
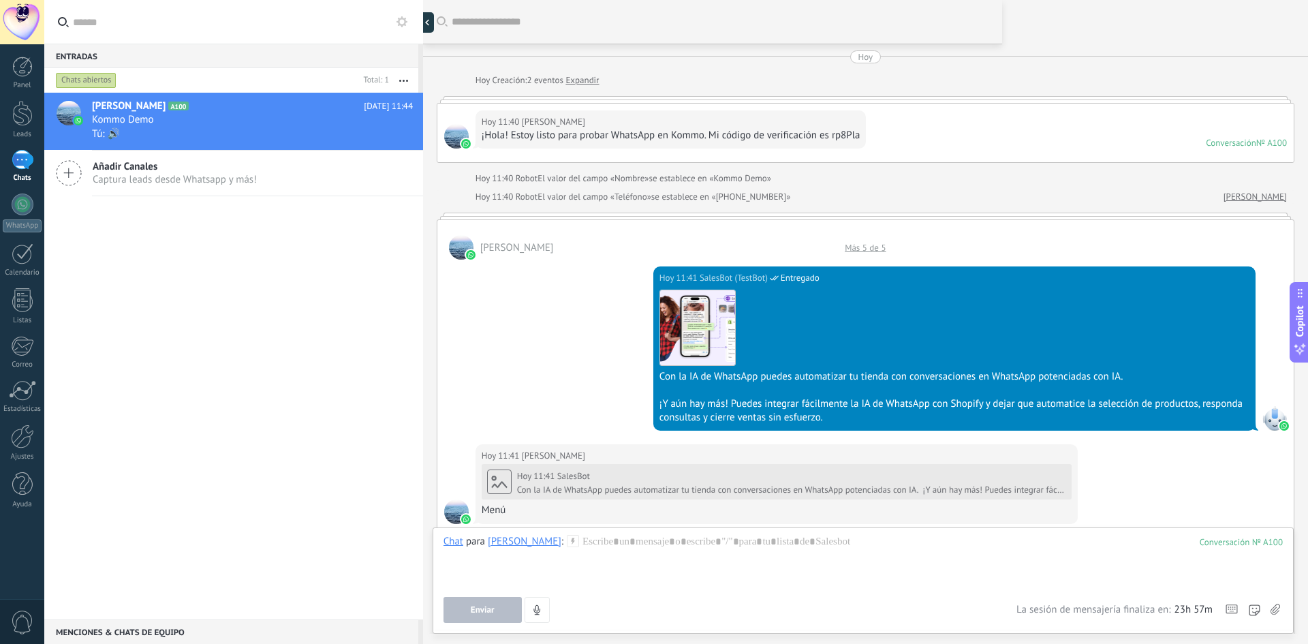
scroll to position [13, 0]
click at [29, 147] on div "Panel Leads 1 Chats WhatsApp Clientes" at bounding box center [22, 290] width 44 height 466
click at [18, 166] on div "1" at bounding box center [23, 160] width 22 height 20
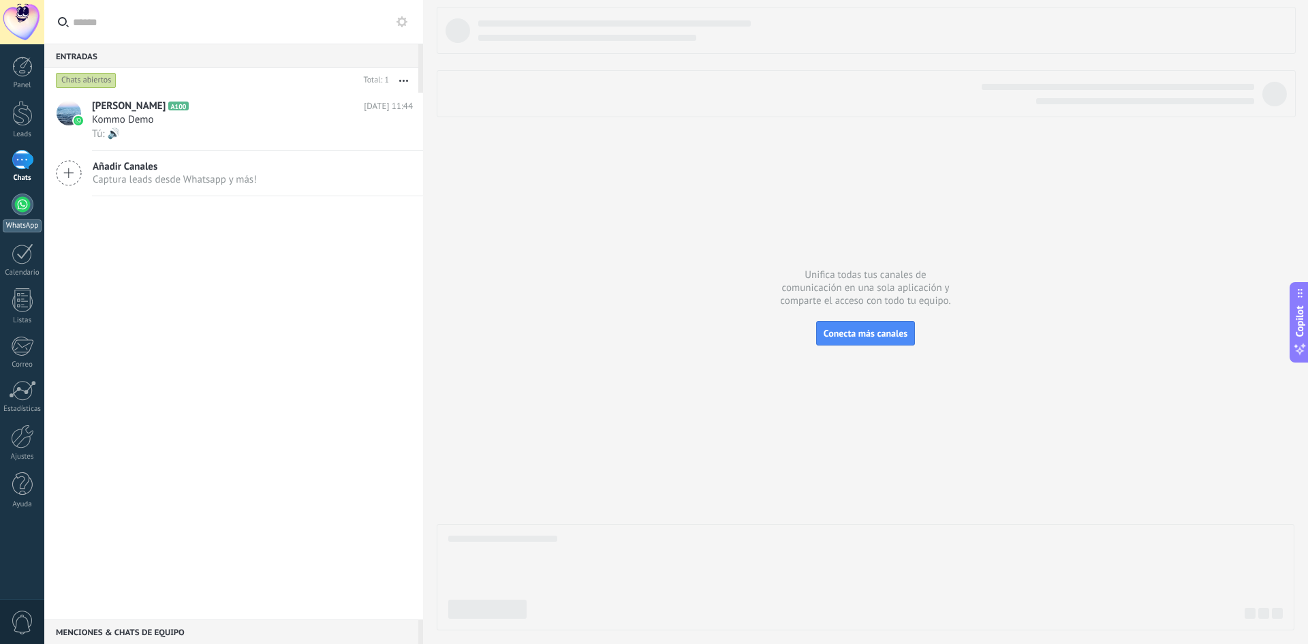
click at [20, 211] on div at bounding box center [23, 204] width 22 height 22
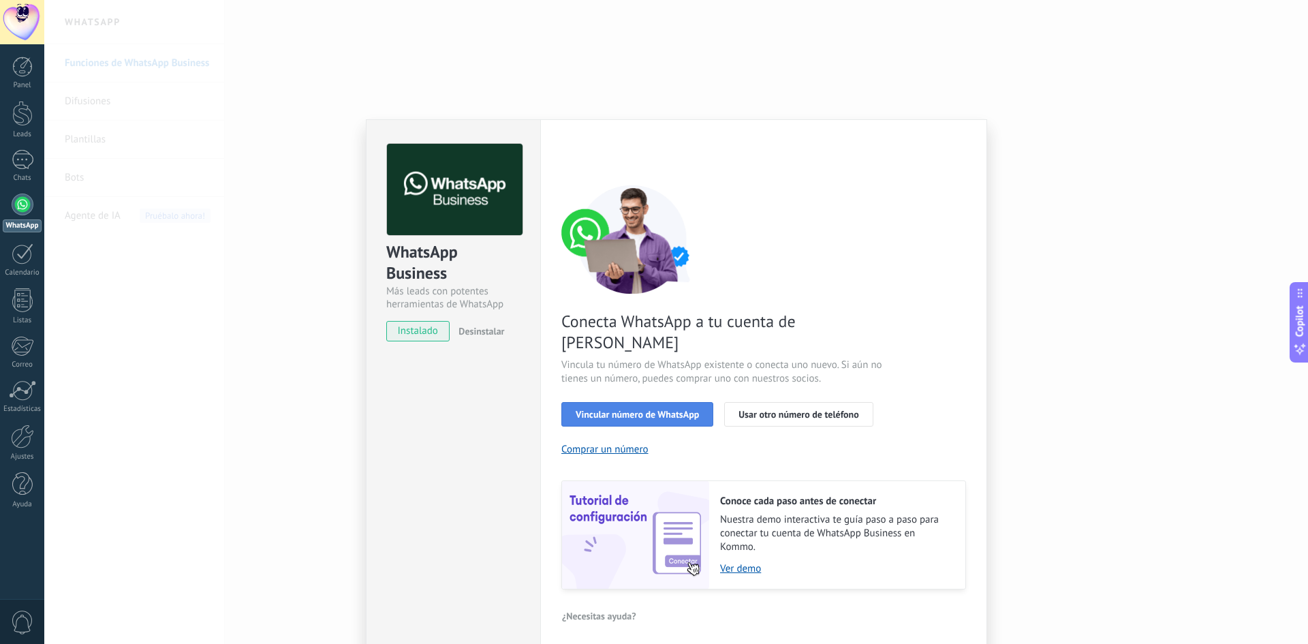
click at [661, 409] on span "Vincular número de WhatsApp" at bounding box center [637, 414] width 123 height 10
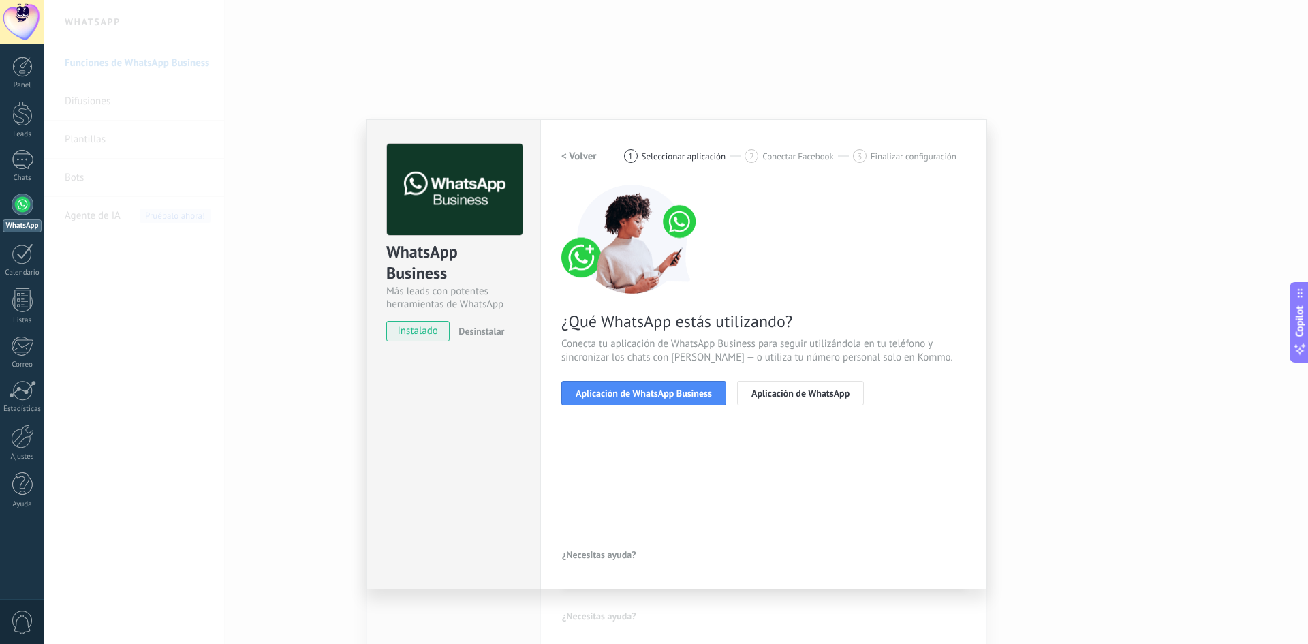
click at [661, 390] on span "Aplicación de WhatsApp Business" at bounding box center [644, 393] width 136 height 10
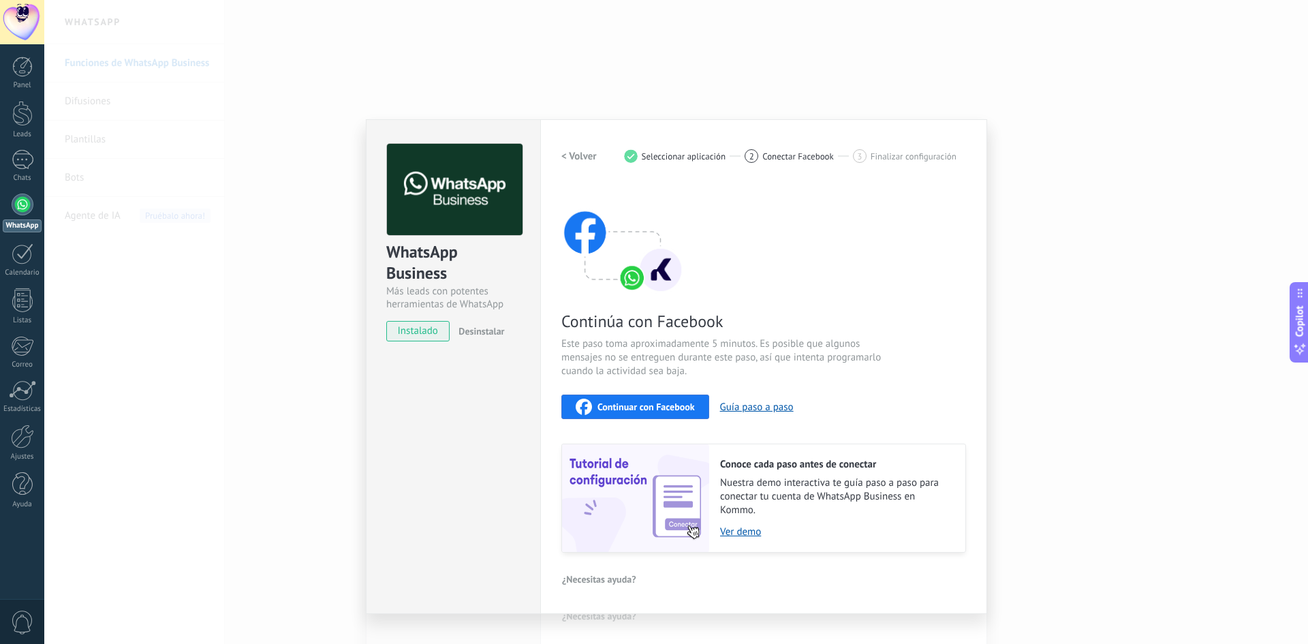
click at [663, 402] on span "Continuar con Facebook" at bounding box center [645, 407] width 97 height 10
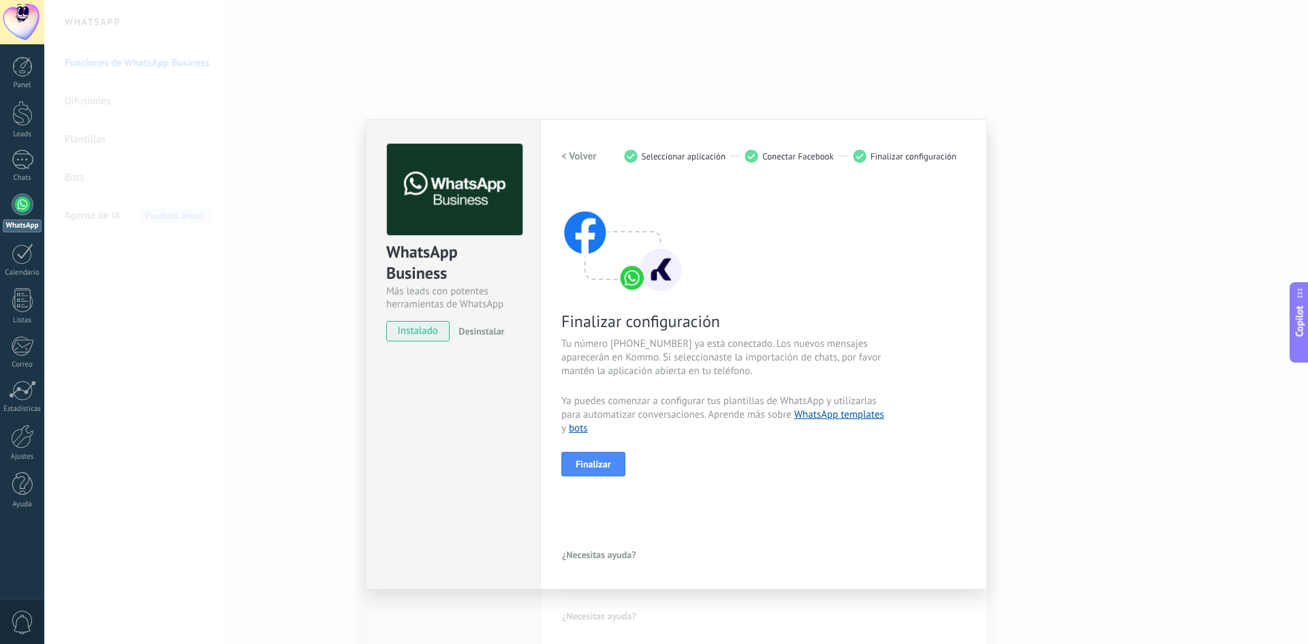
click at [604, 478] on div "< Volver 1 Seleccionar aplicación 2 Conectar Facebook 3 Finalizar configuración…" at bounding box center [763, 354] width 405 height 421
click at [618, 472] on button "Finalizar" at bounding box center [593, 464] width 64 height 25
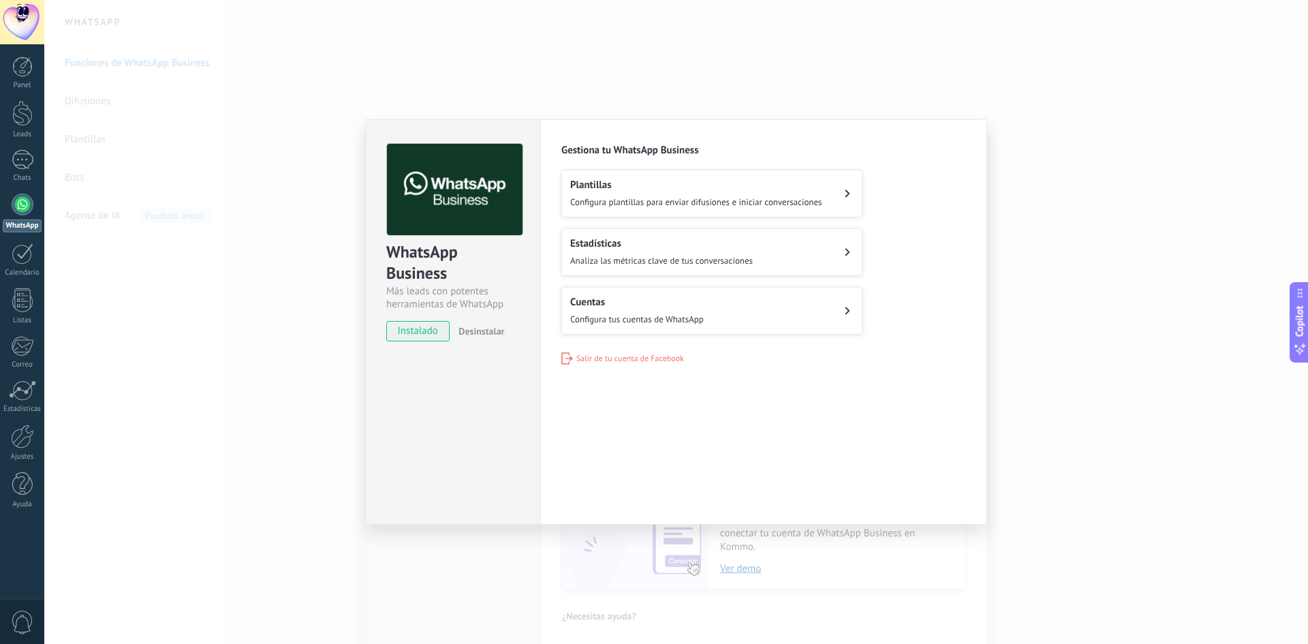
click at [798, 187] on h2 "Plantillas" at bounding box center [696, 184] width 252 height 13
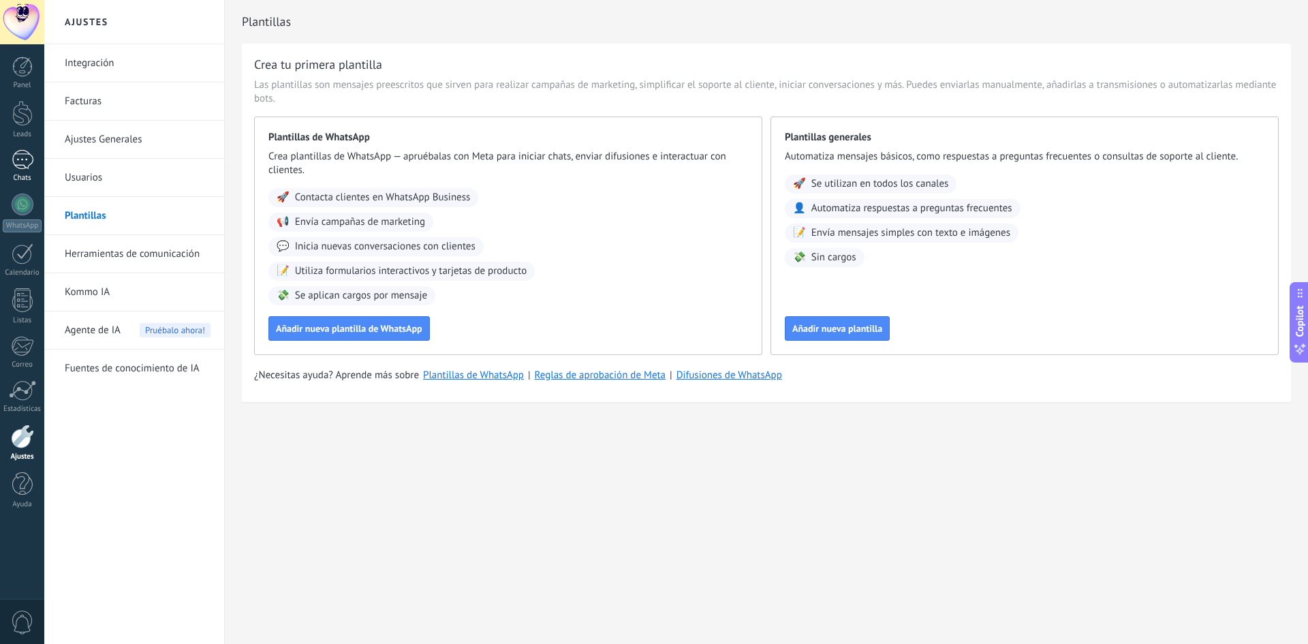
click at [19, 159] on div "1" at bounding box center [23, 160] width 22 height 20
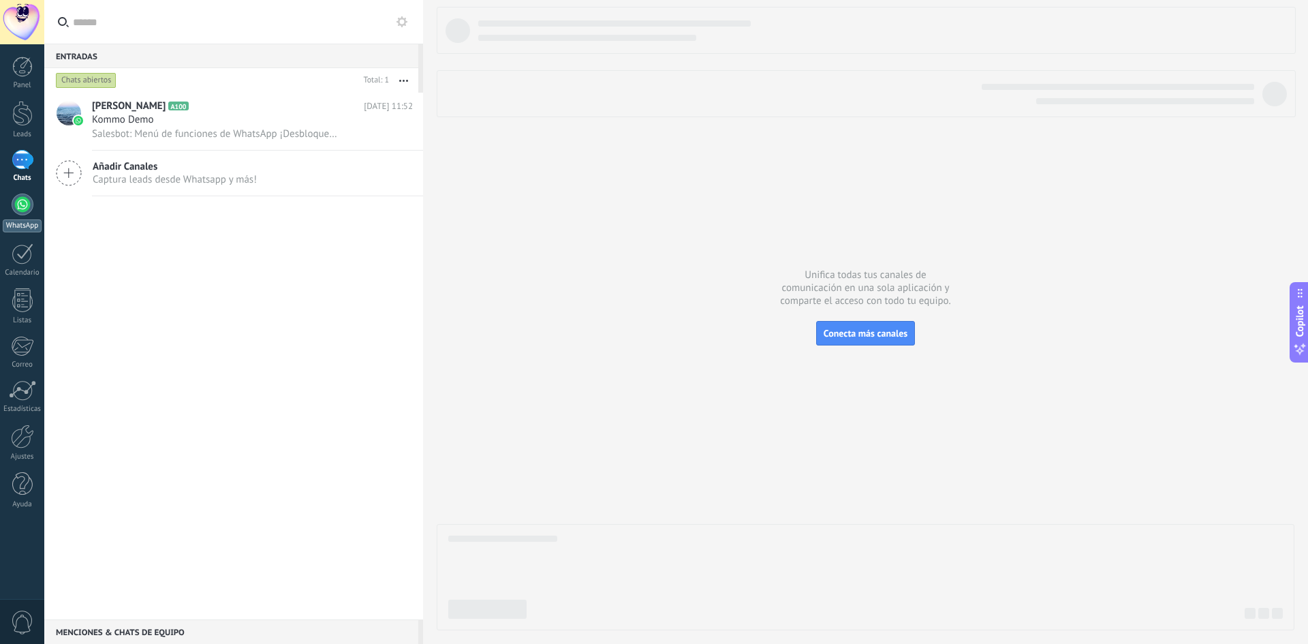
click at [15, 213] on div at bounding box center [23, 204] width 22 height 22
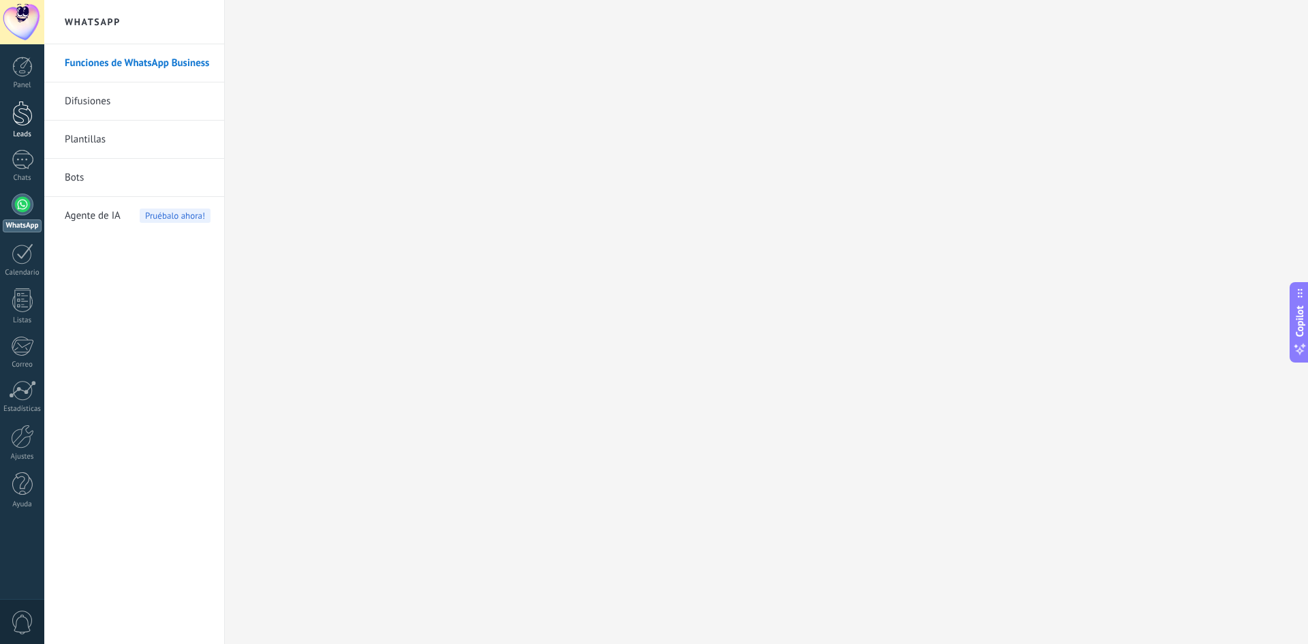
click at [18, 112] on div at bounding box center [22, 113] width 20 height 25
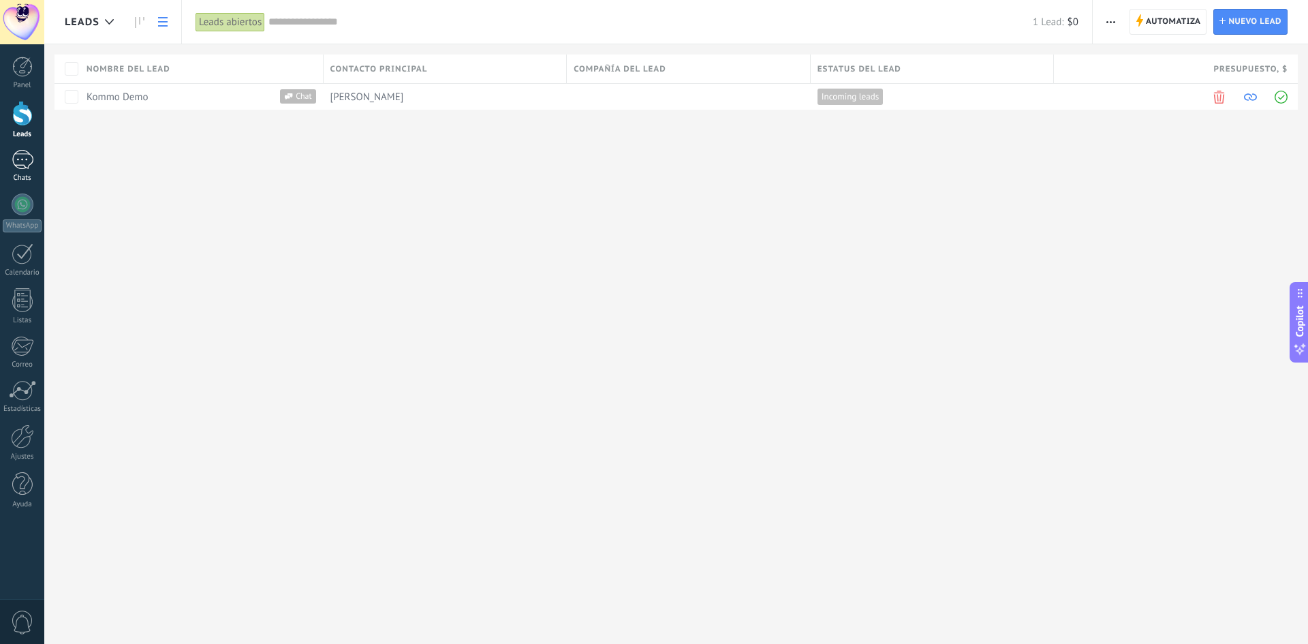
click at [31, 164] on div "1" at bounding box center [23, 160] width 22 height 20
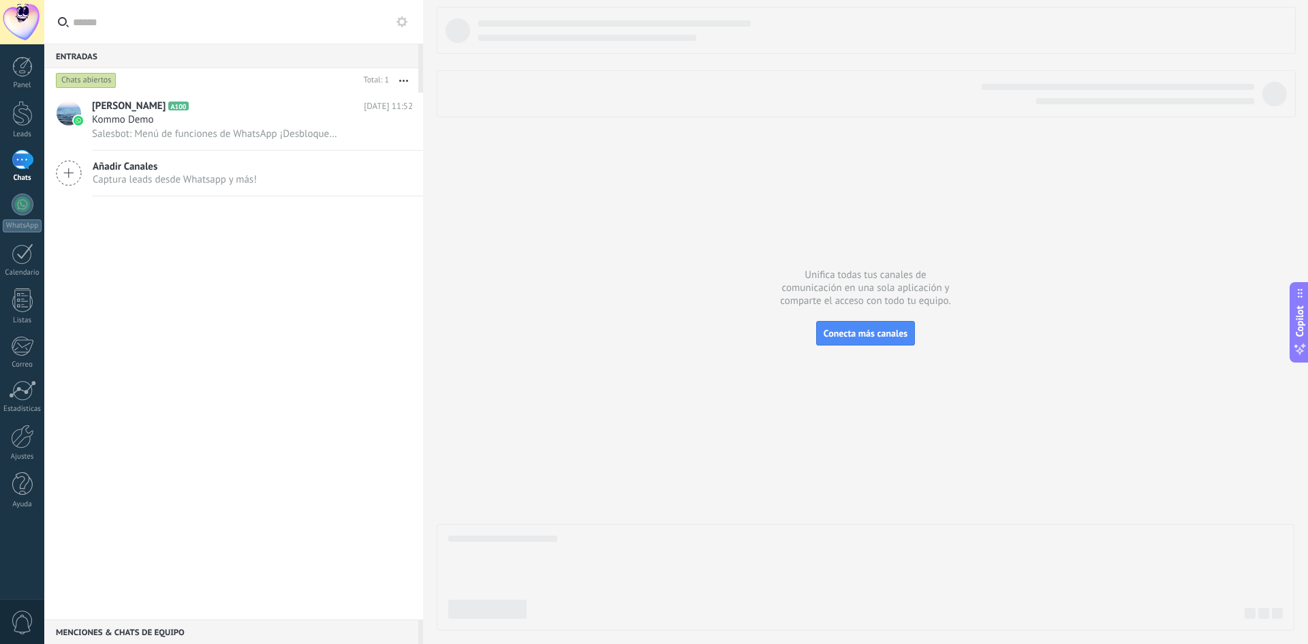
click at [401, 80] on icon "button" at bounding box center [403, 81] width 9 height 2
click at [310, 304] on div "[PERSON_NAME] A100 [DATE] 11:52 Kommo Demo Salesbot: Menú de funciones de Whats…" at bounding box center [233, 356] width 379 height 527
click at [319, 128] on span "Salesbot: Menú de funciones de WhatsApp ¡Desbloquea la mensajería mejorada en W…" at bounding box center [215, 133] width 246 height 13
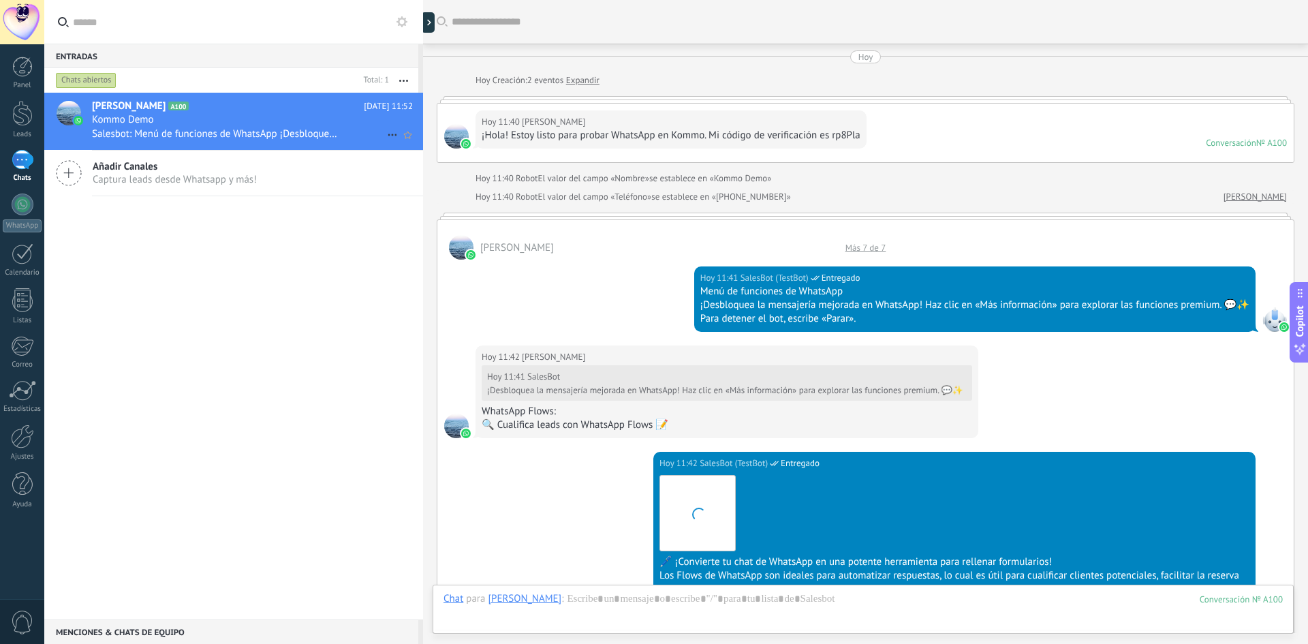
click at [388, 136] on use at bounding box center [392, 135] width 9 height 2
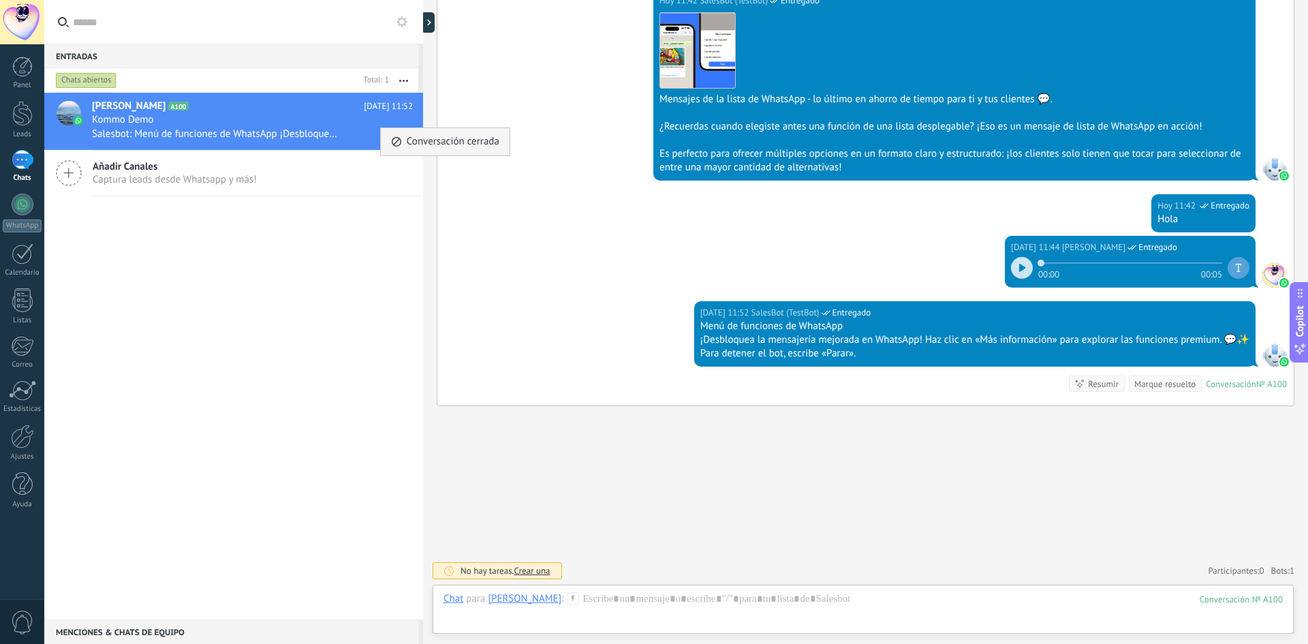
click at [445, 144] on span "Conversación cerrada" at bounding box center [453, 141] width 93 height 27
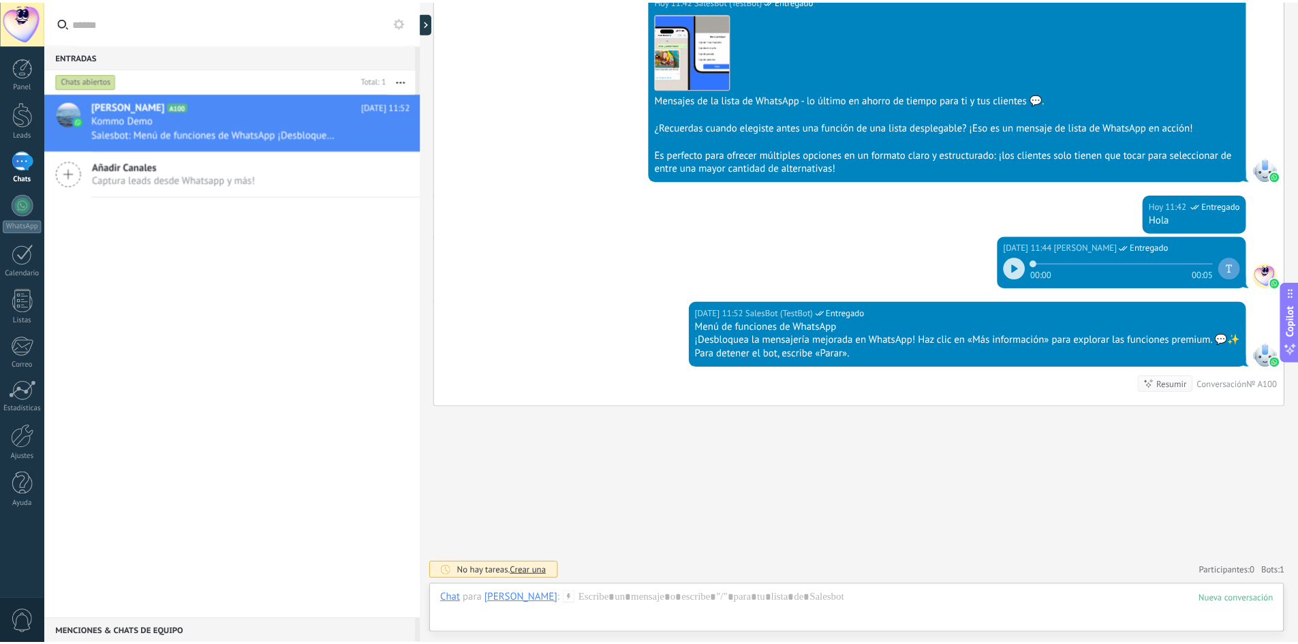
scroll to position [955, 0]
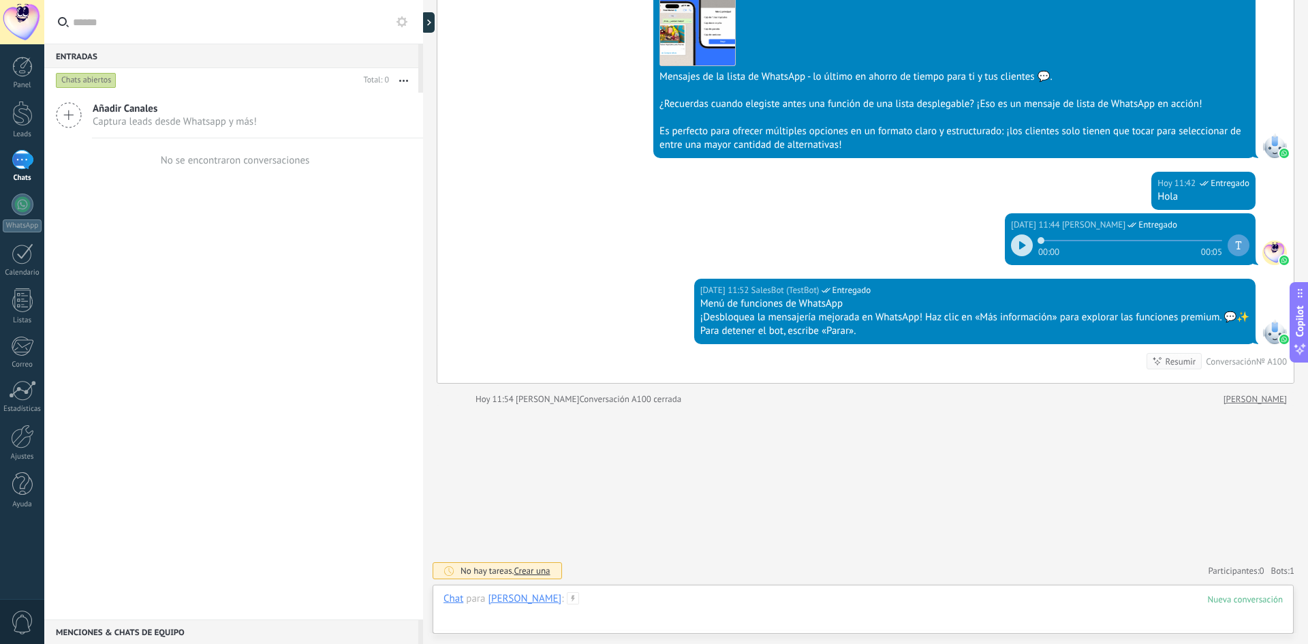
click at [734, 599] on div at bounding box center [862, 612] width 839 height 41
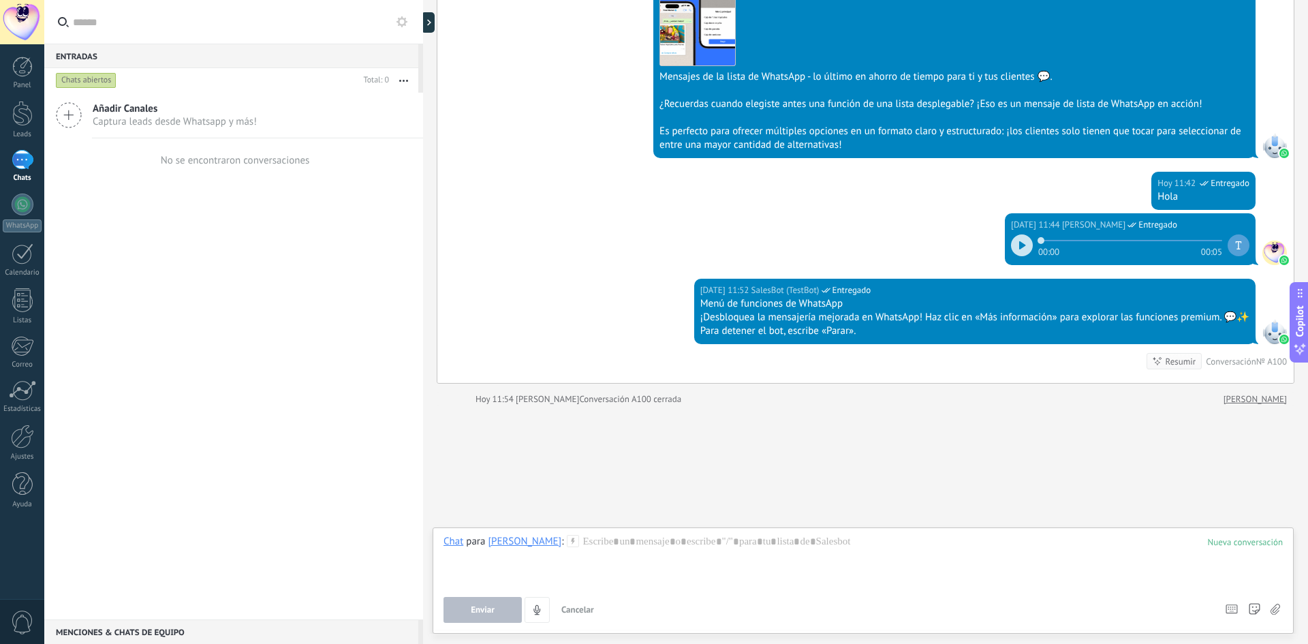
click at [242, 350] on div "Añadir Canales Captura leads desde Whatsapp y más! No se encontraron conversaci…" at bounding box center [233, 356] width 379 height 527
click at [29, 202] on div at bounding box center [23, 204] width 22 height 22
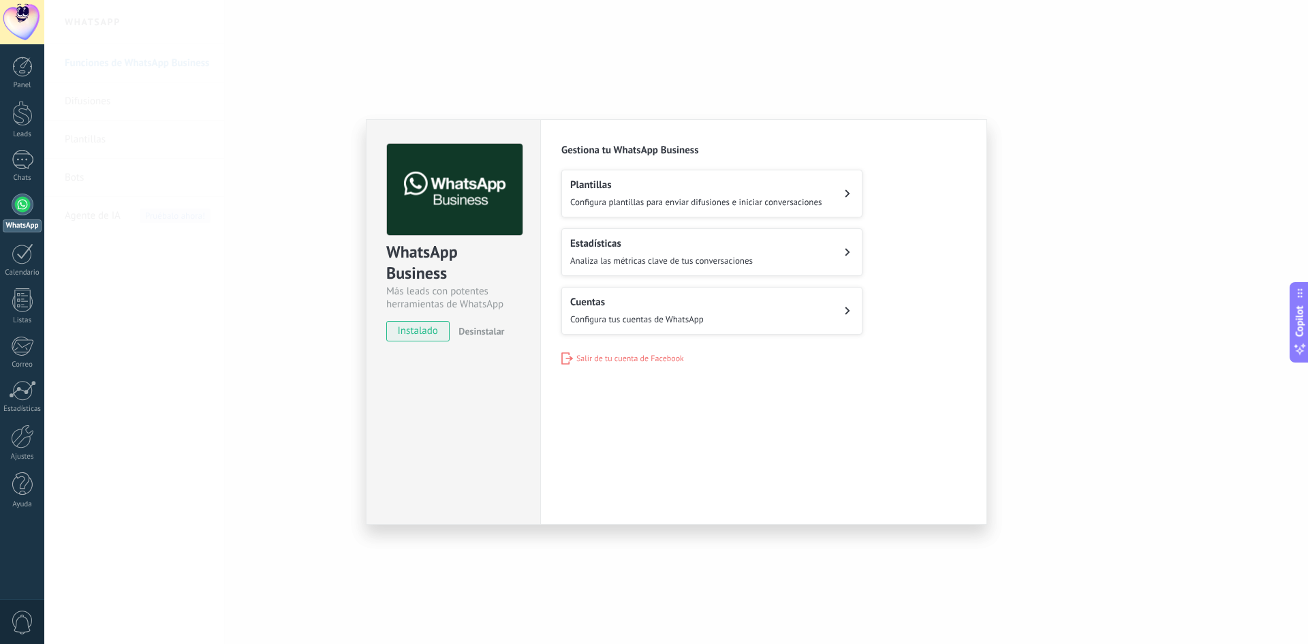
click at [624, 204] on span "Configura plantillas para enviar difusiones e iniciar conversaciones" at bounding box center [696, 202] width 252 height 12
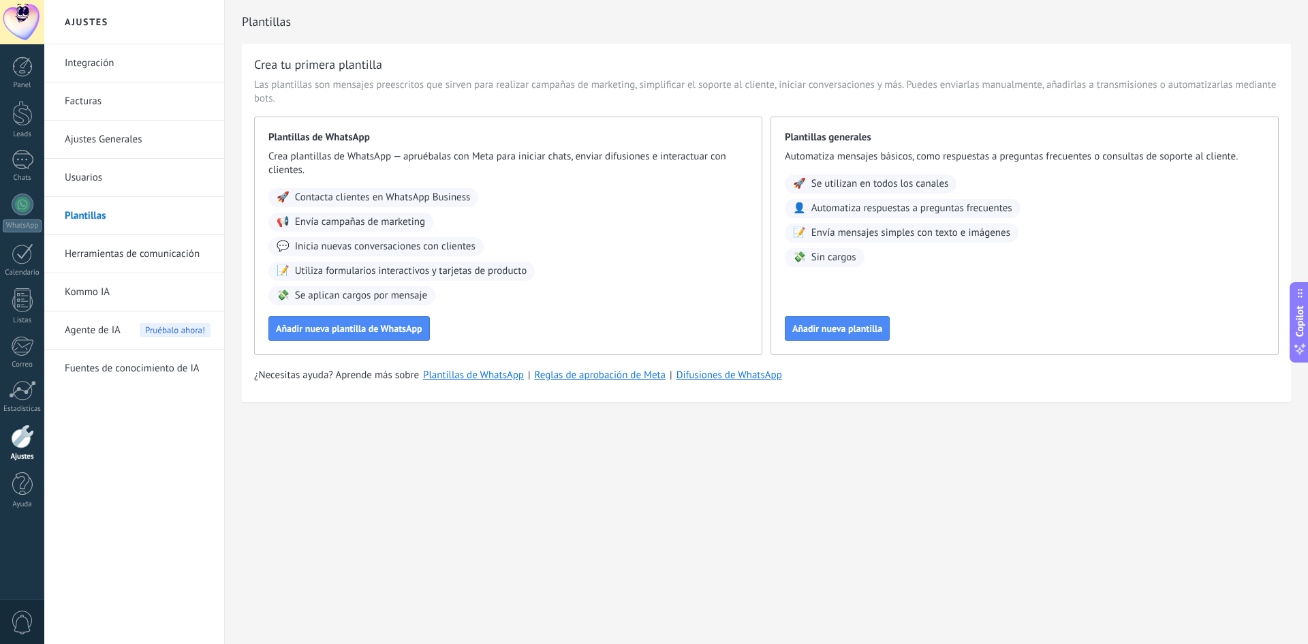
click at [88, 65] on link "Integración" at bounding box center [138, 63] width 146 height 38
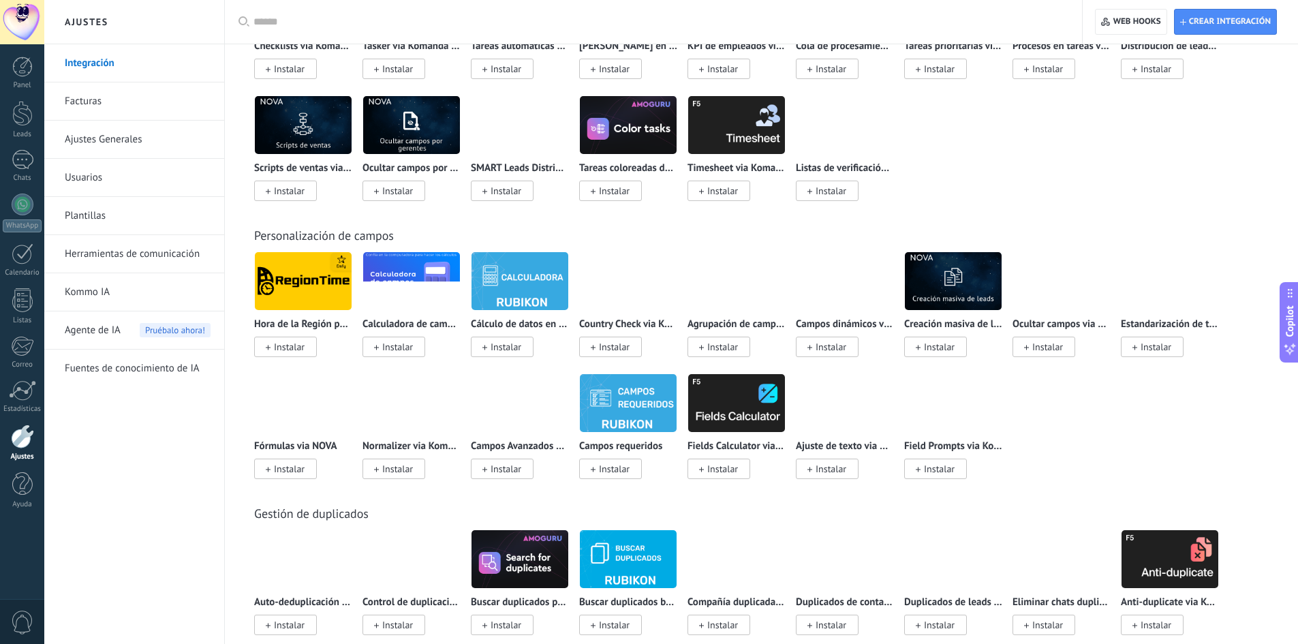
scroll to position [4169, 0]
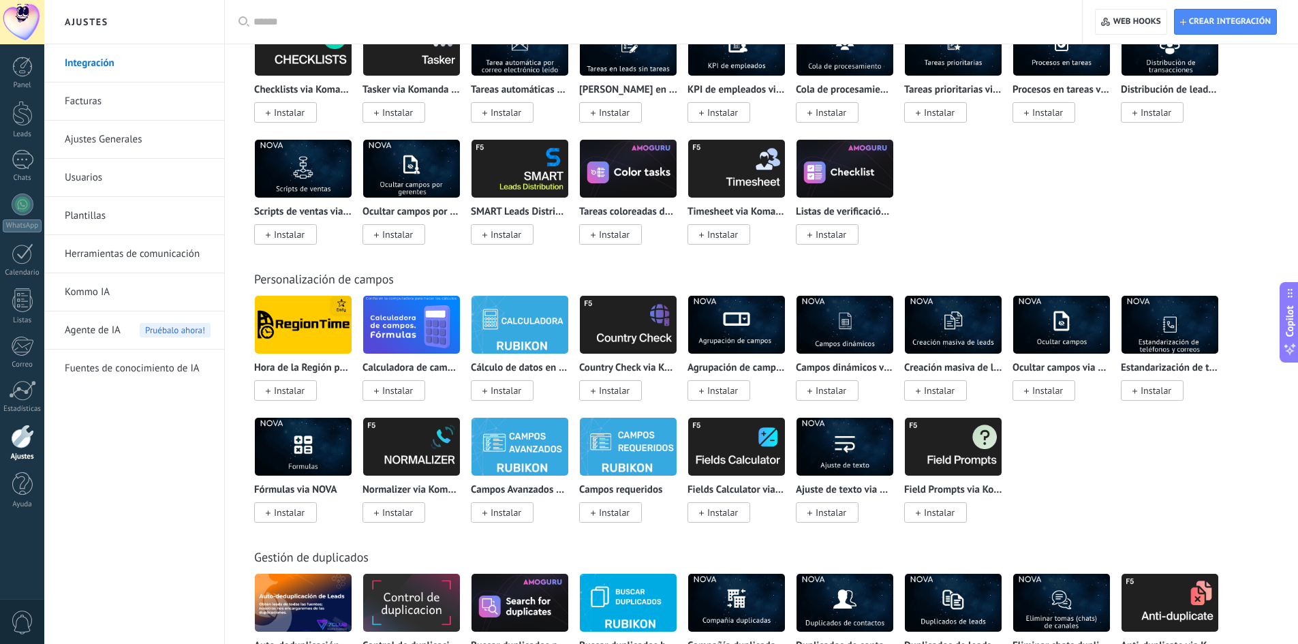
click at [106, 218] on link "Plantillas" at bounding box center [138, 216] width 146 height 38
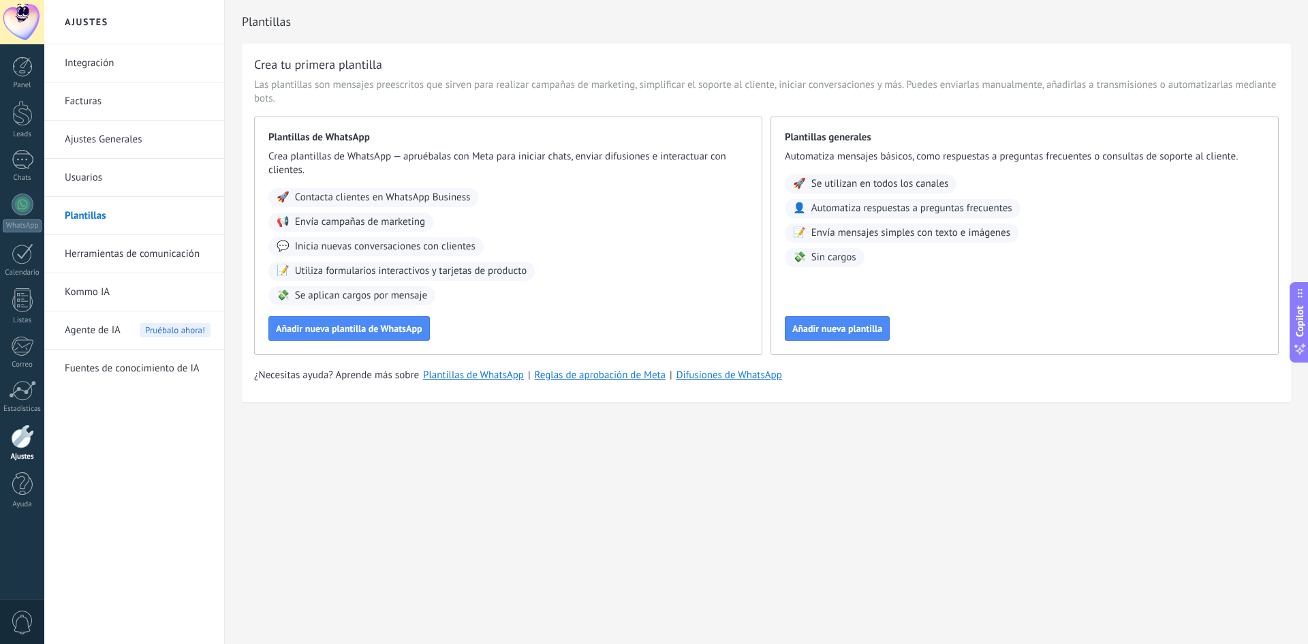
click at [116, 142] on link "Ajustes Generales" at bounding box center [138, 140] width 146 height 38
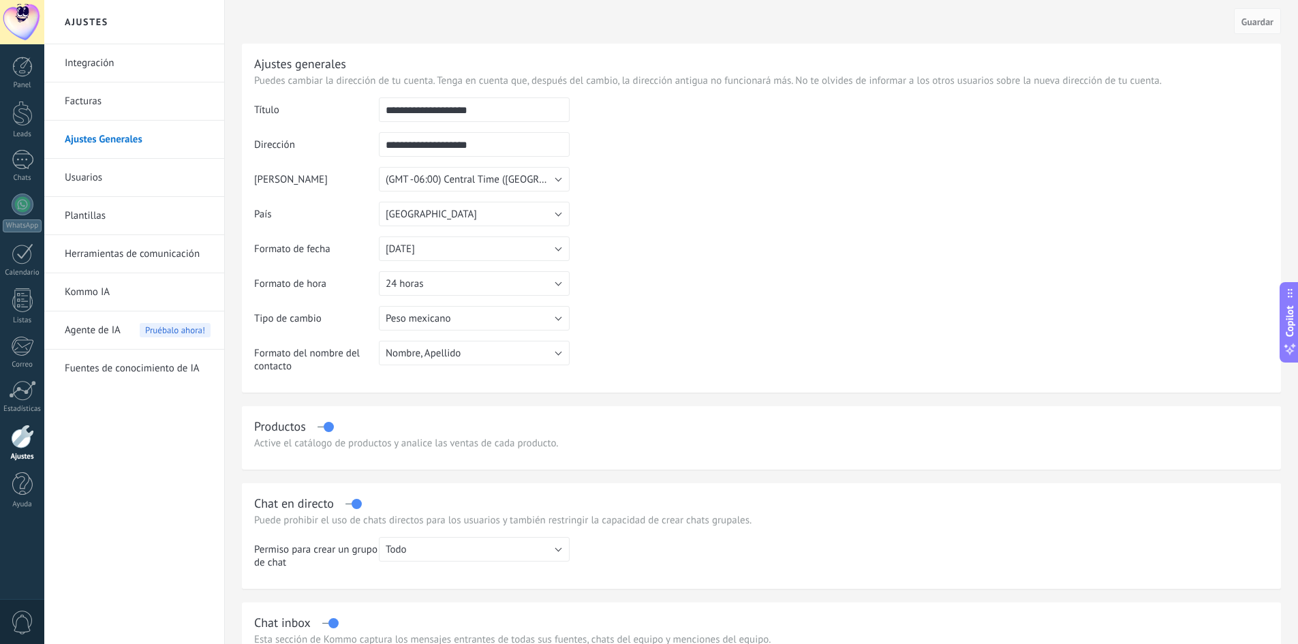
click at [99, 125] on link "Ajustes Generales" at bounding box center [138, 140] width 146 height 38
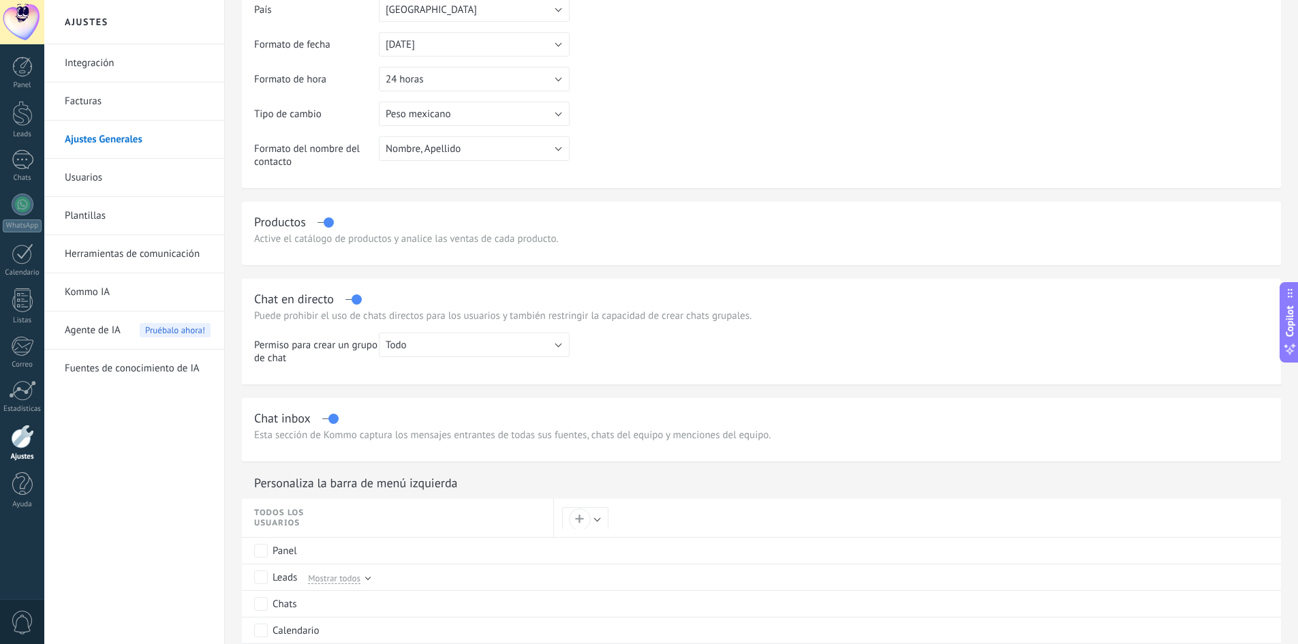
scroll to position [409, 0]
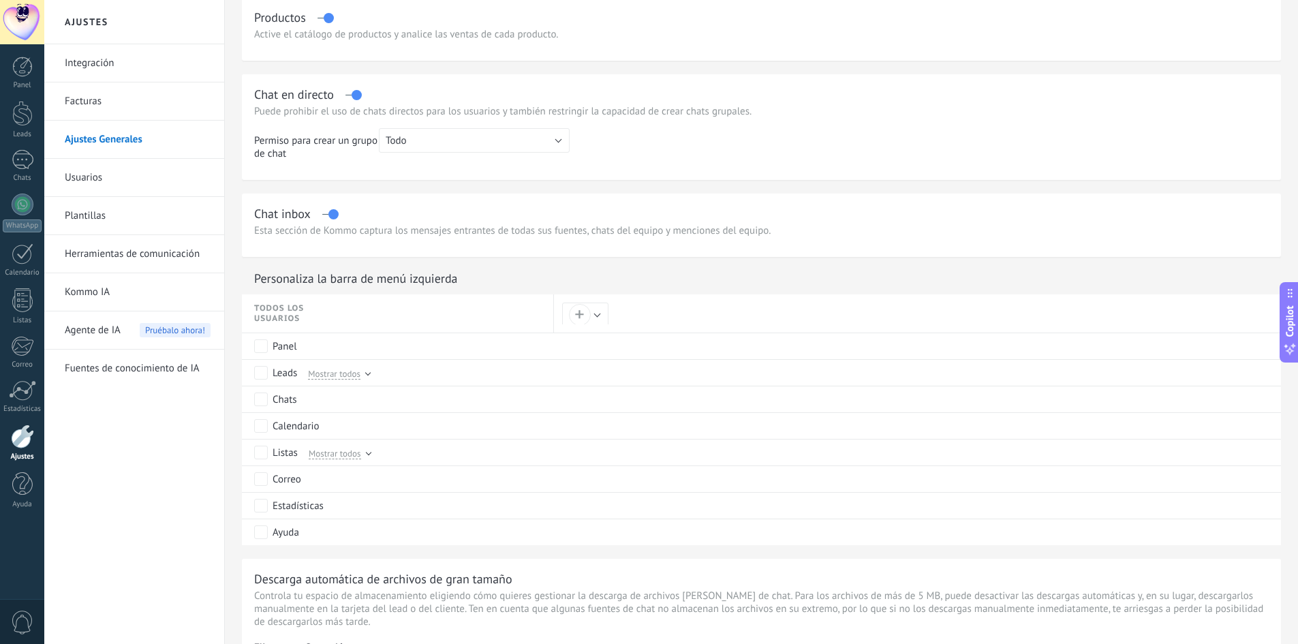
click at [101, 91] on link "Facturas" at bounding box center [138, 101] width 146 height 38
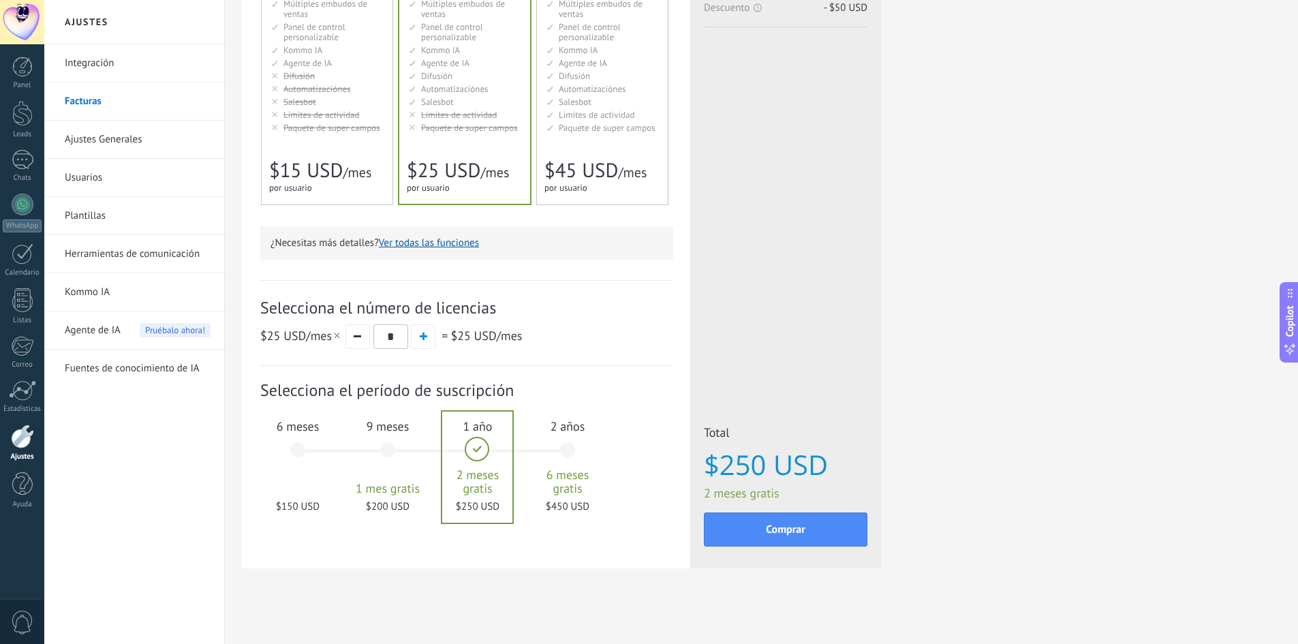
scroll to position [229, 0]
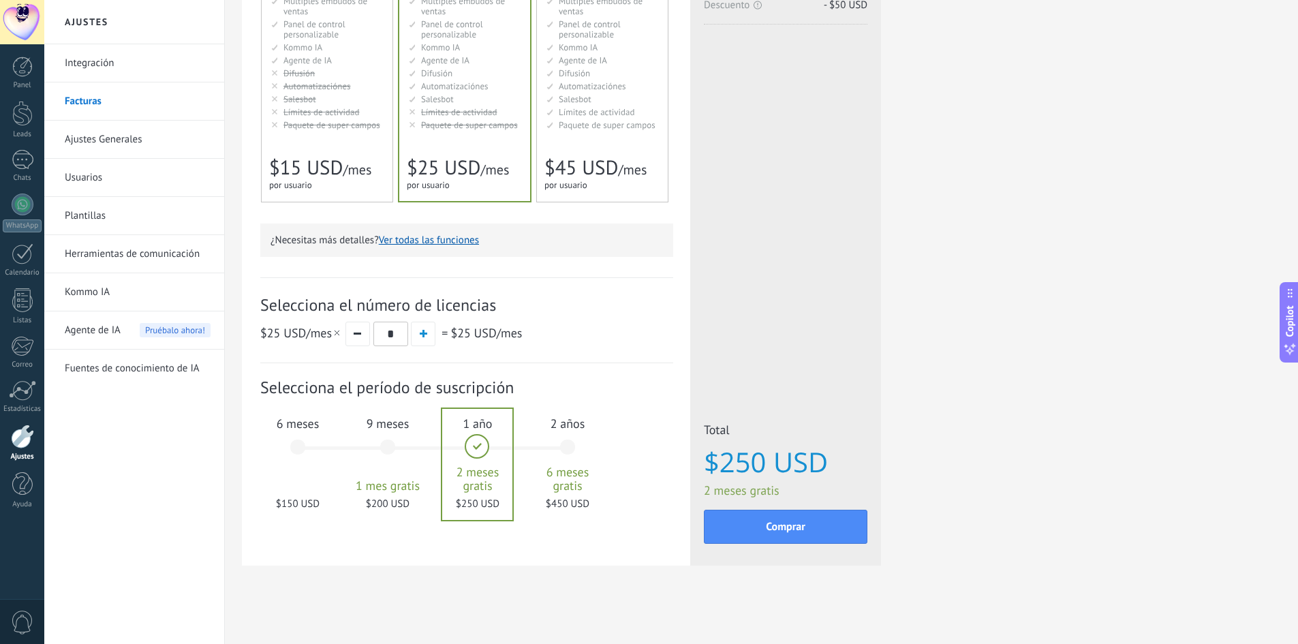
click at [101, 371] on link "Fuentes de conocimiento de IA" at bounding box center [138, 368] width 146 height 38
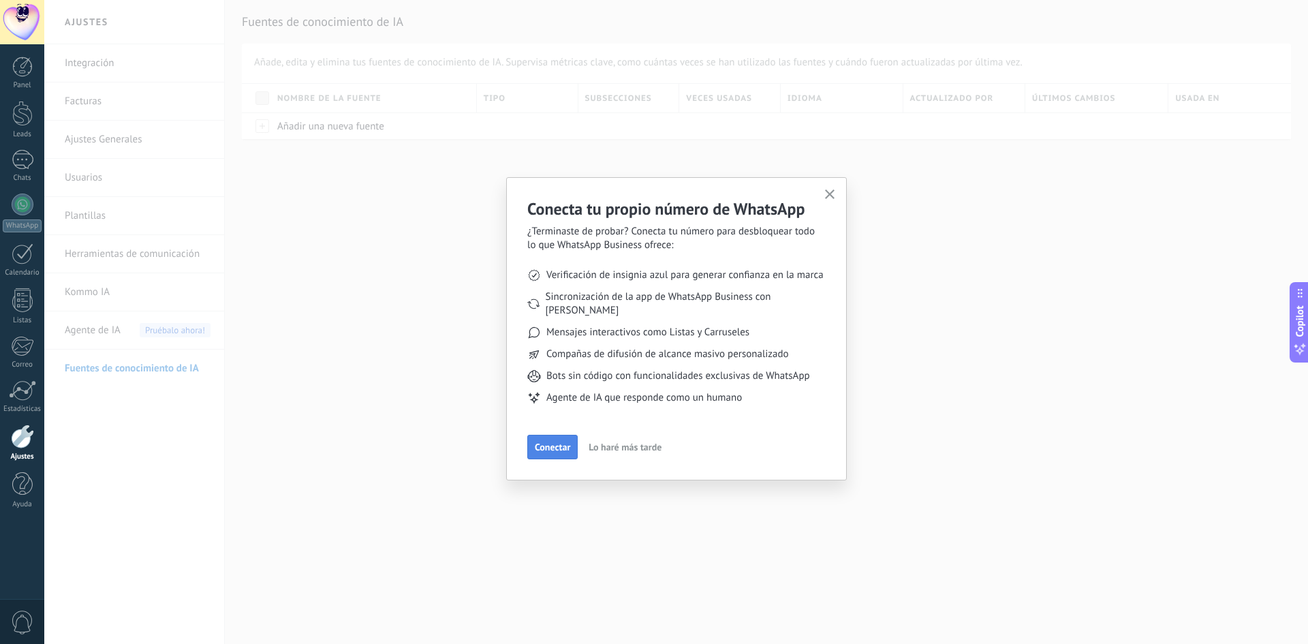
click at [555, 442] on span "Conectar" at bounding box center [552, 447] width 35 height 10
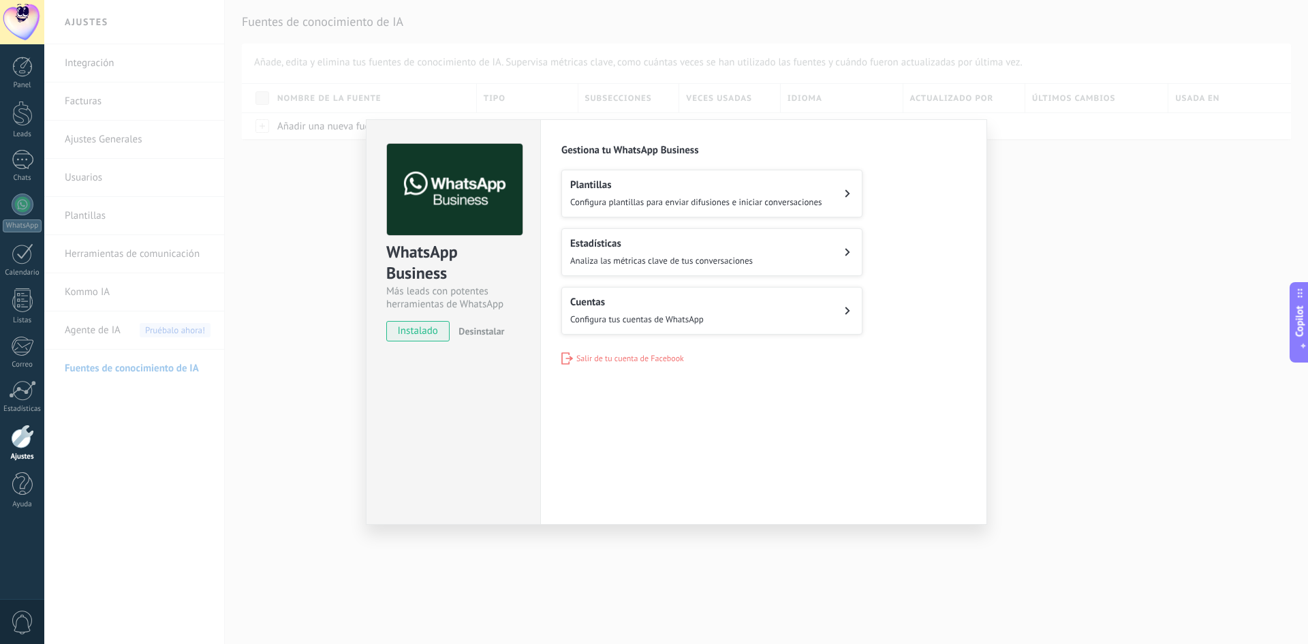
click at [682, 246] on h2 "Estadísticas" at bounding box center [661, 243] width 183 height 13
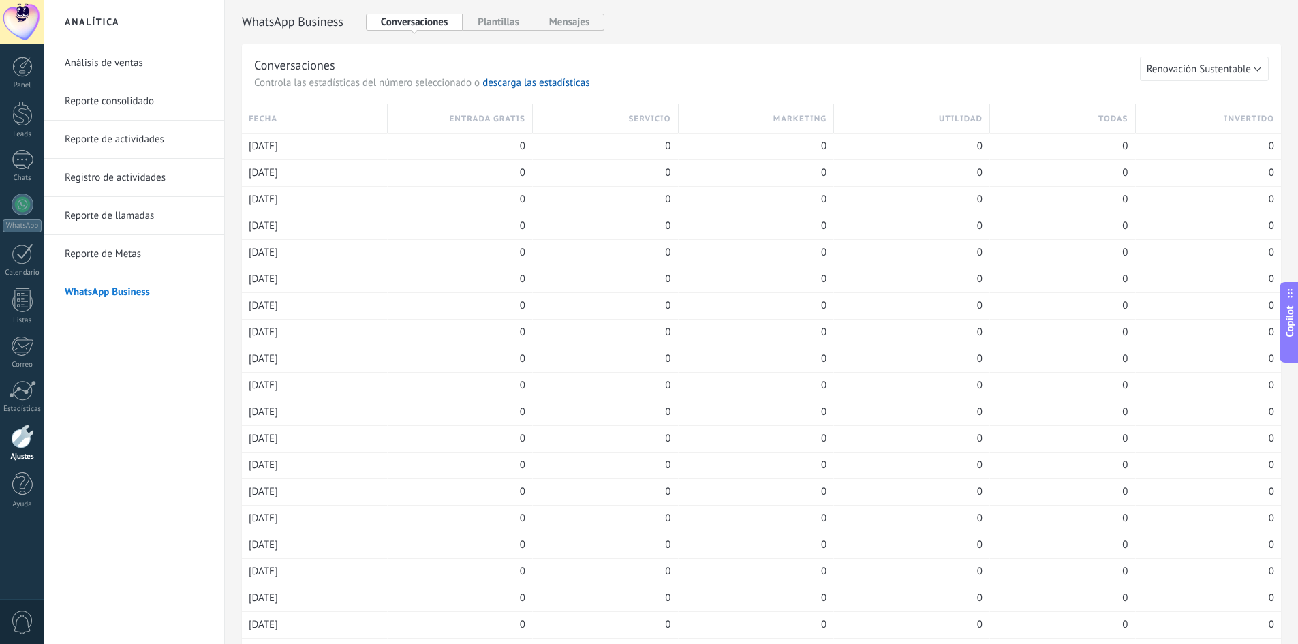
click at [104, 293] on link "WhatsApp Business" at bounding box center [138, 292] width 146 height 38
click at [104, 245] on link "Reporte de Metas" at bounding box center [138, 254] width 146 height 38
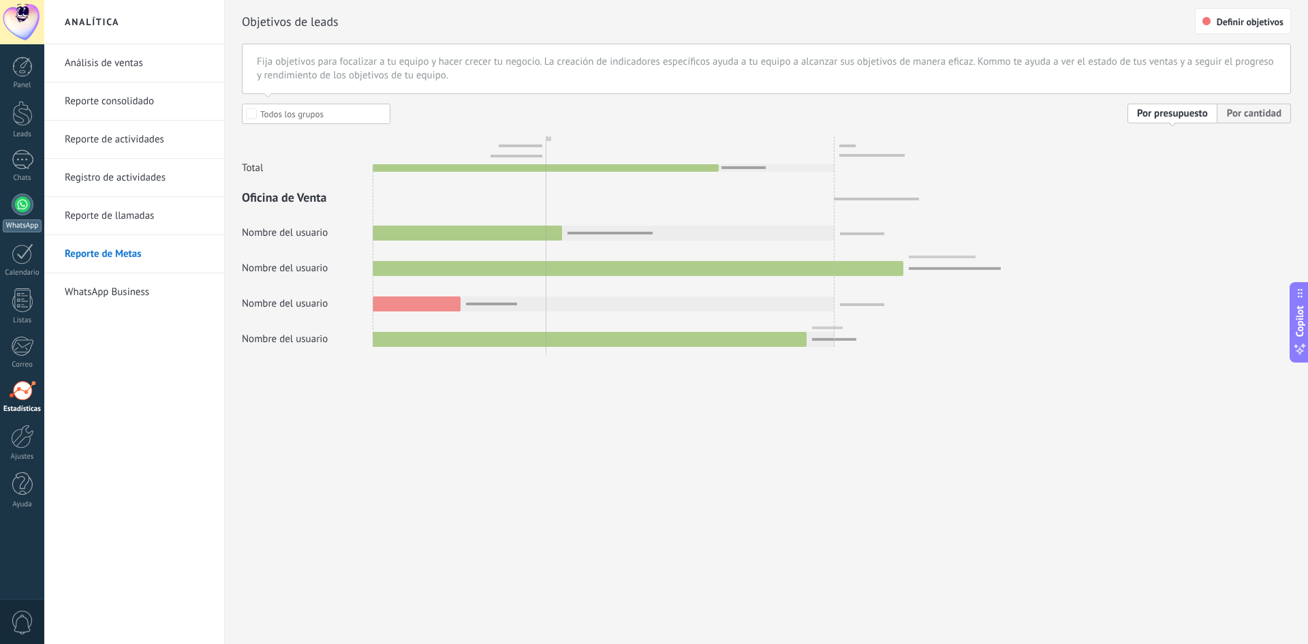
click at [31, 211] on link "WhatsApp" at bounding box center [22, 212] width 44 height 39
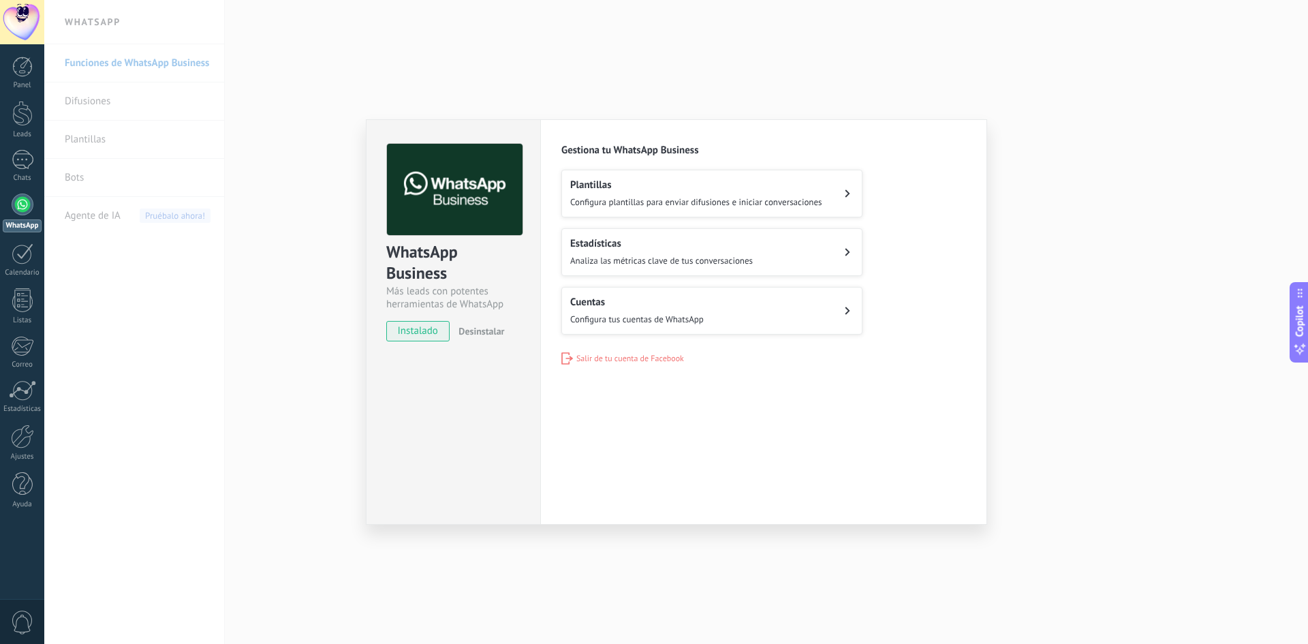
click at [636, 324] on button "Cuentas Configura tus cuentas de WhatsApp" at bounding box center [711, 311] width 301 height 48
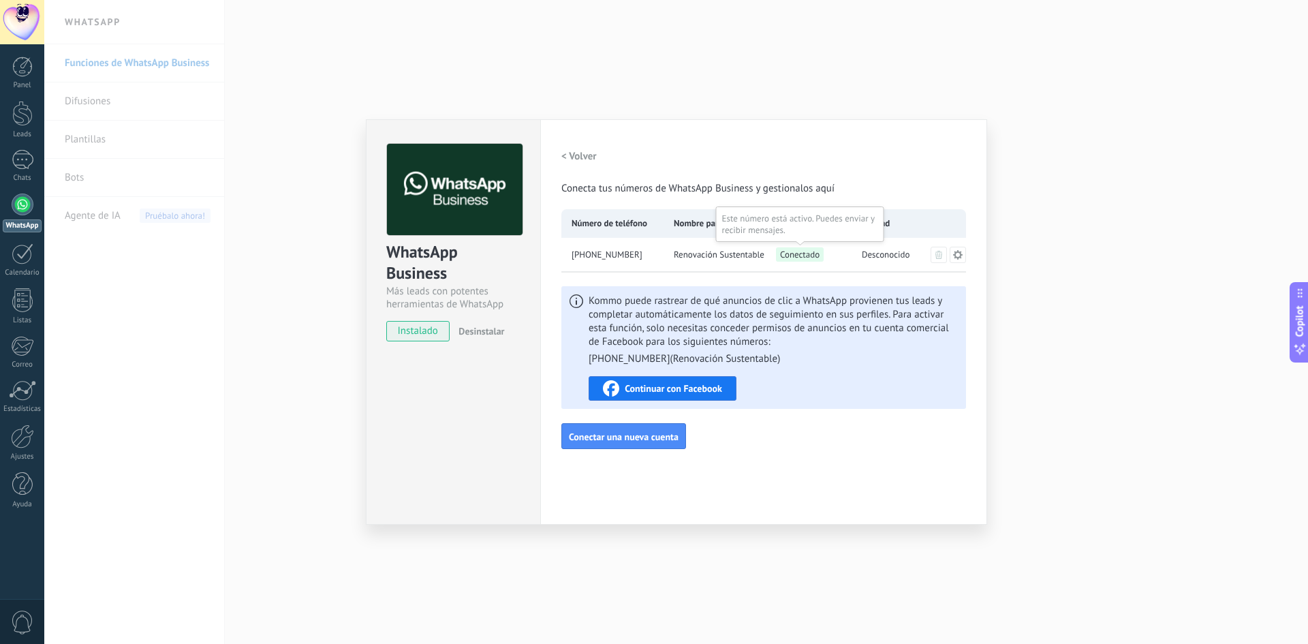
click at [809, 251] on span "Conectado" at bounding box center [800, 254] width 48 height 14
click at [723, 385] on button "Continuar con Facebook" at bounding box center [662, 388] width 148 height 25
click at [1174, 452] on div "WhatsApp Business Más leads con potentes herramientas de WhatsApp instalado Des…" at bounding box center [676, 322] width 1264 height 644
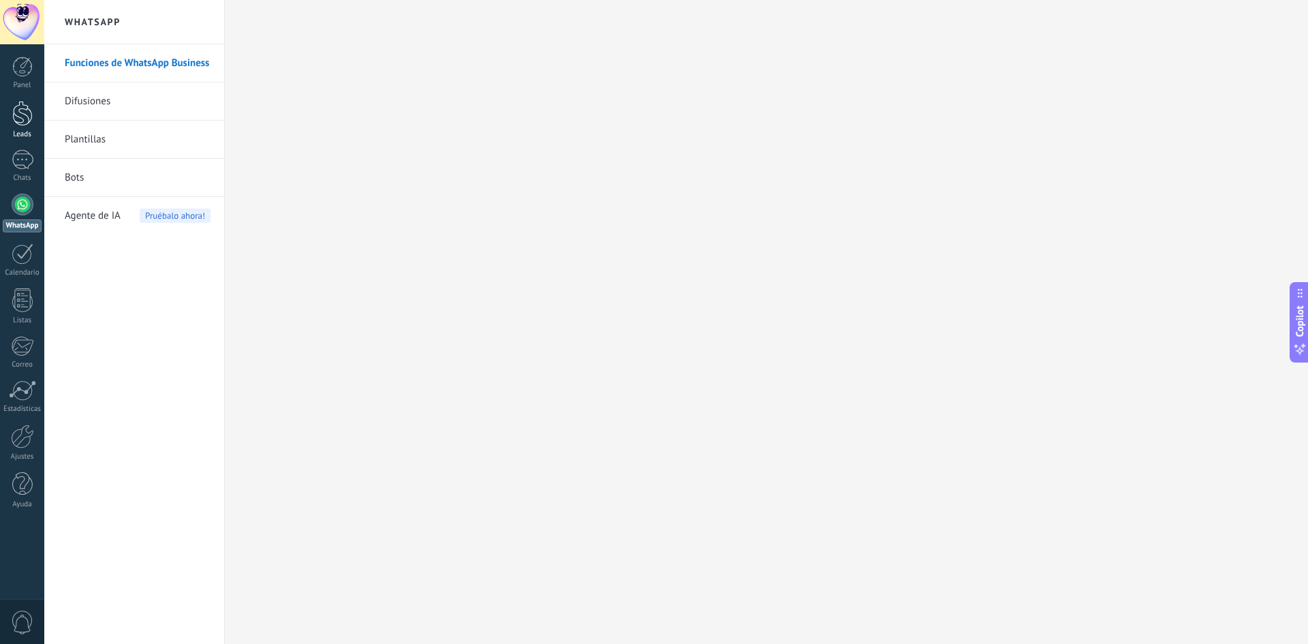
click at [26, 123] on div at bounding box center [22, 113] width 20 height 25
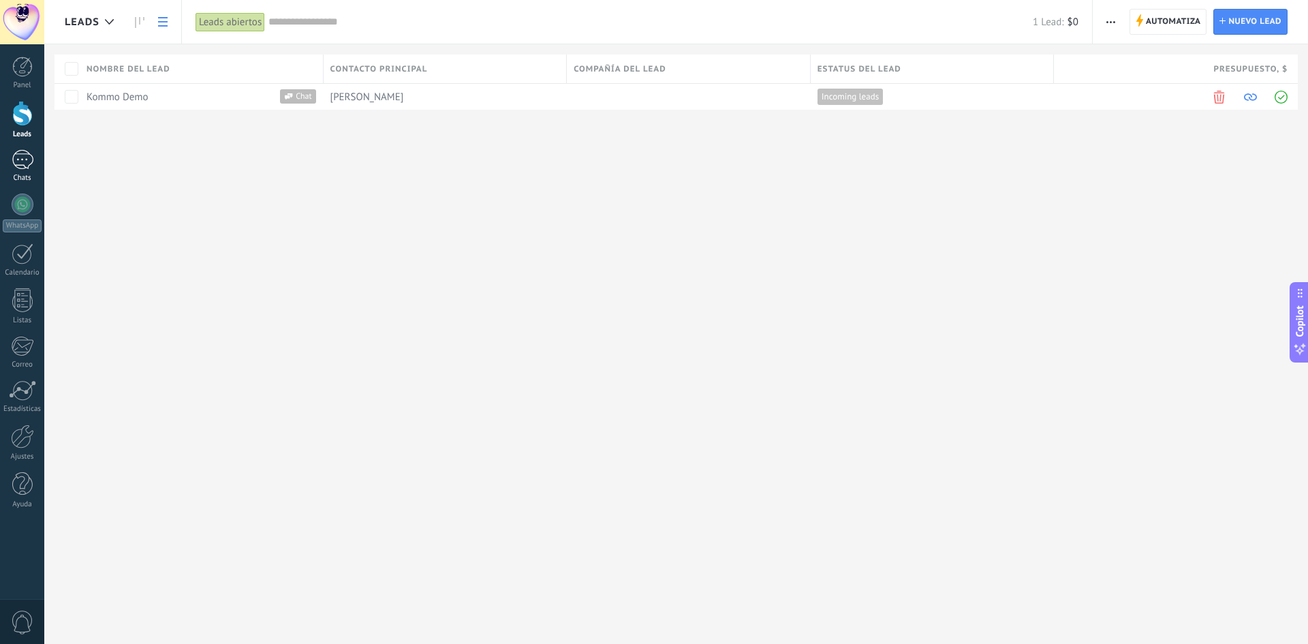
click at [23, 160] on div at bounding box center [23, 160] width 22 height 20
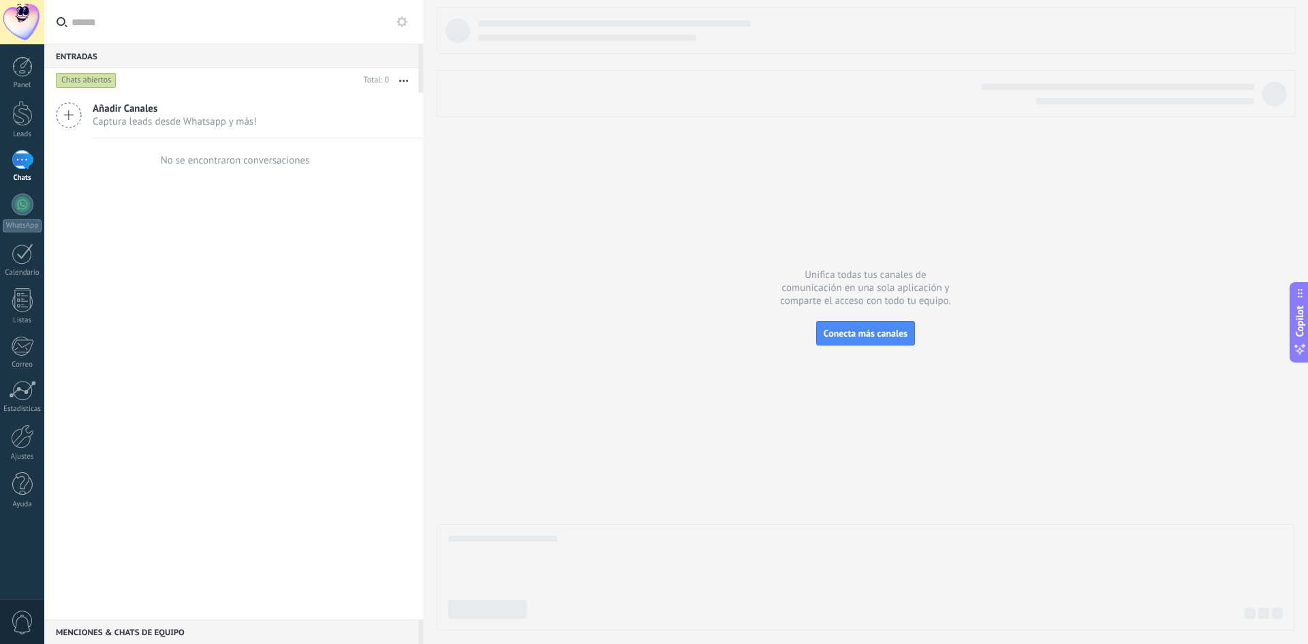
click at [19, 174] on div "Chats" at bounding box center [23, 178] width 40 height 9
click at [15, 130] on div "Leads" at bounding box center [23, 134] width 40 height 9
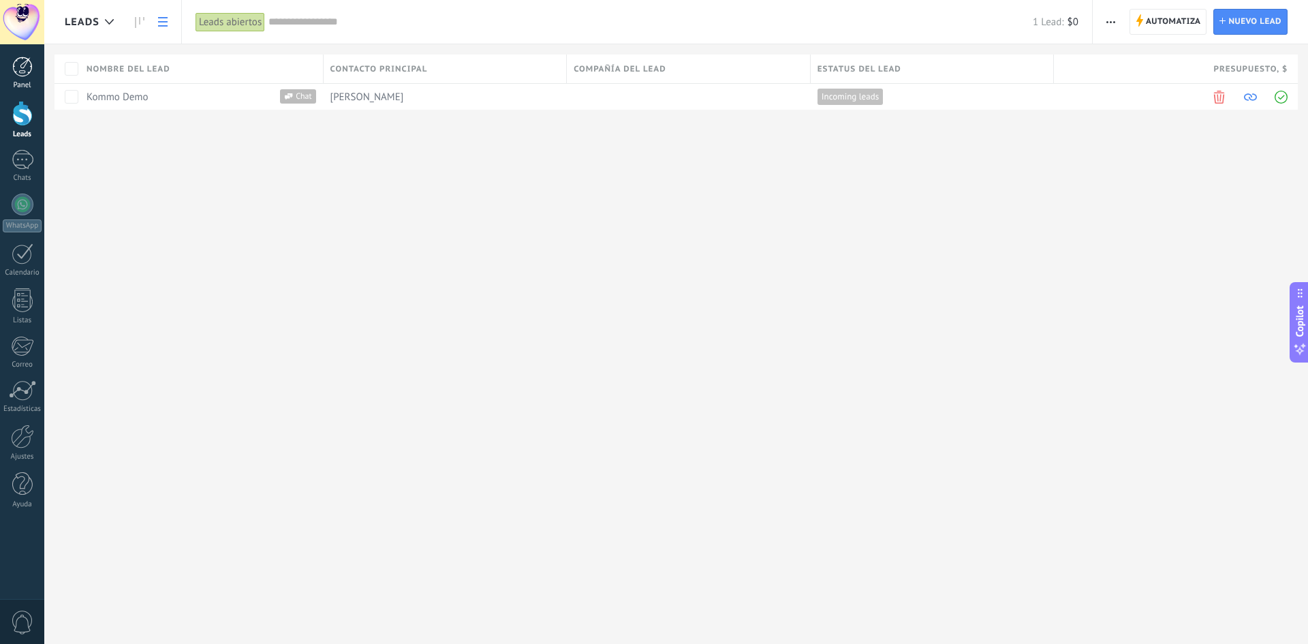
click at [18, 74] on div at bounding box center [22, 67] width 20 height 20
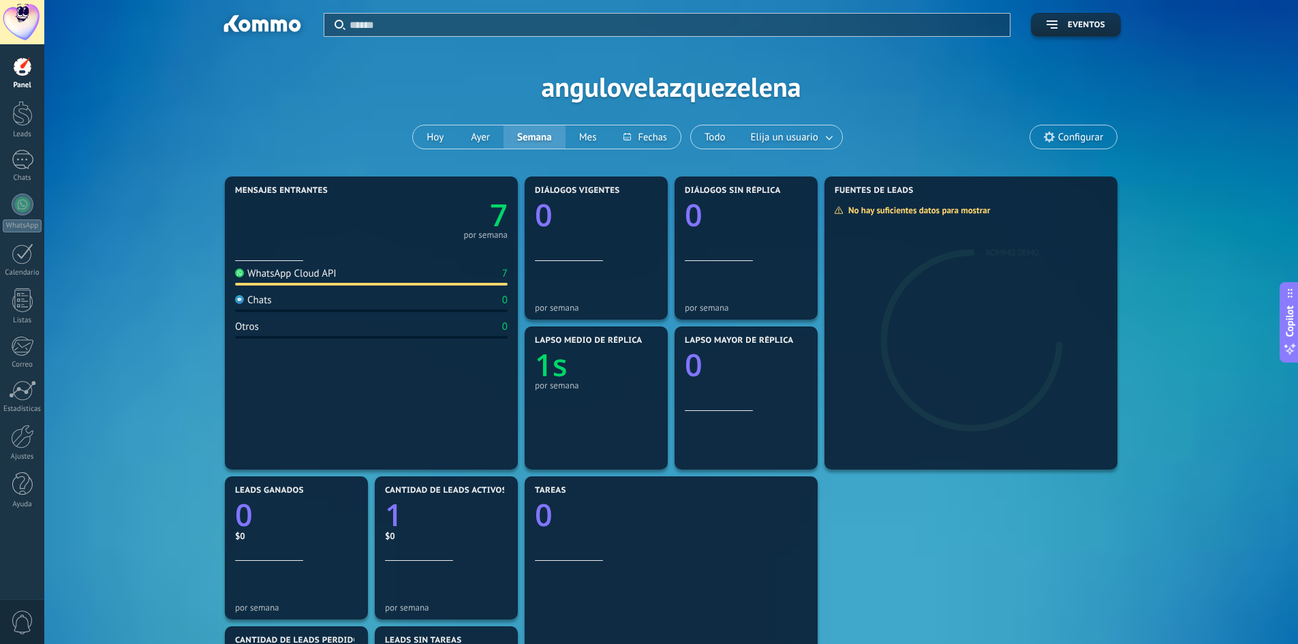
click at [310, 274] on div "WhatsApp Cloud API" at bounding box center [285, 273] width 101 height 13
click at [492, 232] on div "por semana" at bounding box center [485, 235] width 44 height 7
click at [426, 135] on button "Hoy" at bounding box center [435, 136] width 44 height 23
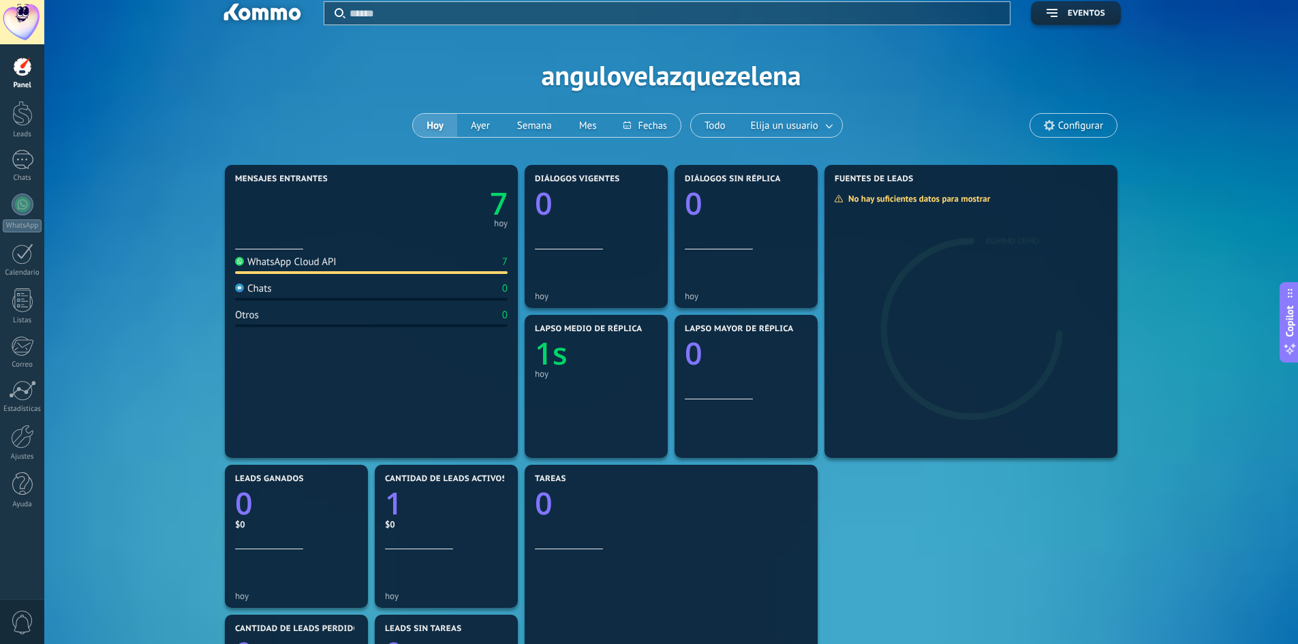
scroll to position [320, 0]
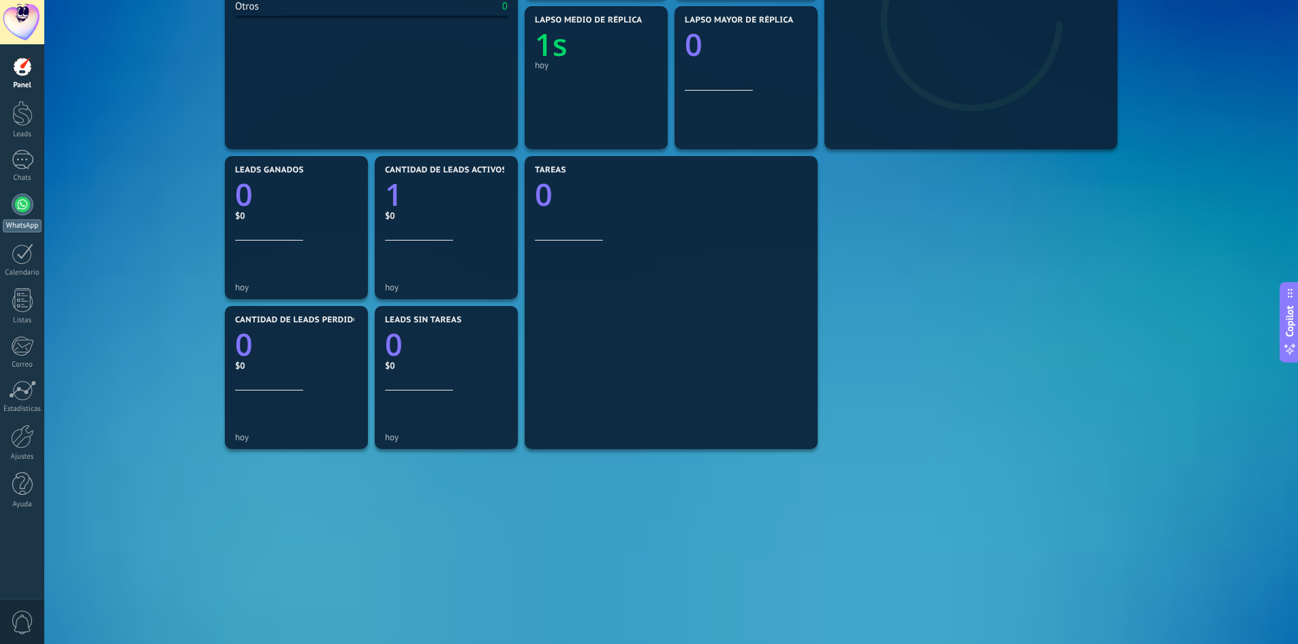
click at [22, 211] on div at bounding box center [23, 204] width 22 height 22
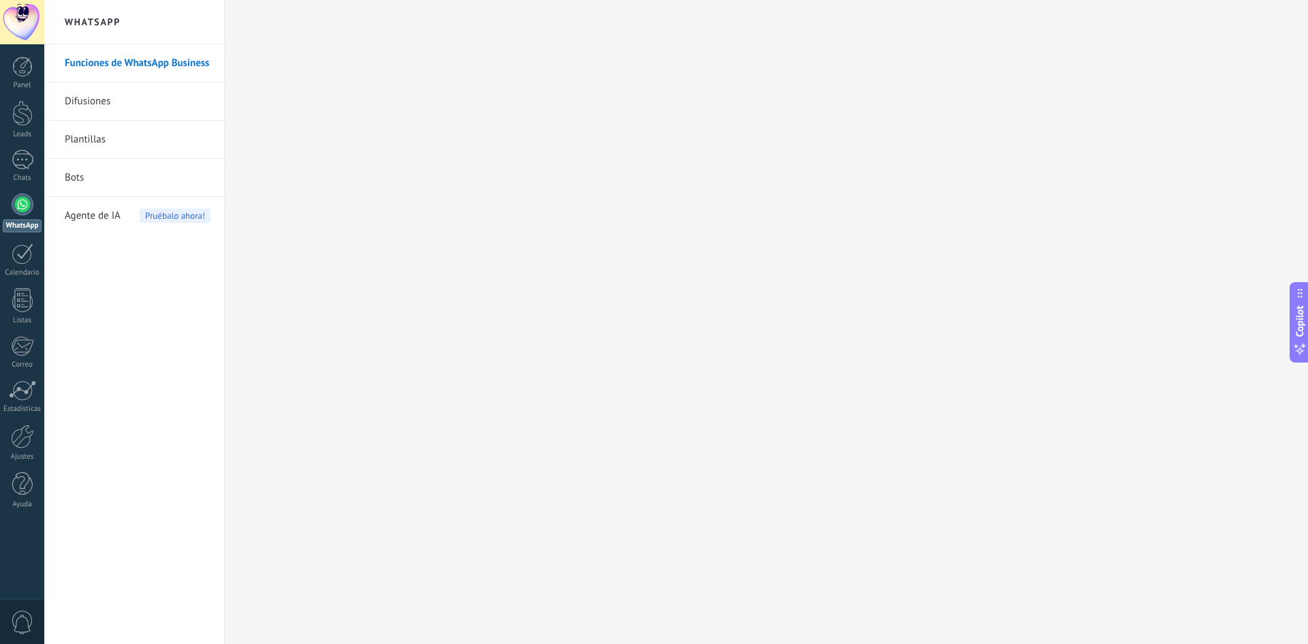
click at [72, 175] on link "Bots" at bounding box center [138, 178] width 146 height 38
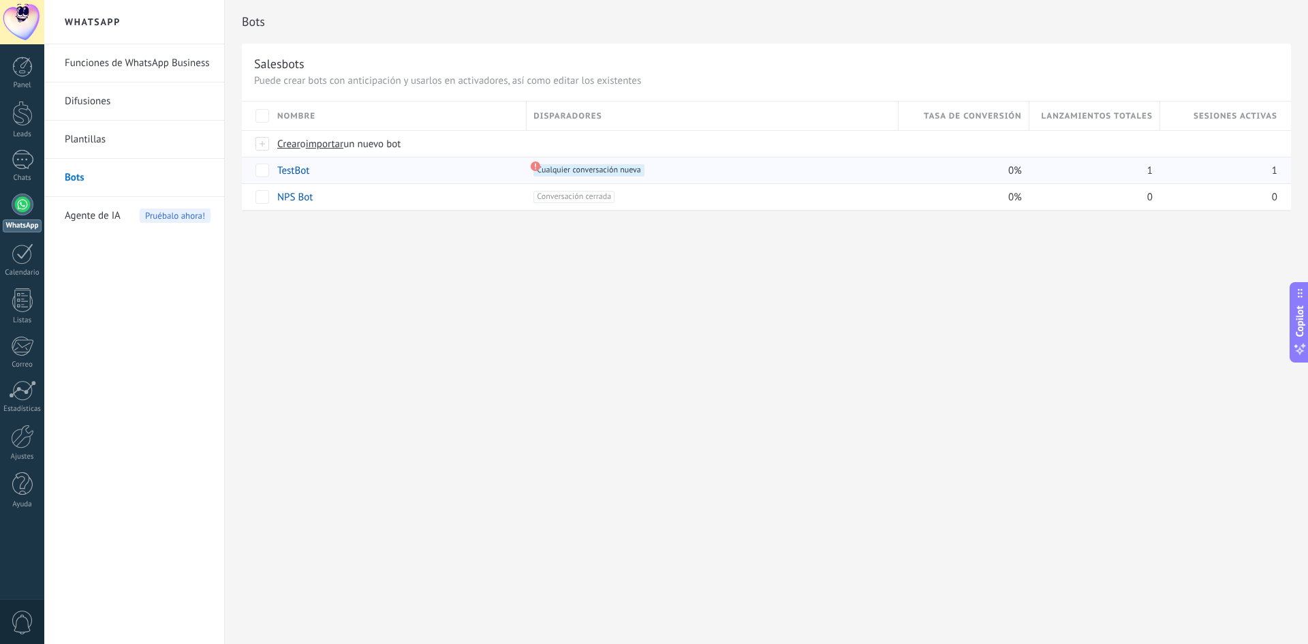
click at [1121, 178] on div "1" at bounding box center [1091, 170] width 124 height 26
click at [23, 165] on div at bounding box center [23, 160] width 22 height 20
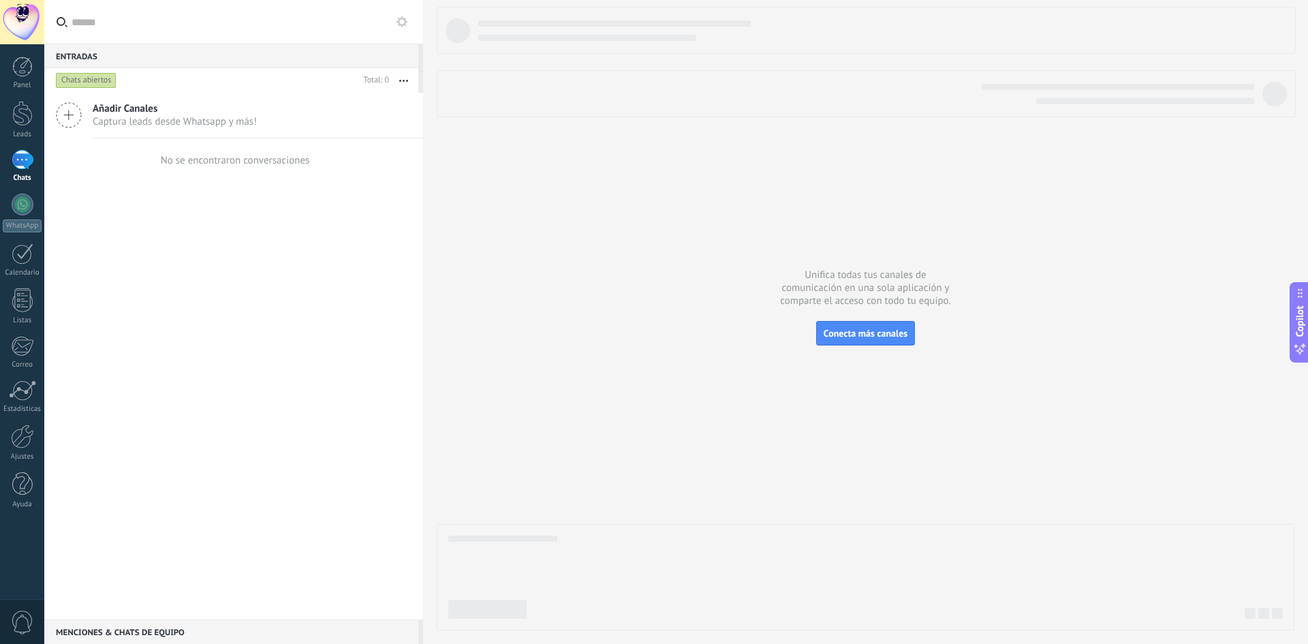
click at [83, 84] on div "Chats abiertos" at bounding box center [86, 80] width 61 height 16
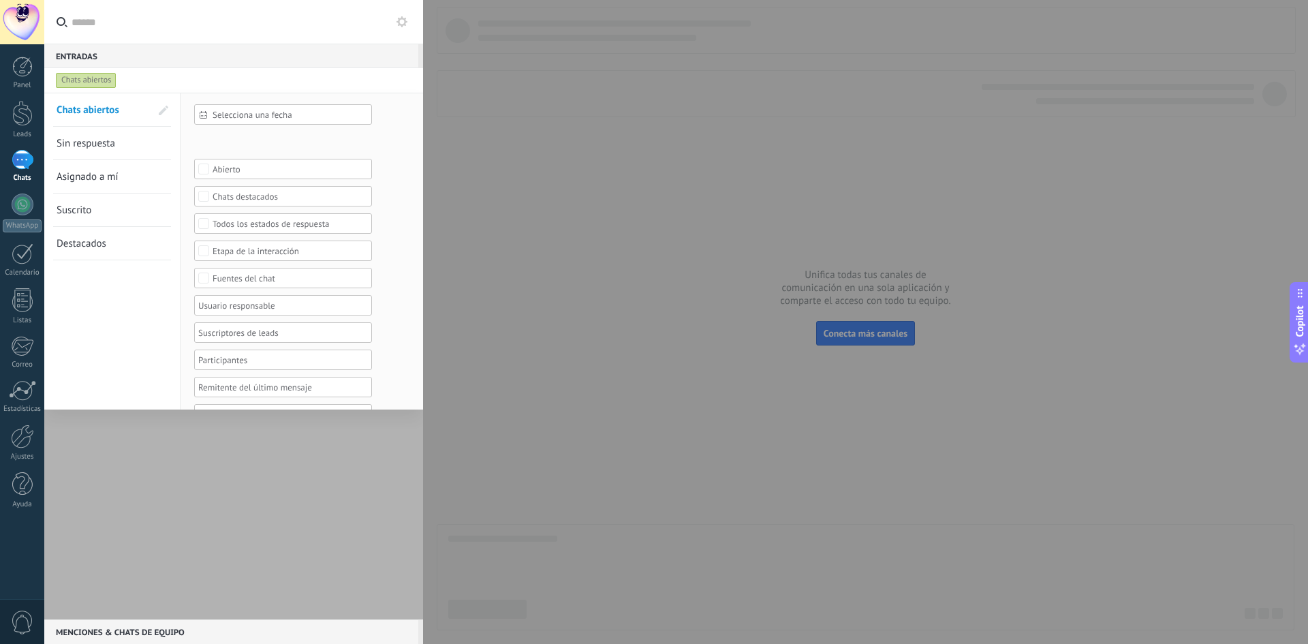
click at [178, 595] on div at bounding box center [233, 356] width 379 height 527
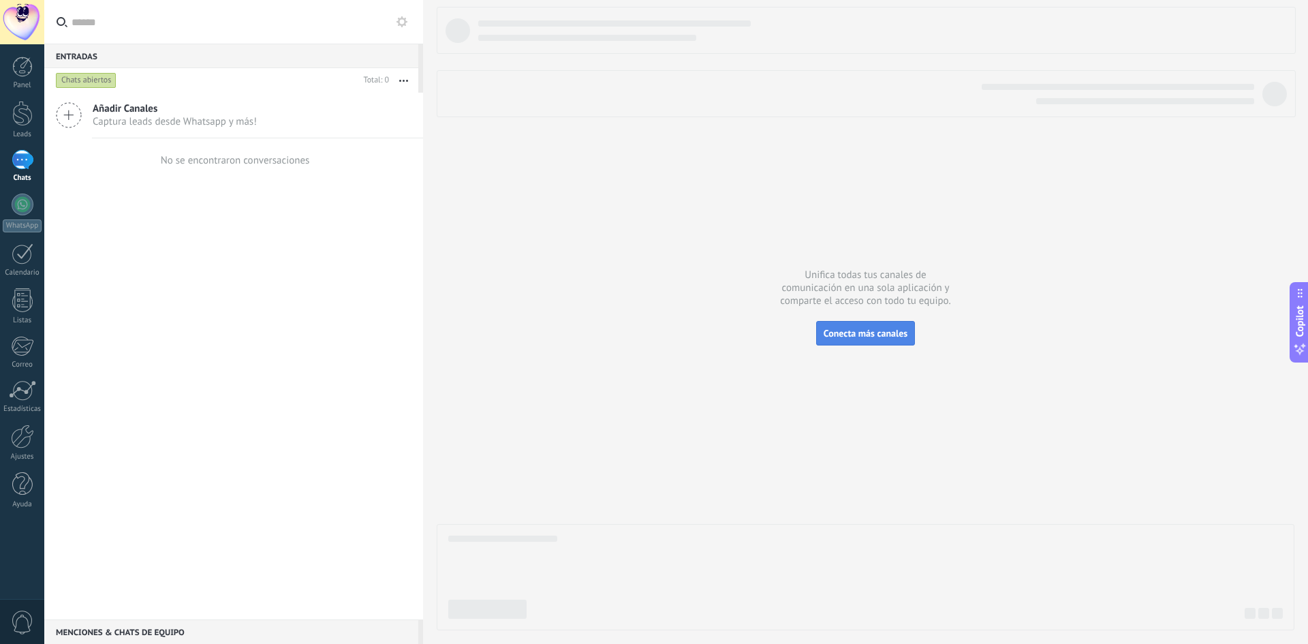
click at [895, 333] on span "Conecta más canales" at bounding box center [865, 333] width 84 height 12
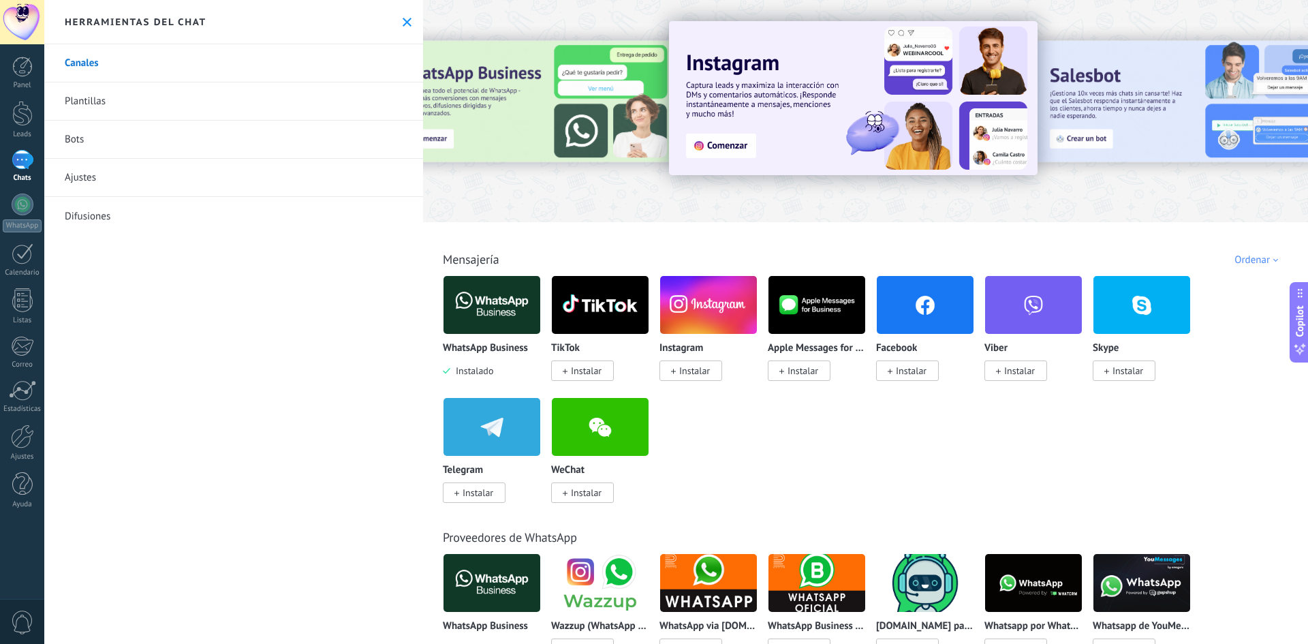
click at [497, 333] on img at bounding box center [491, 305] width 97 height 66
click at [497, 314] on img at bounding box center [491, 305] width 97 height 66
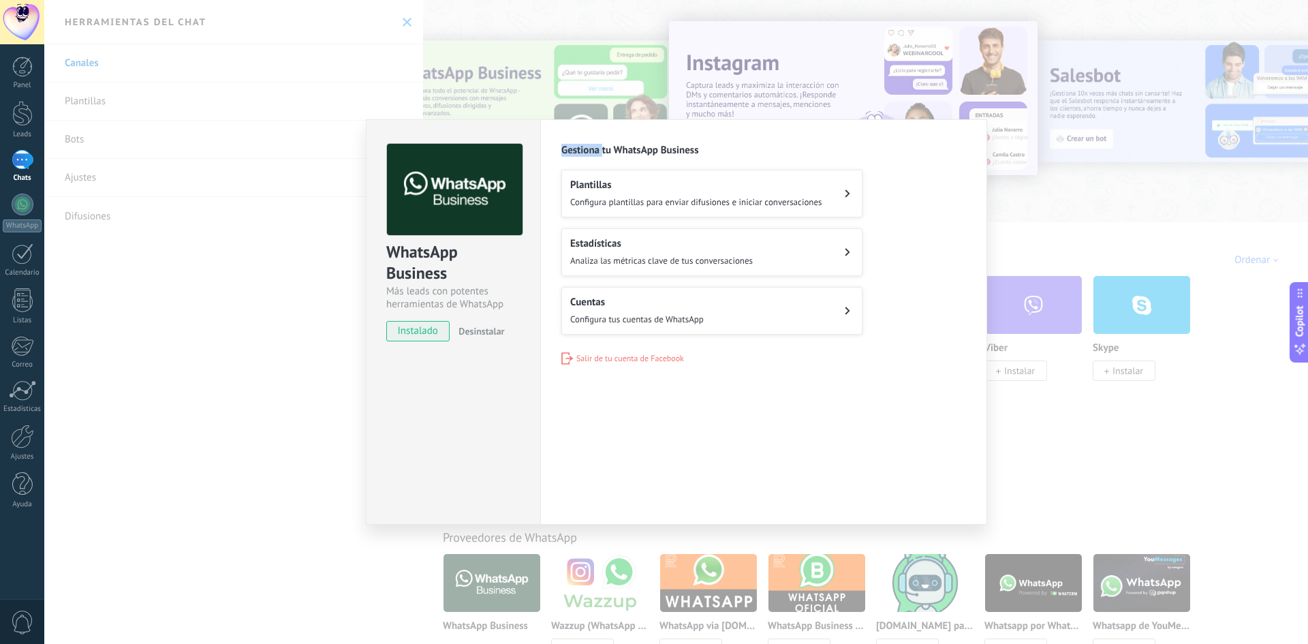
click at [497, 314] on div "WhatsApp Business Más leads con potentes herramientas de WhatsApp instalado Des…" at bounding box center [453, 236] width 174 height 232
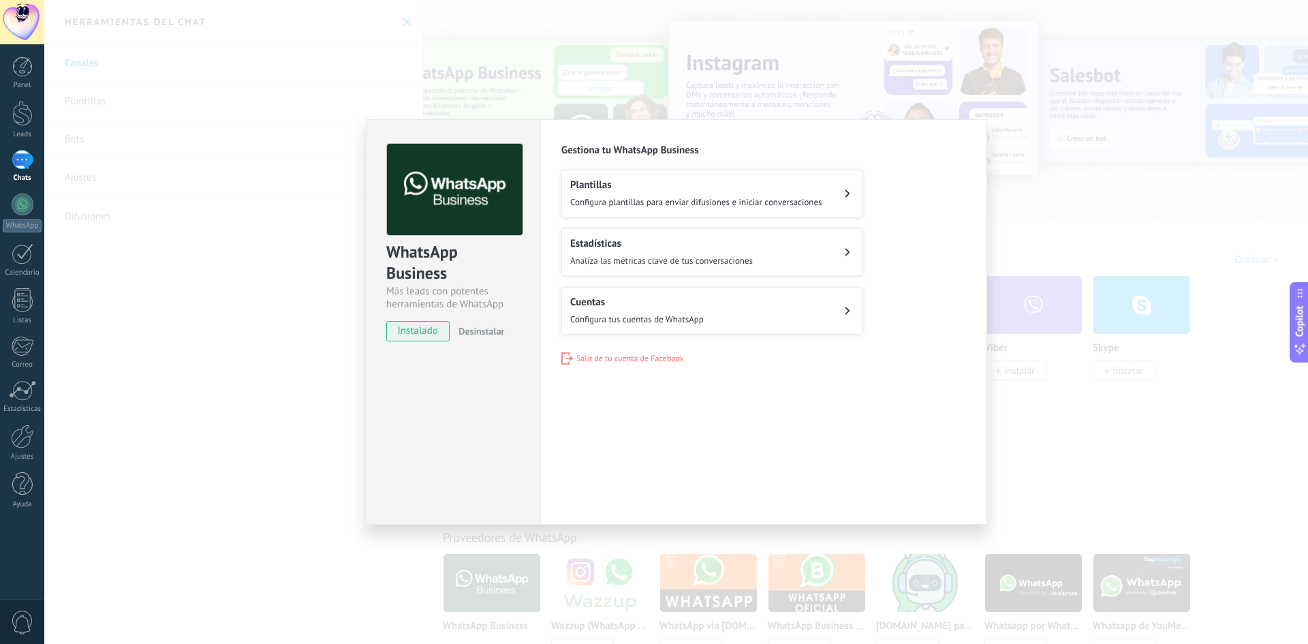
click at [630, 191] on h2 "Plantillas" at bounding box center [696, 184] width 252 height 13
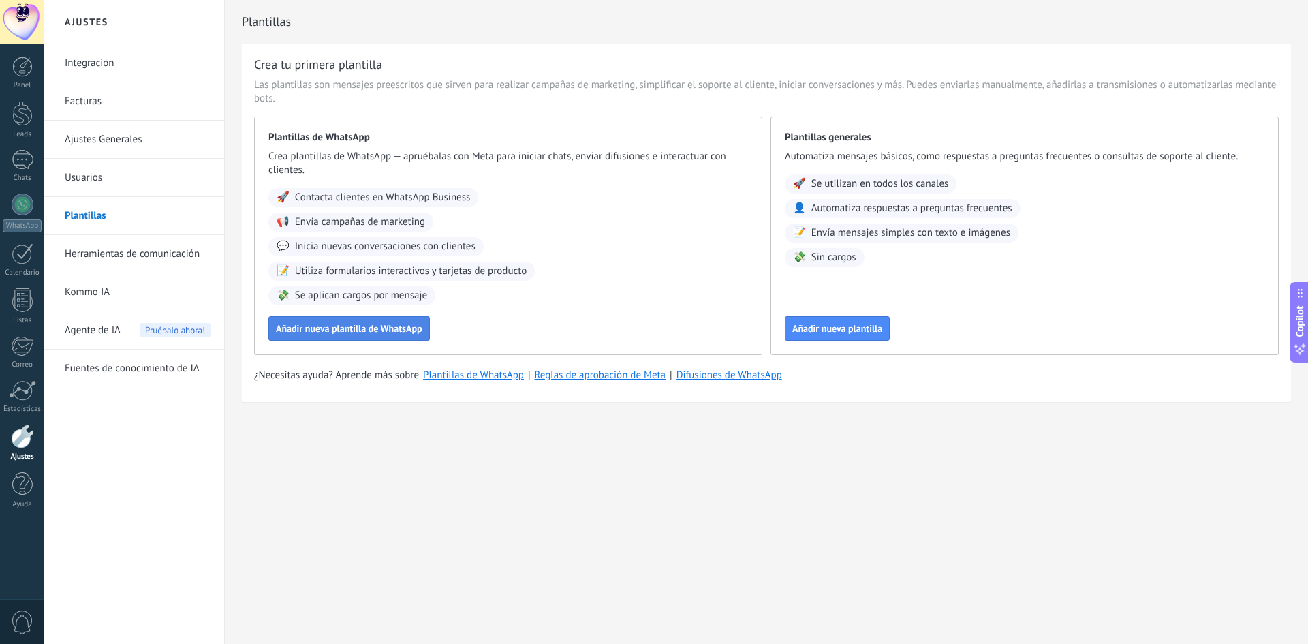
click at [390, 332] on span "Añadir nueva plantilla de WhatsApp" at bounding box center [349, 329] width 146 height 10
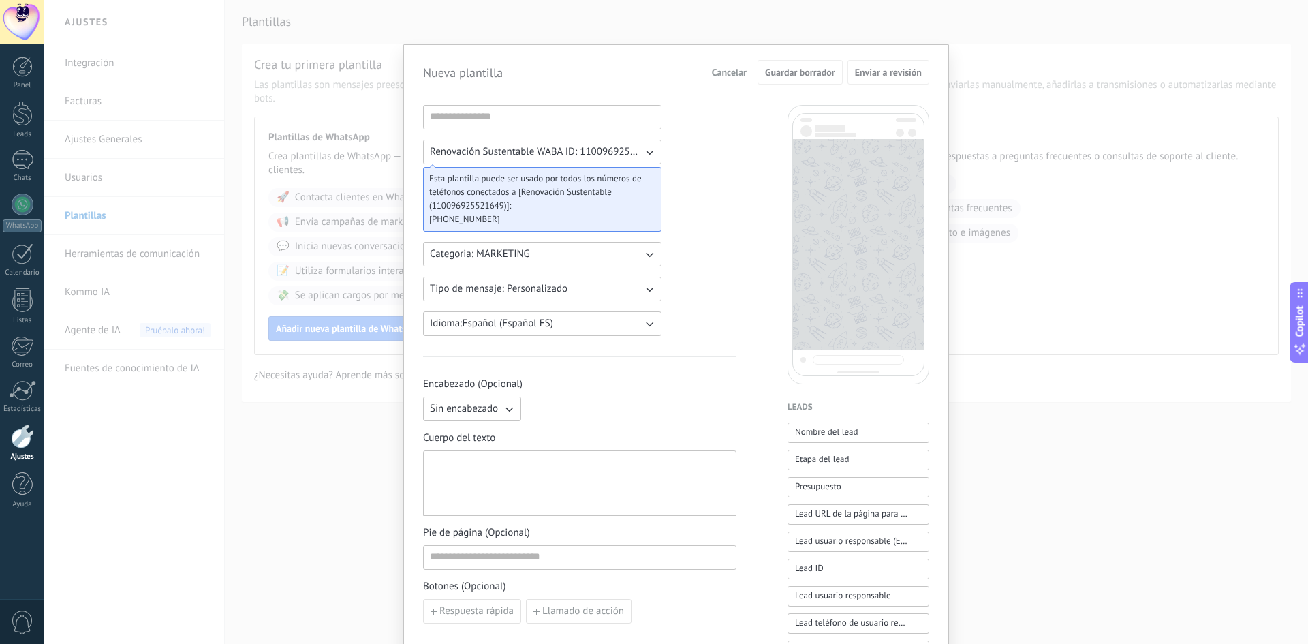
click at [485, 405] on span "Sin encabezado" at bounding box center [464, 409] width 68 height 14
click at [550, 402] on div "Sin encabezado Sin encabezado Texto Imagen o archivo" at bounding box center [579, 408] width 313 height 25
click at [723, 80] on button "Cancelar" at bounding box center [729, 72] width 47 height 20
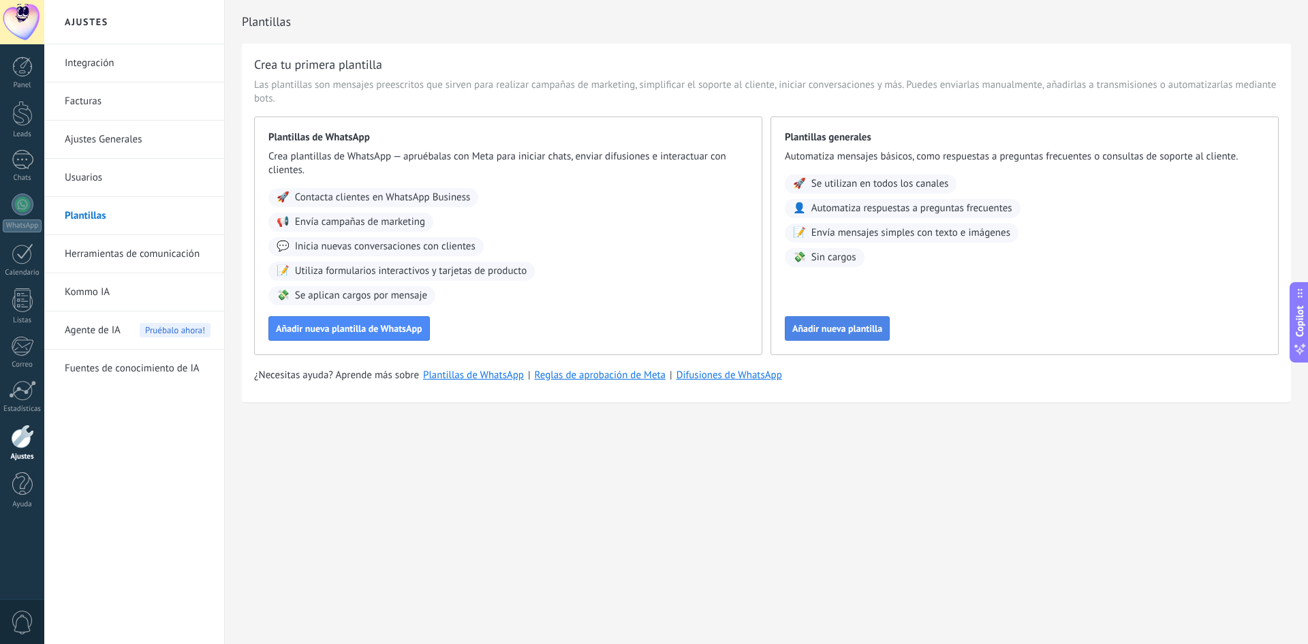
click at [796, 333] on span "Añadir nueva plantilla" at bounding box center [837, 329] width 90 height 10
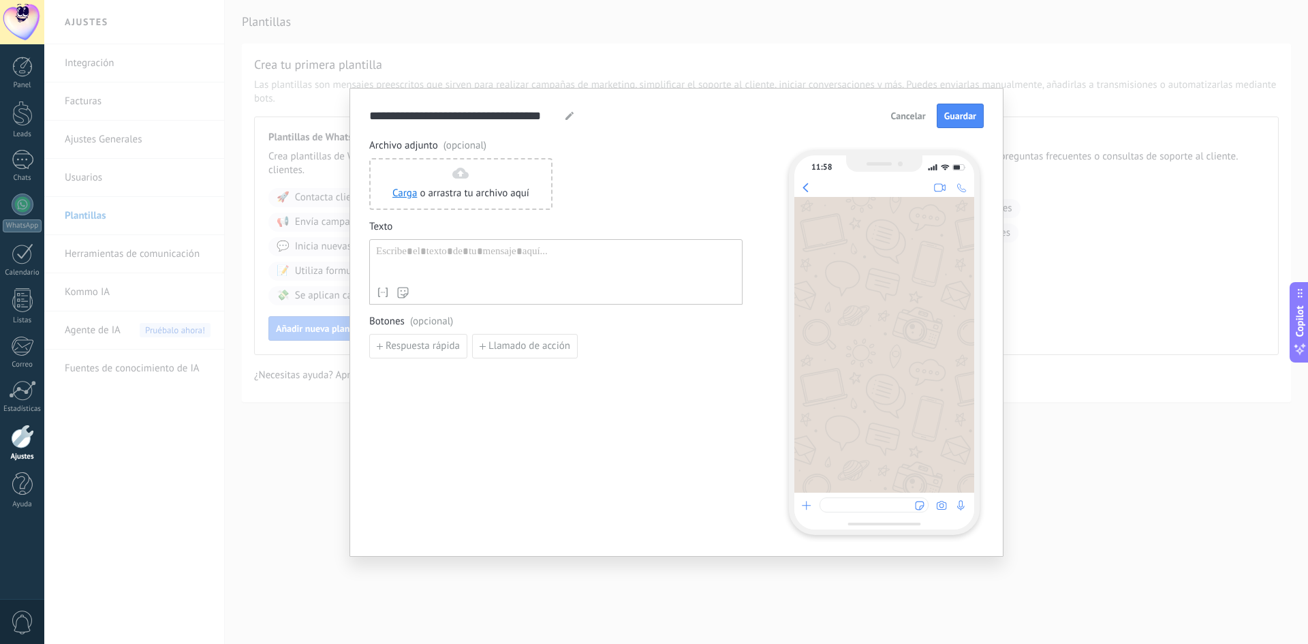
click at [913, 119] on span "Cancelar" at bounding box center [908, 116] width 35 height 10
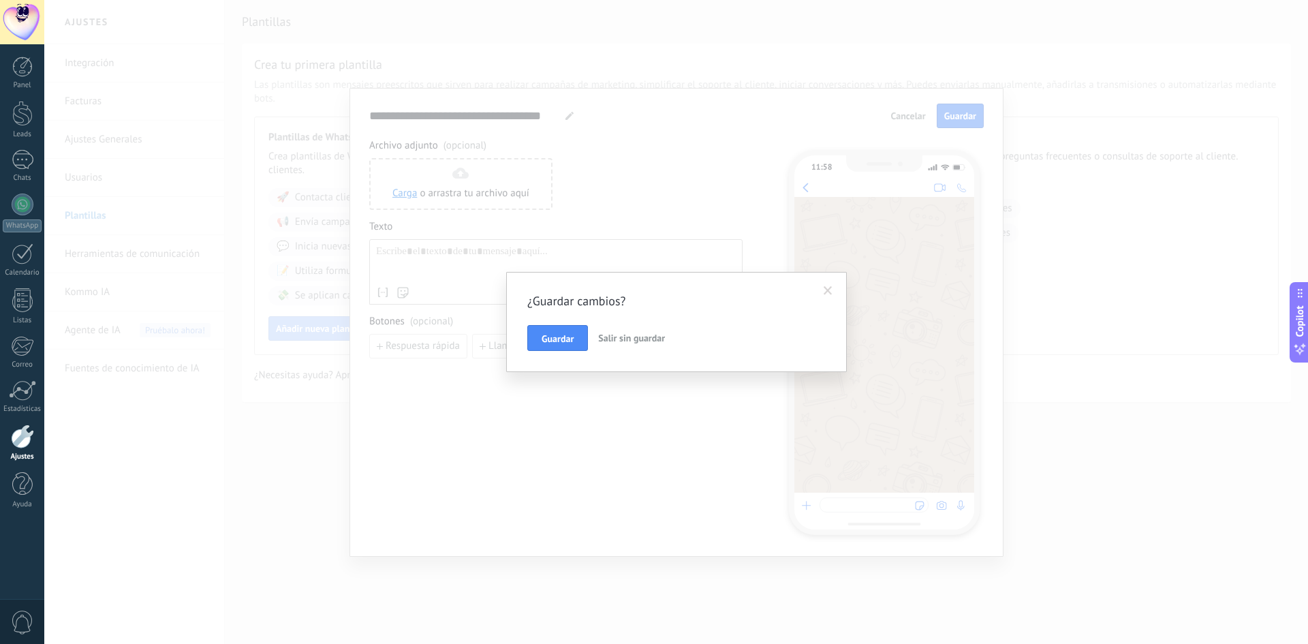
click at [603, 336] on span "Salir sin guardar" at bounding box center [631, 338] width 67 height 12
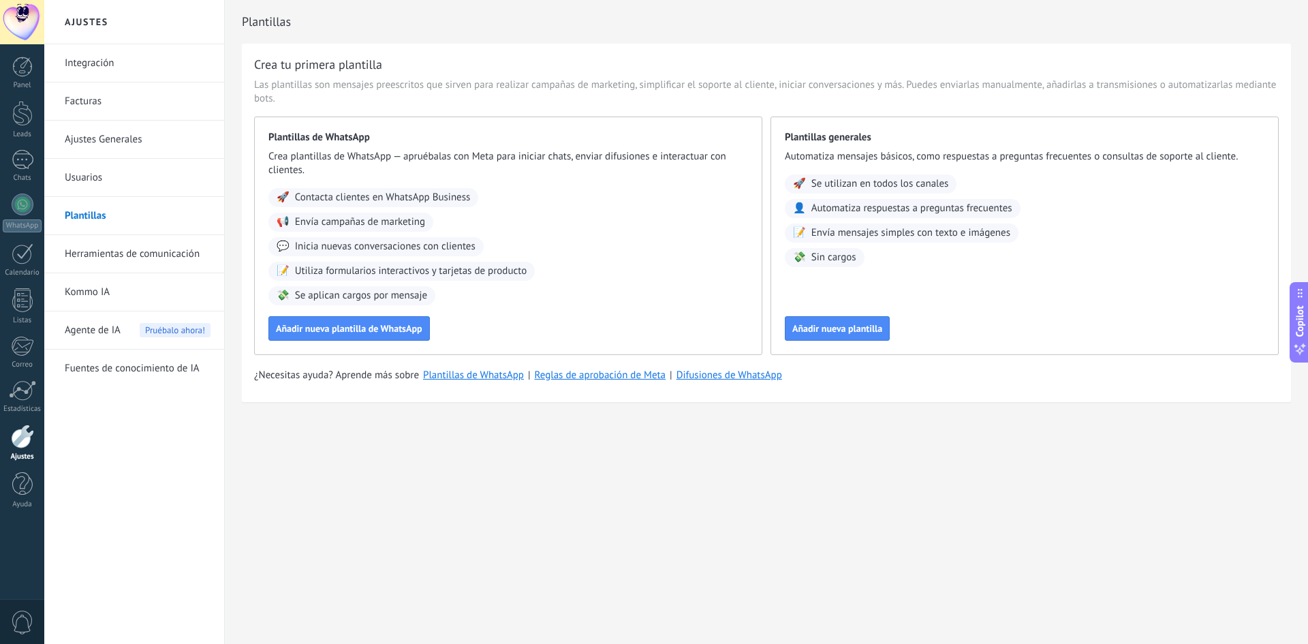
click at [89, 328] on span "Agente de IA" at bounding box center [93, 330] width 56 height 38
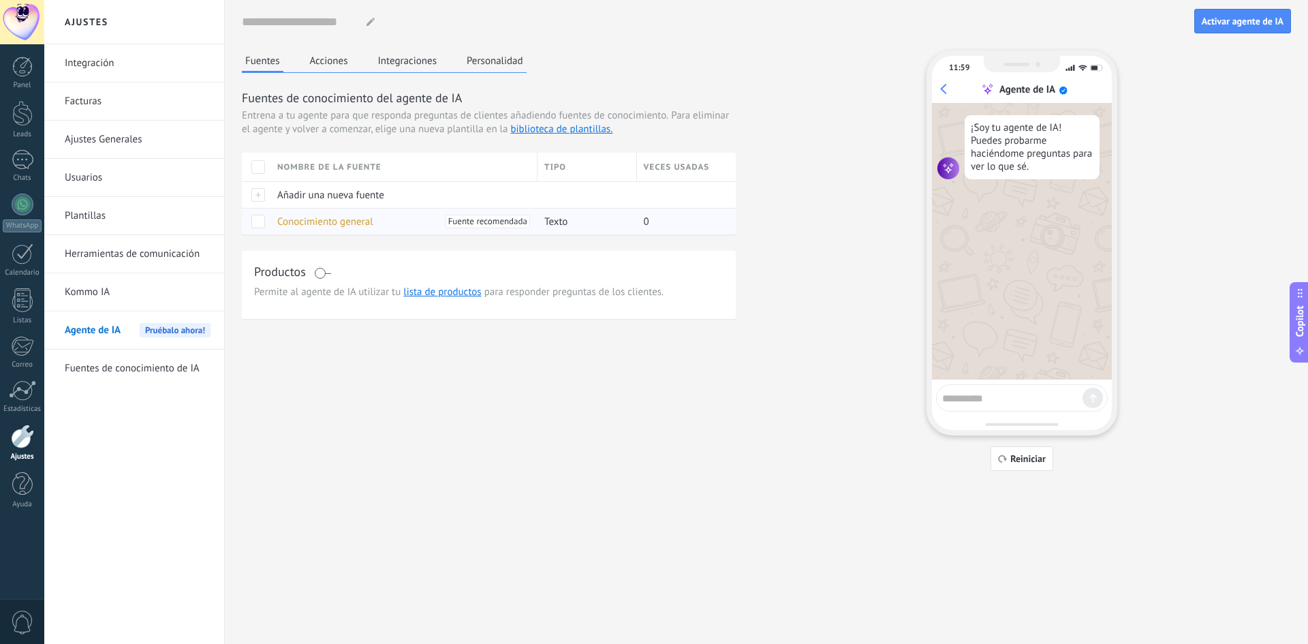
click at [379, 222] on div "Conocimiento general Fuente recomendada" at bounding box center [400, 221] width 260 height 26
click at [332, 221] on span "Conocimiento general" at bounding box center [325, 221] width 96 height 13
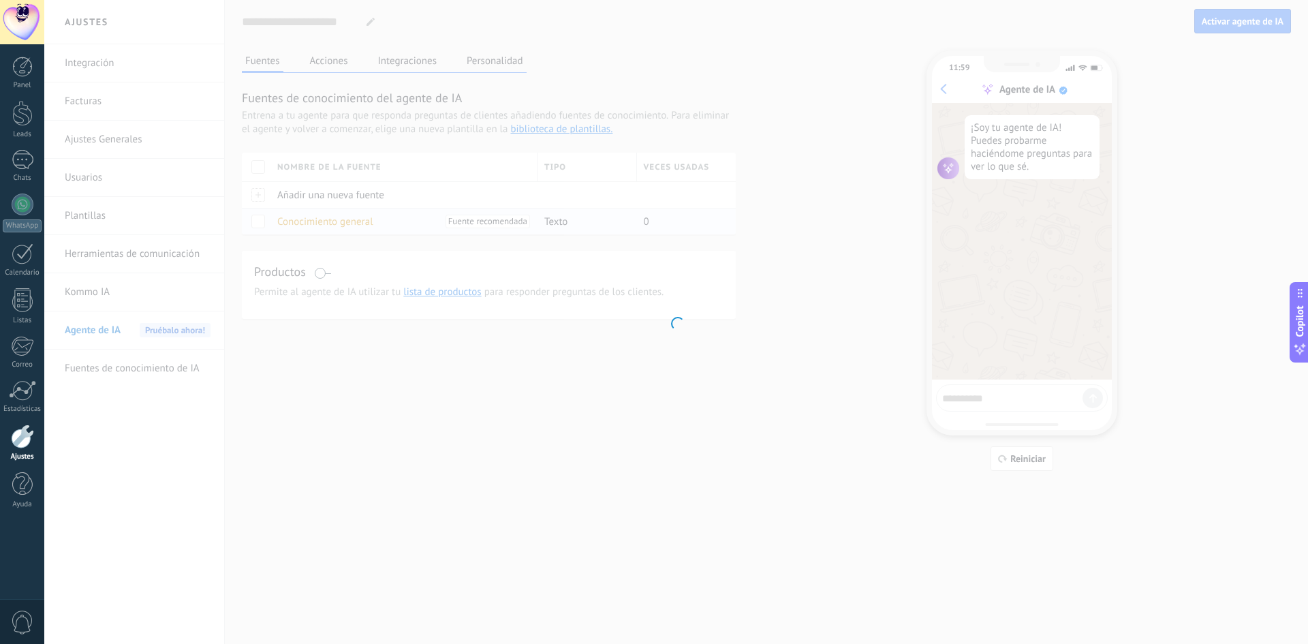
type input "**********"
type textarea "**********"
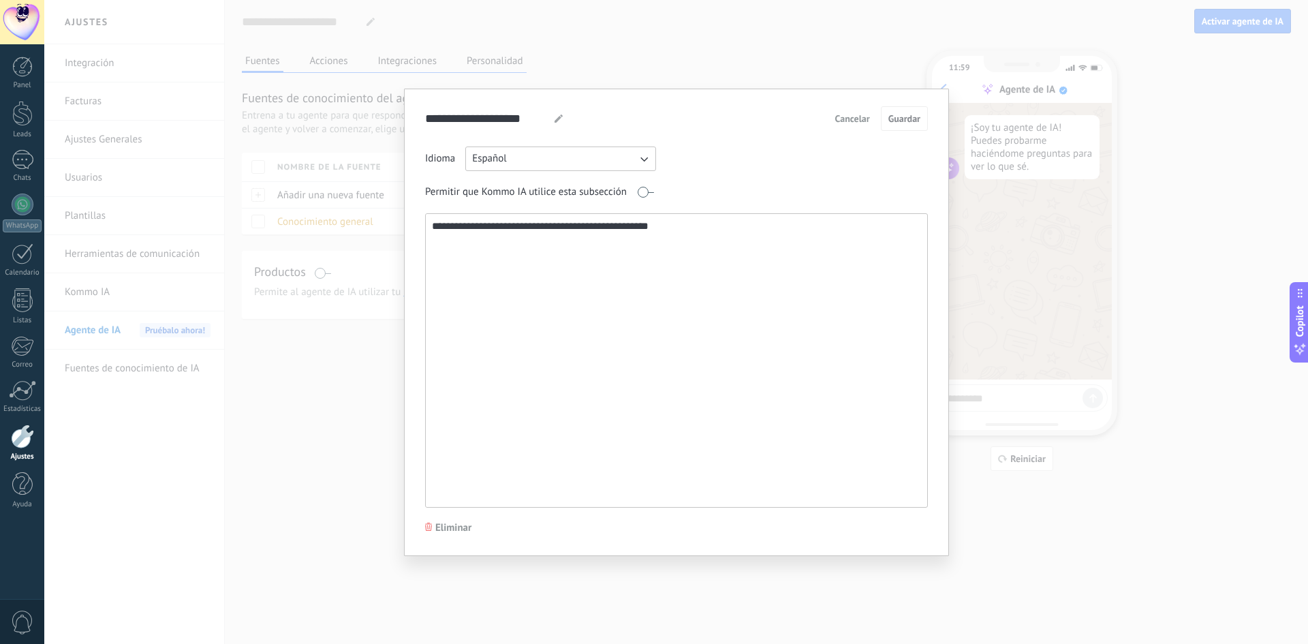
click at [618, 257] on textarea "**********" at bounding box center [675, 360] width 499 height 293
click at [856, 116] on span "Cancelar" at bounding box center [852, 119] width 35 height 10
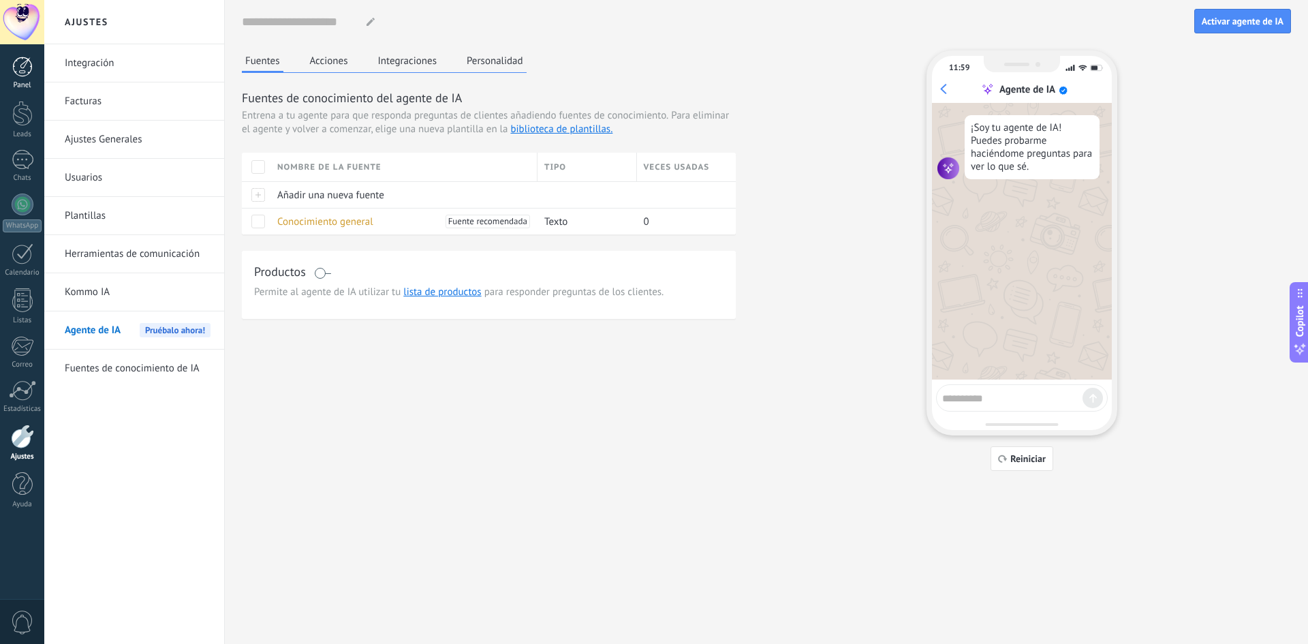
click at [9, 65] on link "Panel" at bounding box center [22, 73] width 44 height 33
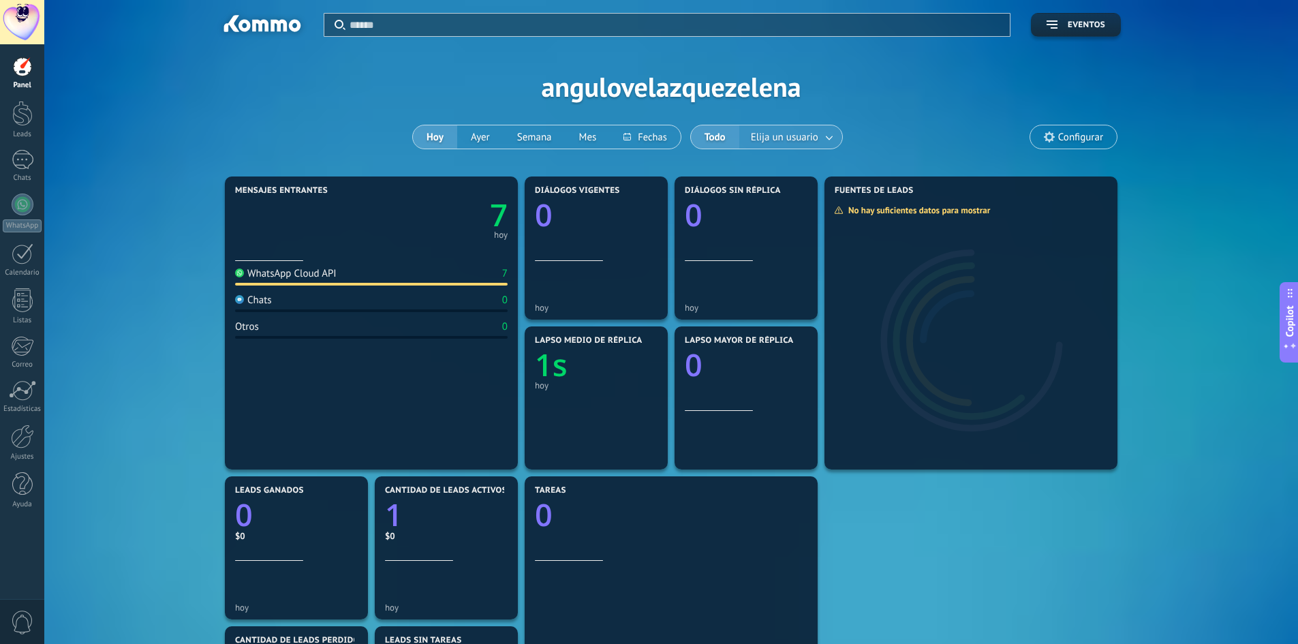
click at [788, 140] on span "Elija un usuario" at bounding box center [784, 137] width 73 height 18
click at [708, 136] on button "Todo" at bounding box center [715, 136] width 48 height 23
click at [20, 129] on link "Leads" at bounding box center [22, 120] width 44 height 38
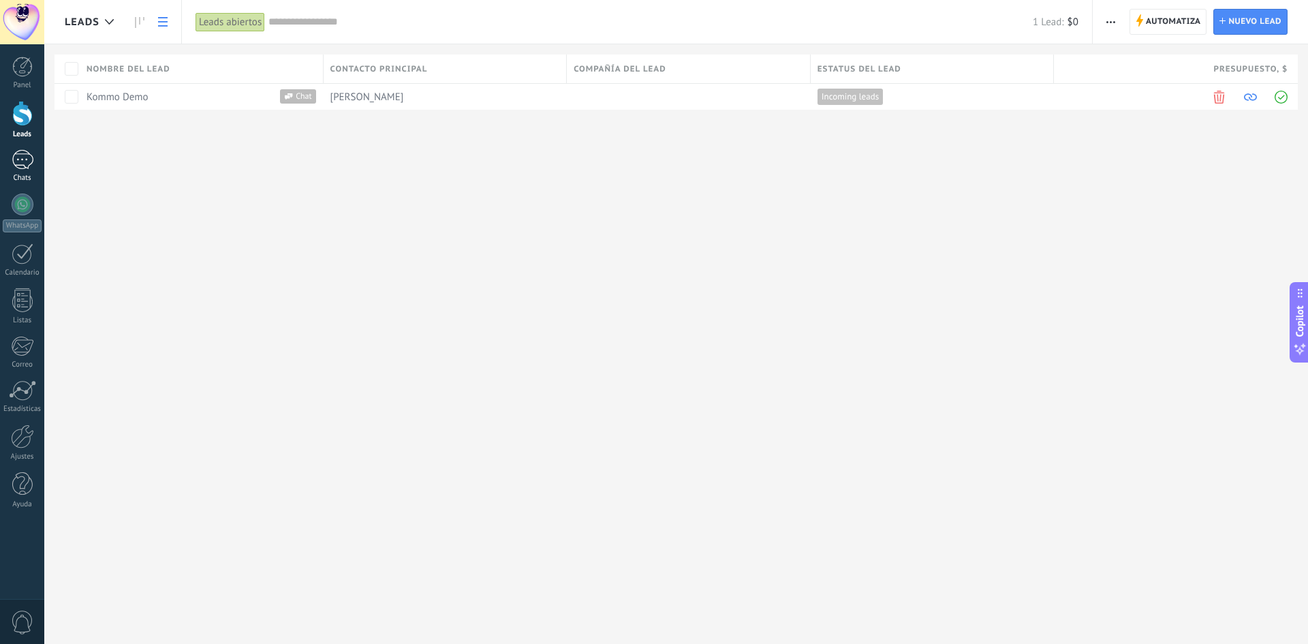
click at [19, 172] on link "Chats" at bounding box center [22, 166] width 44 height 33
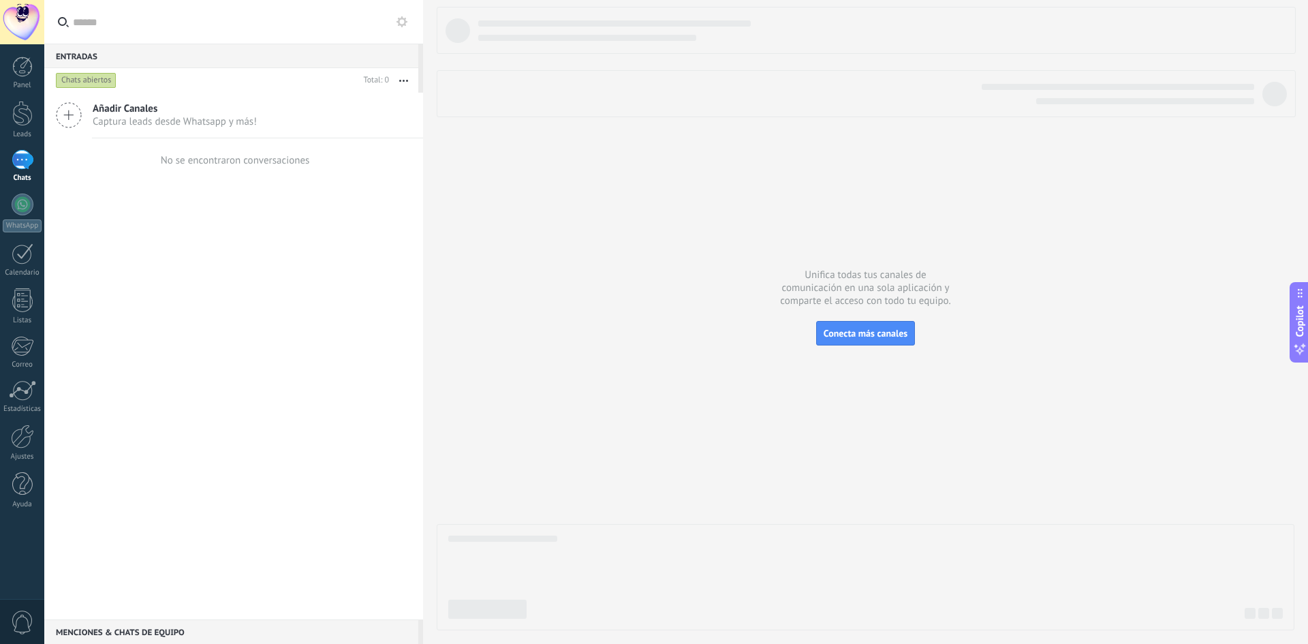
click at [110, 623] on div "Menciones & Chats de equipo 0" at bounding box center [231, 631] width 374 height 25
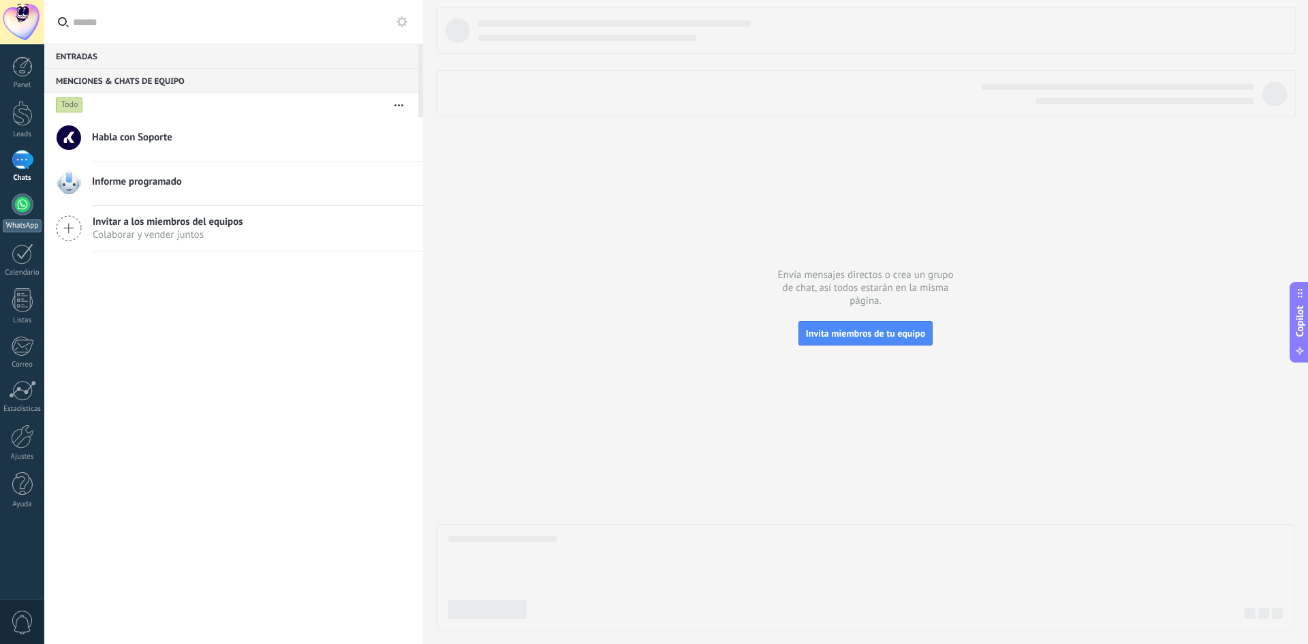
click at [24, 230] on div "WhatsApp" at bounding box center [22, 225] width 39 height 13
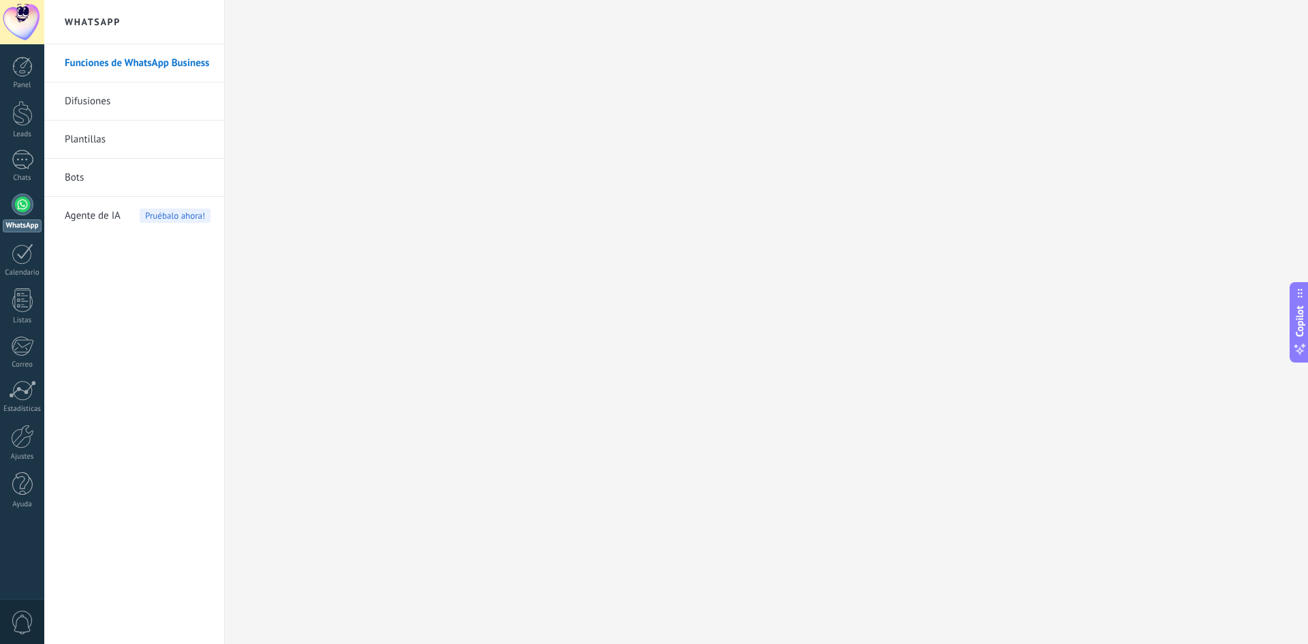
click at [88, 101] on link "Difusiones" at bounding box center [138, 101] width 146 height 38
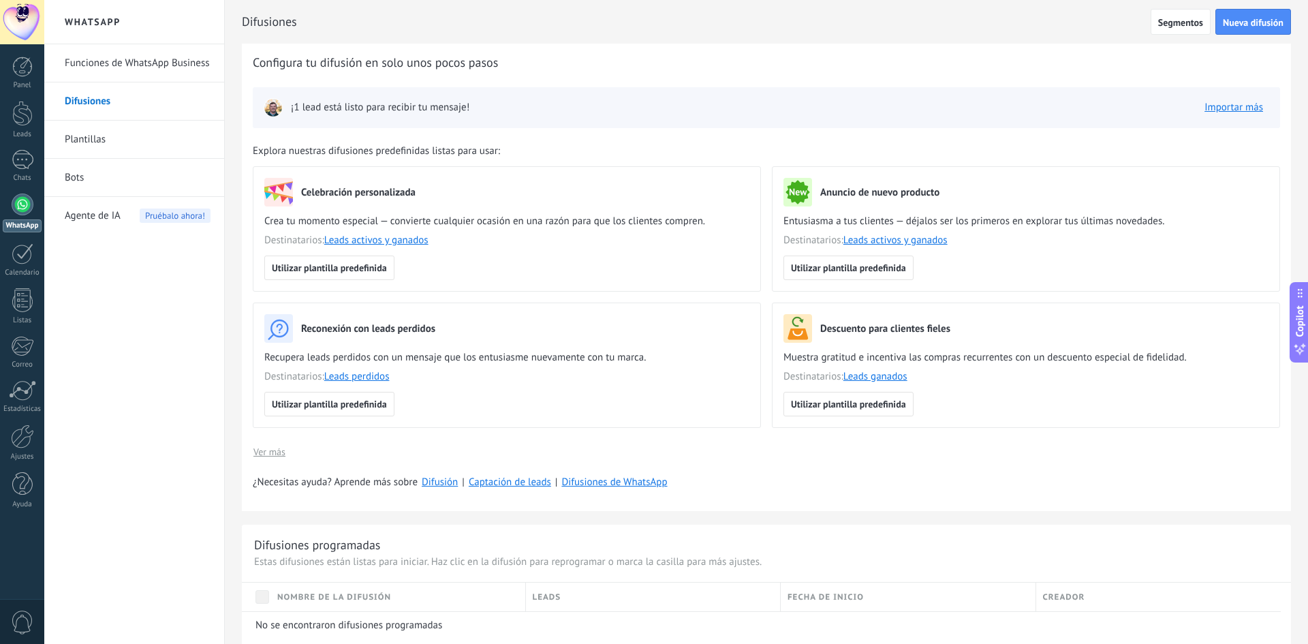
click at [390, 103] on span "¡1 lead está listo para recibir tu mensaje!" at bounding box center [380, 108] width 178 height 14
click at [479, 107] on div "¡1 lead está listo para recibir tu mensaje! Importar más" at bounding box center [766, 107] width 1027 height 41
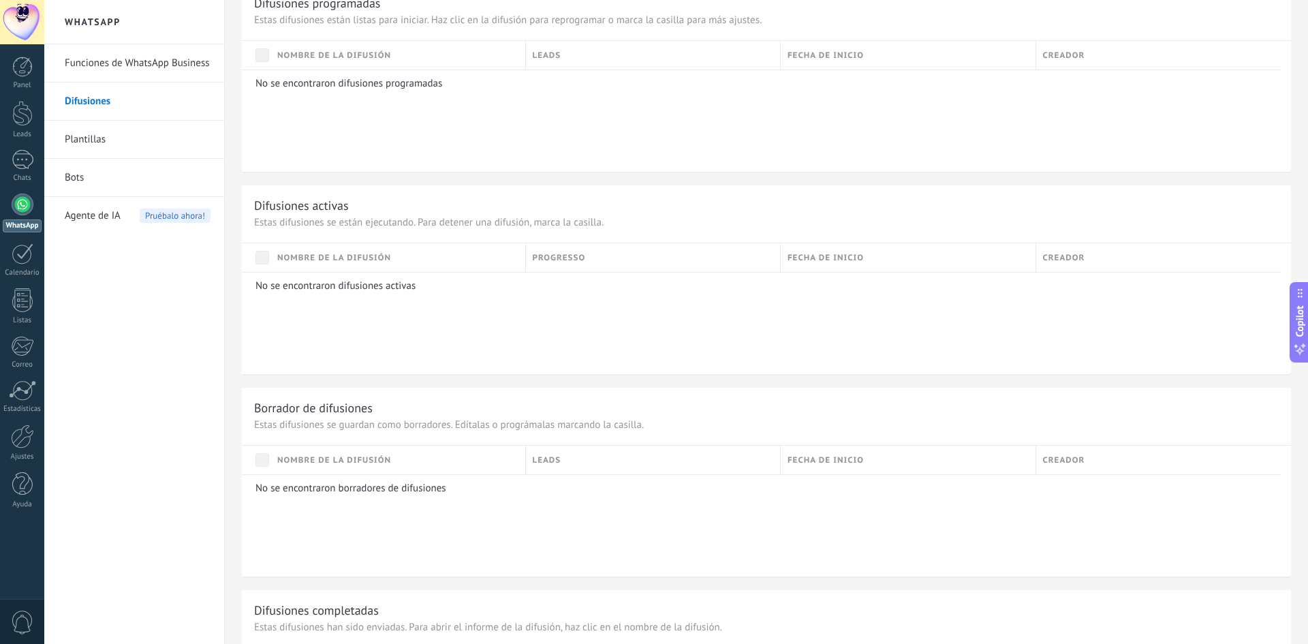
scroll to position [351, 0]
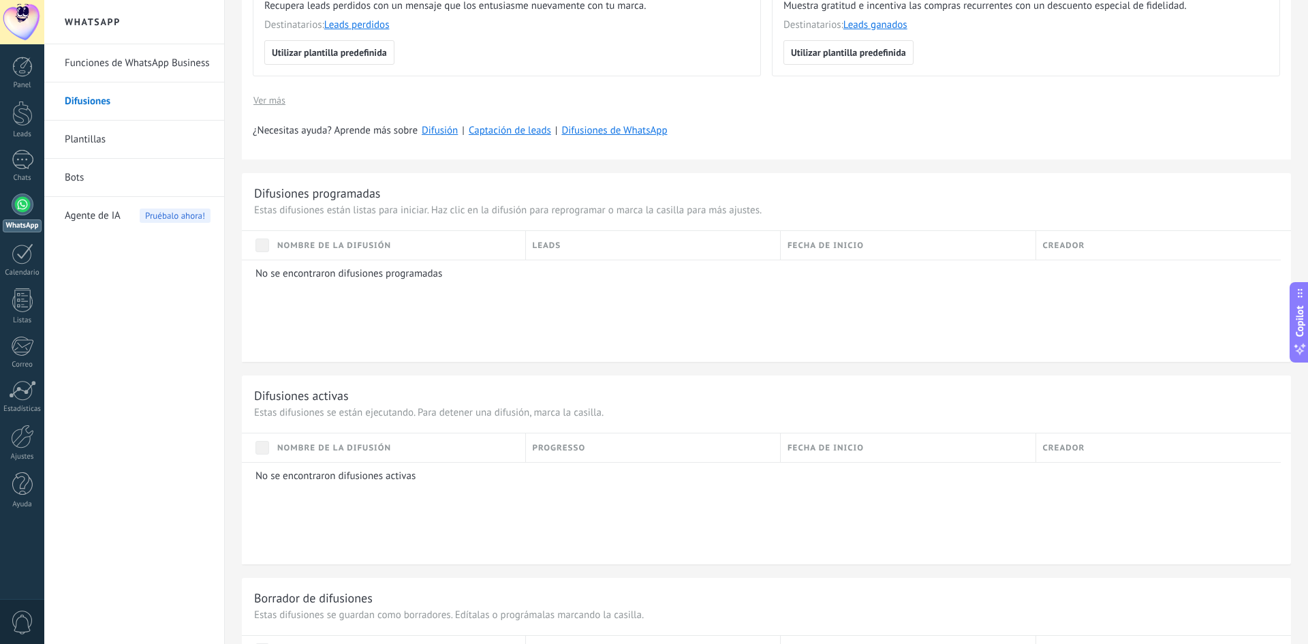
click at [61, 141] on li "Plantillas" at bounding box center [134, 140] width 180 height 38
click at [88, 170] on link "Bots" at bounding box center [138, 178] width 146 height 38
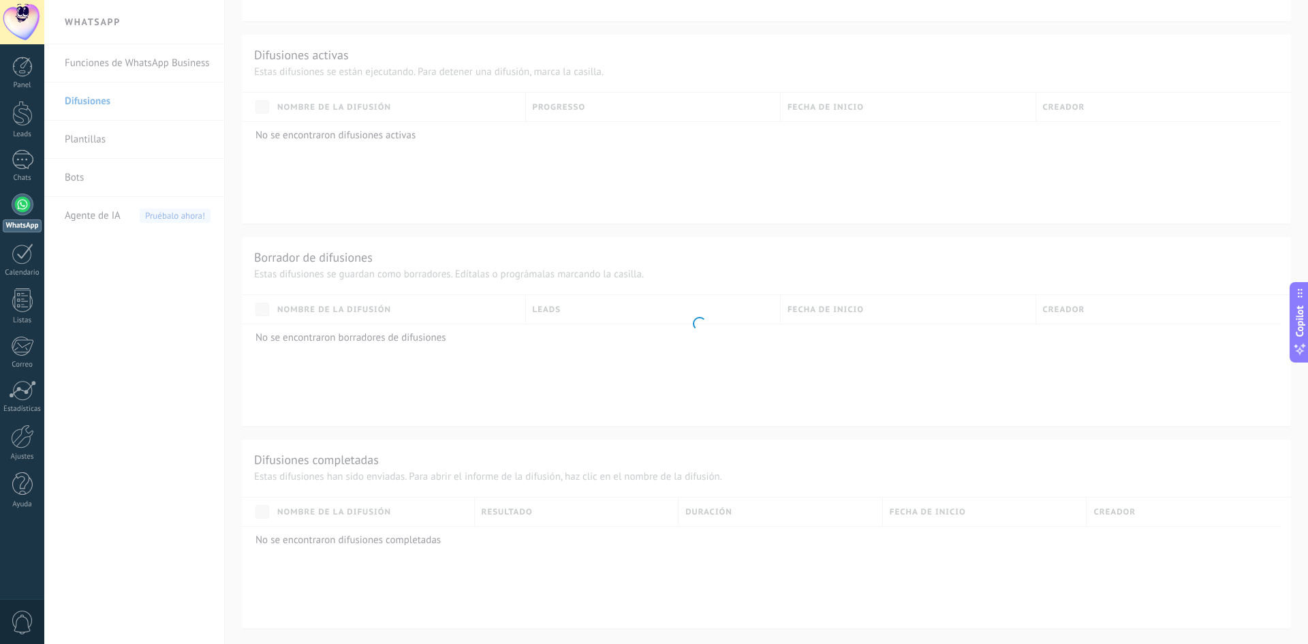
scroll to position [211, 0]
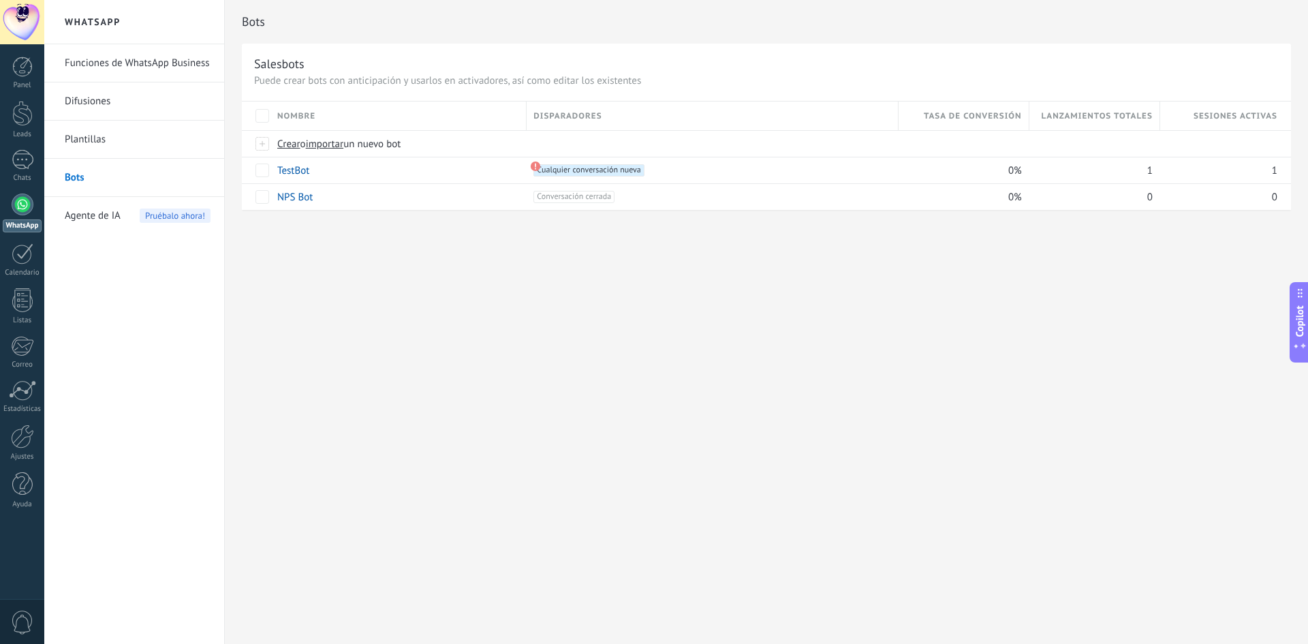
click at [85, 224] on span "Agente de IA" at bounding box center [93, 216] width 56 height 38
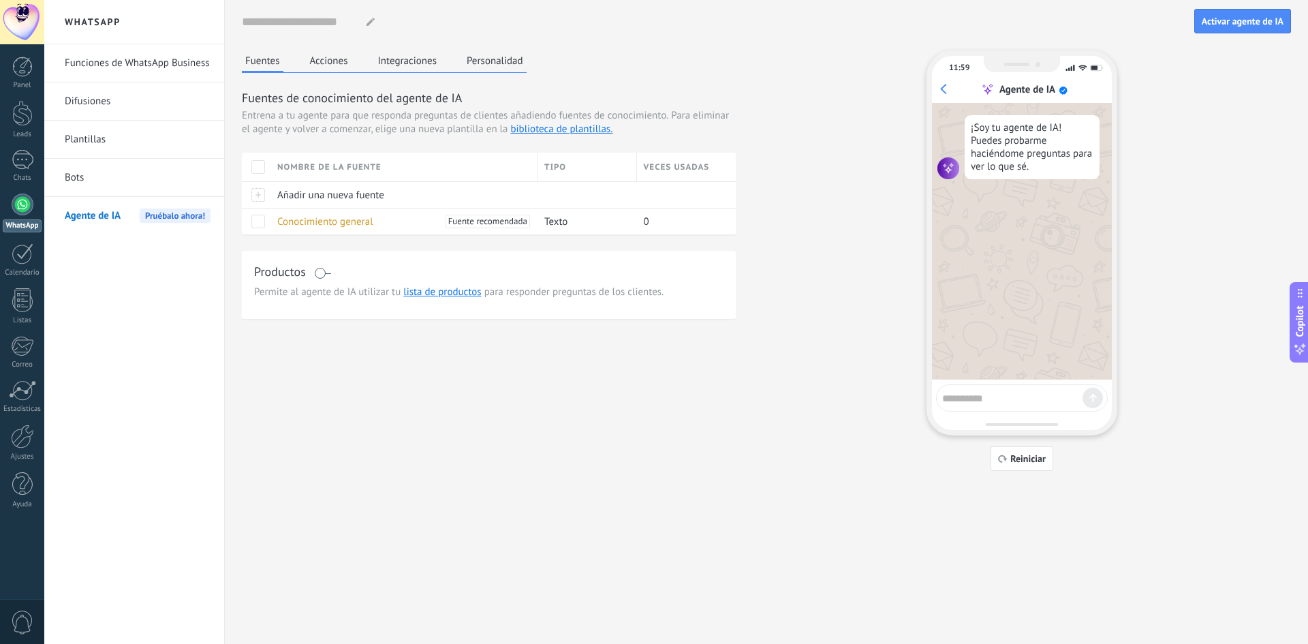
click at [85, 89] on link "Difusiones" at bounding box center [138, 101] width 146 height 38
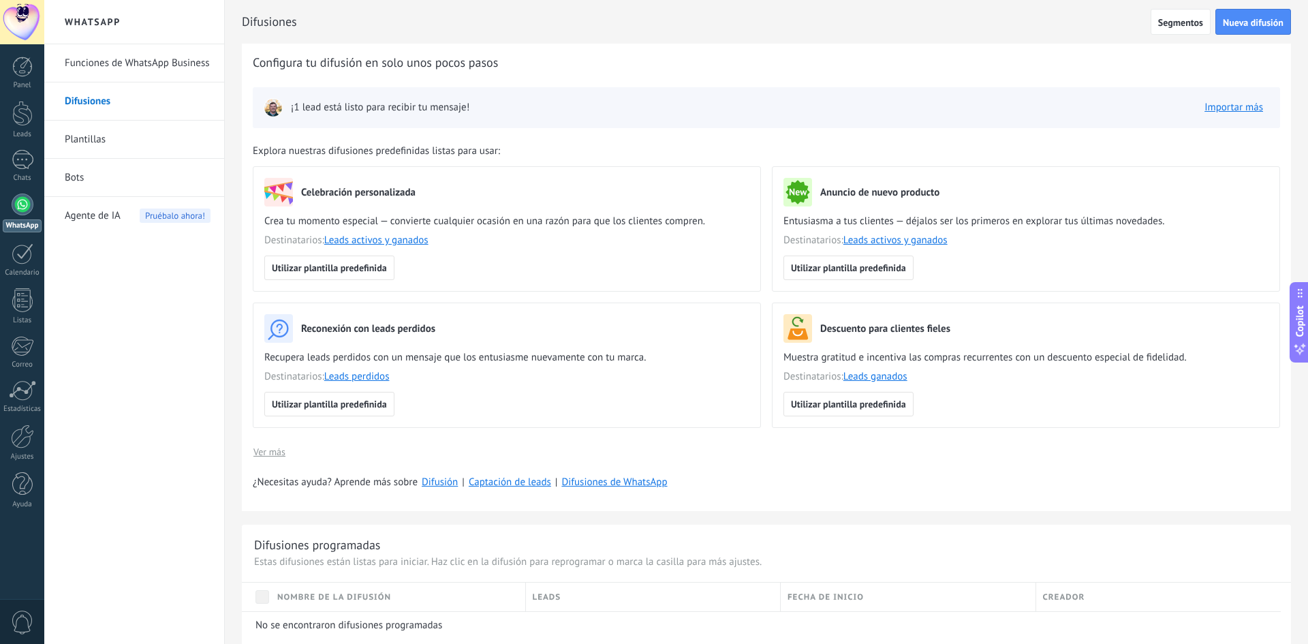
click at [112, 69] on link "Funciones de WhatsApp Business" at bounding box center [138, 63] width 146 height 38
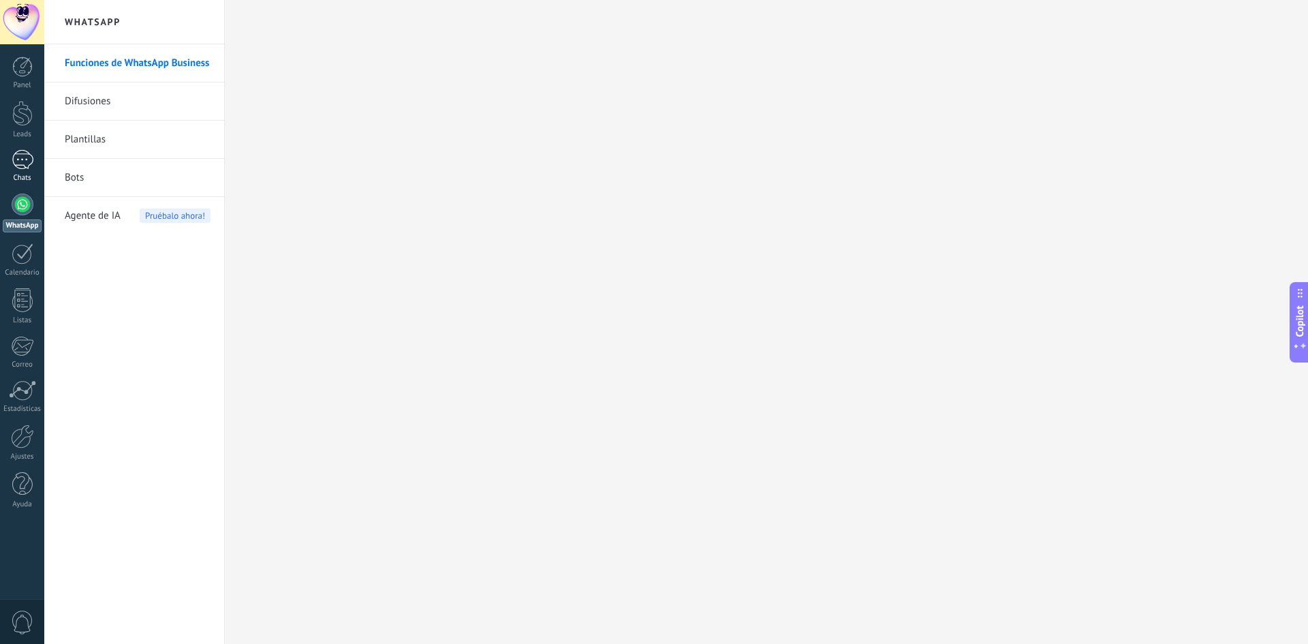
click at [25, 152] on div at bounding box center [23, 160] width 22 height 20
